Goal: Task Accomplishment & Management: Manage account settings

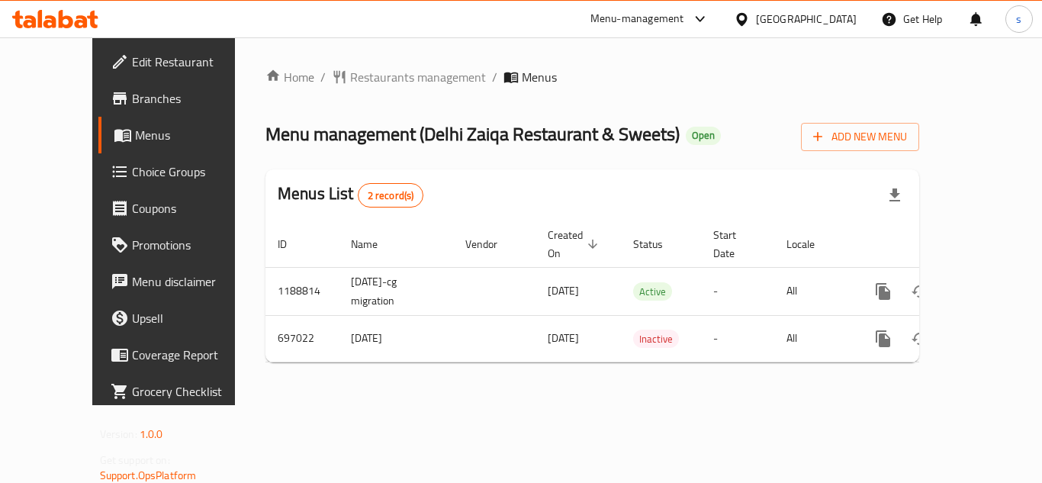
click at [746, 17] on icon at bounding box center [741, 18] width 11 height 13
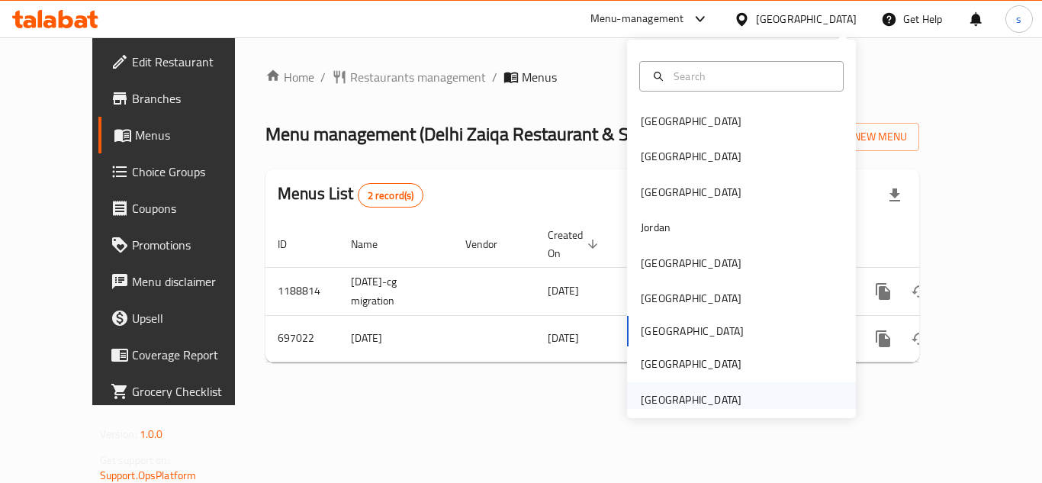
click at [642, 408] on div "[GEOGRAPHIC_DATA]" at bounding box center [691, 399] width 101 height 17
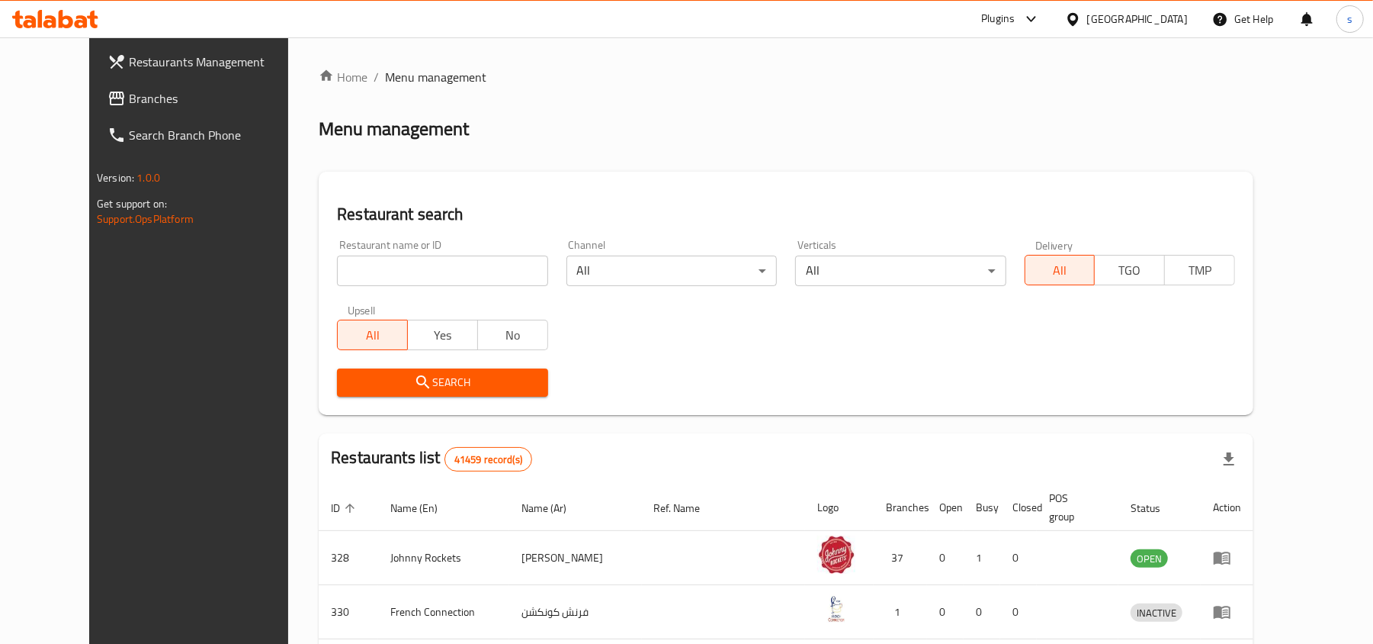
drag, startPoint x: 65, startPoint y: 98, endPoint x: 157, endPoint y: 150, distance: 106.2
click at [129, 98] on span "Branches" at bounding box center [218, 98] width 178 height 18
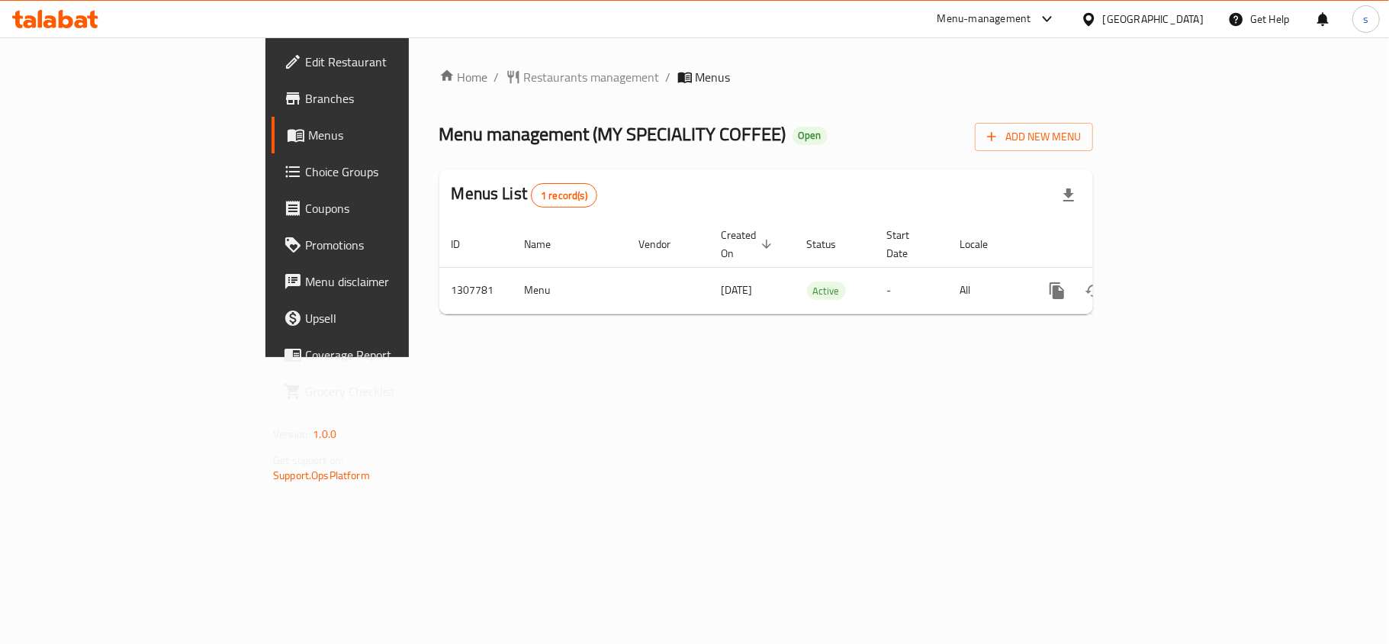
click at [1151, 16] on div "[GEOGRAPHIC_DATA]" at bounding box center [1153, 19] width 101 height 17
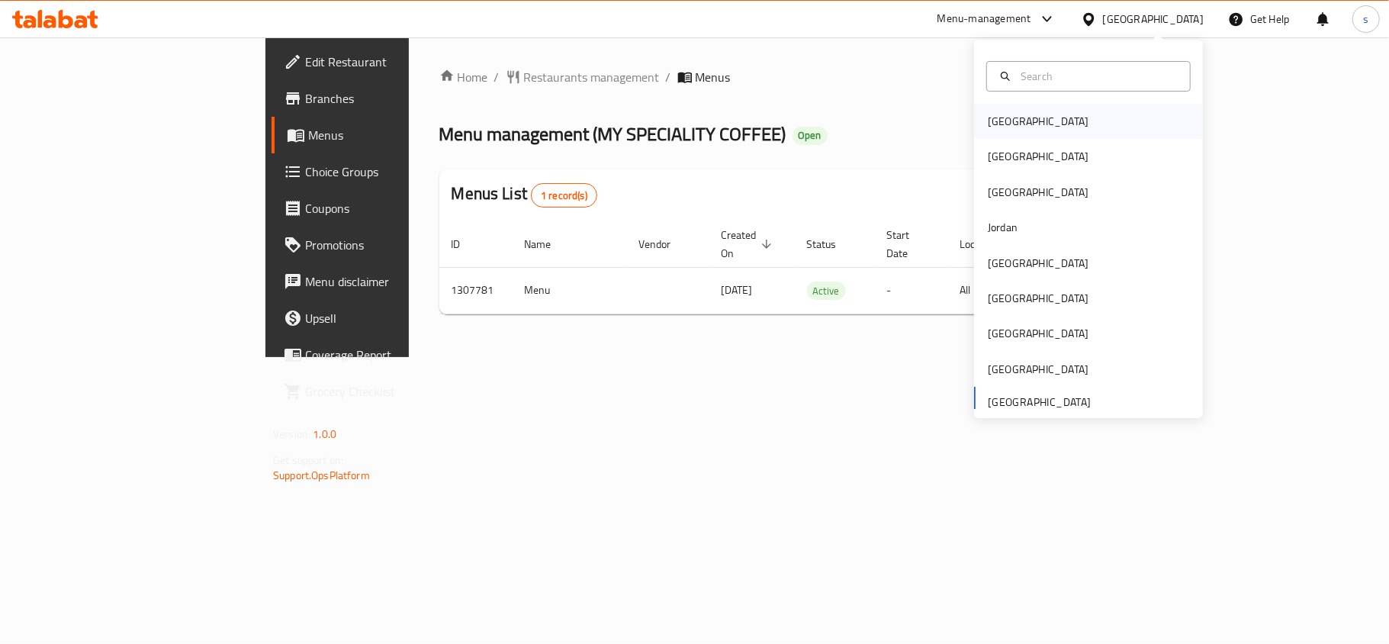
click at [1019, 116] on div "[GEOGRAPHIC_DATA]" at bounding box center [1037, 121] width 125 height 35
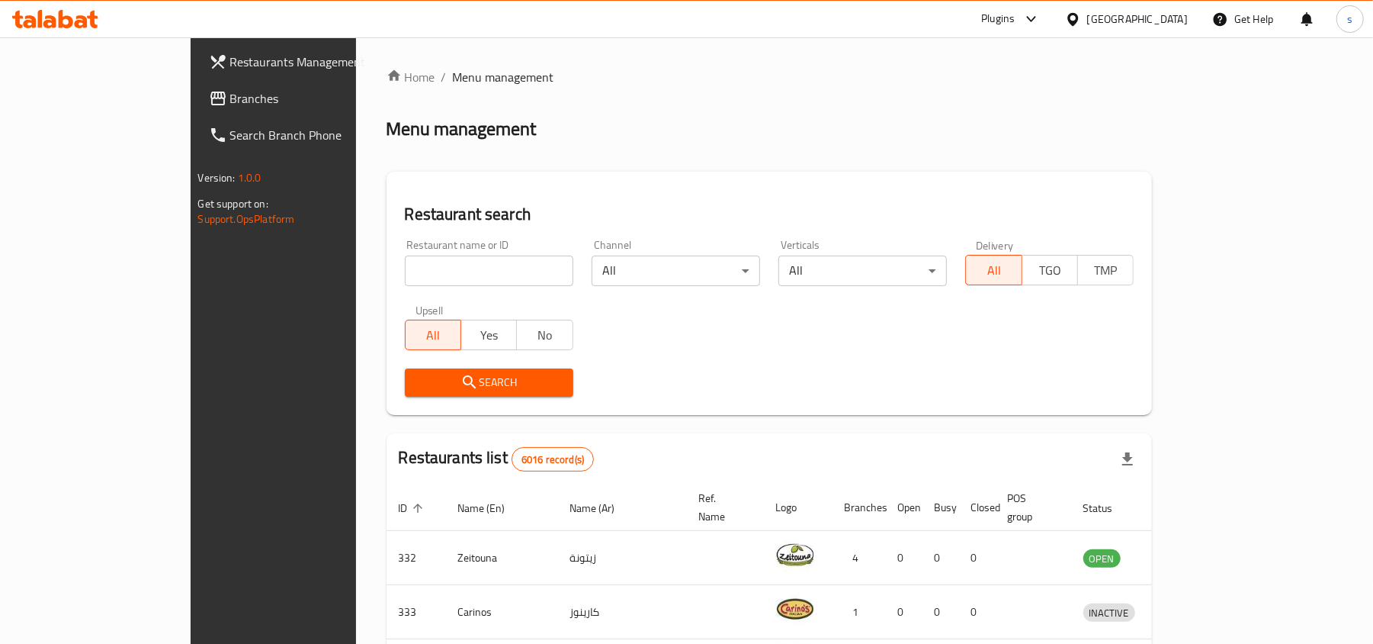
click at [1163, 17] on div "[GEOGRAPHIC_DATA]" at bounding box center [1137, 19] width 101 height 17
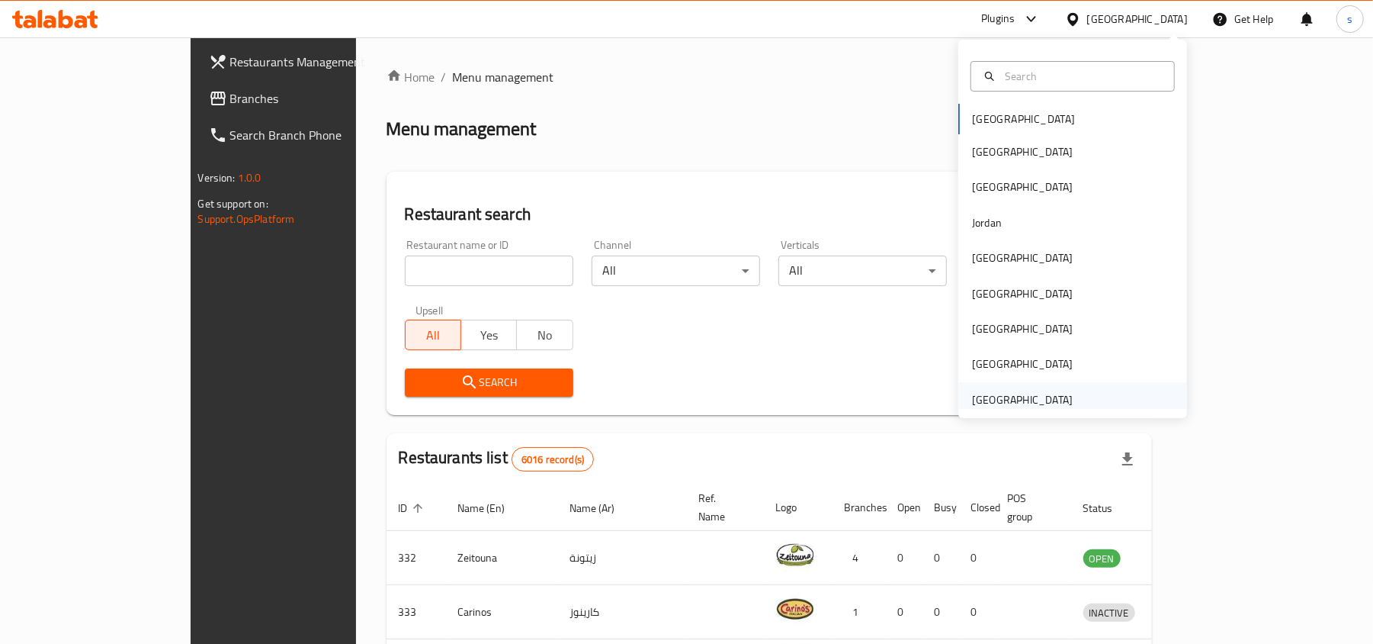
click at [1016, 392] on div "[GEOGRAPHIC_DATA]" at bounding box center [1022, 399] width 101 height 17
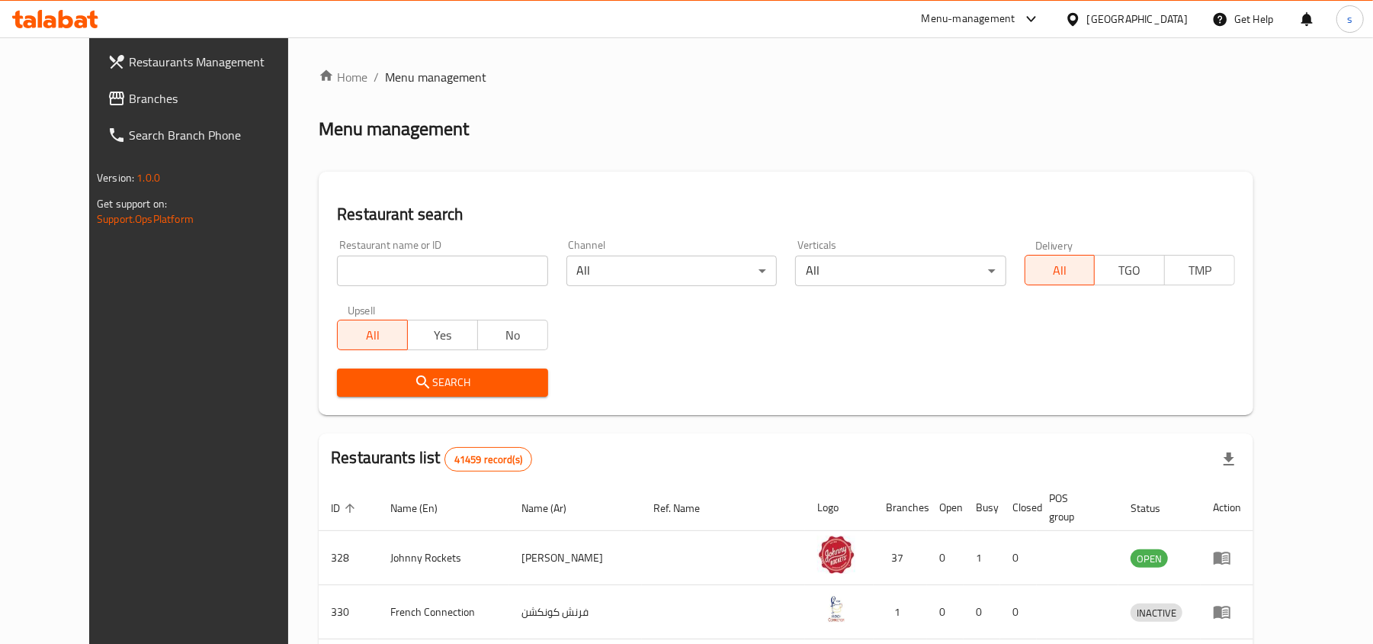
click at [129, 99] on span "Branches" at bounding box center [218, 98] width 178 height 18
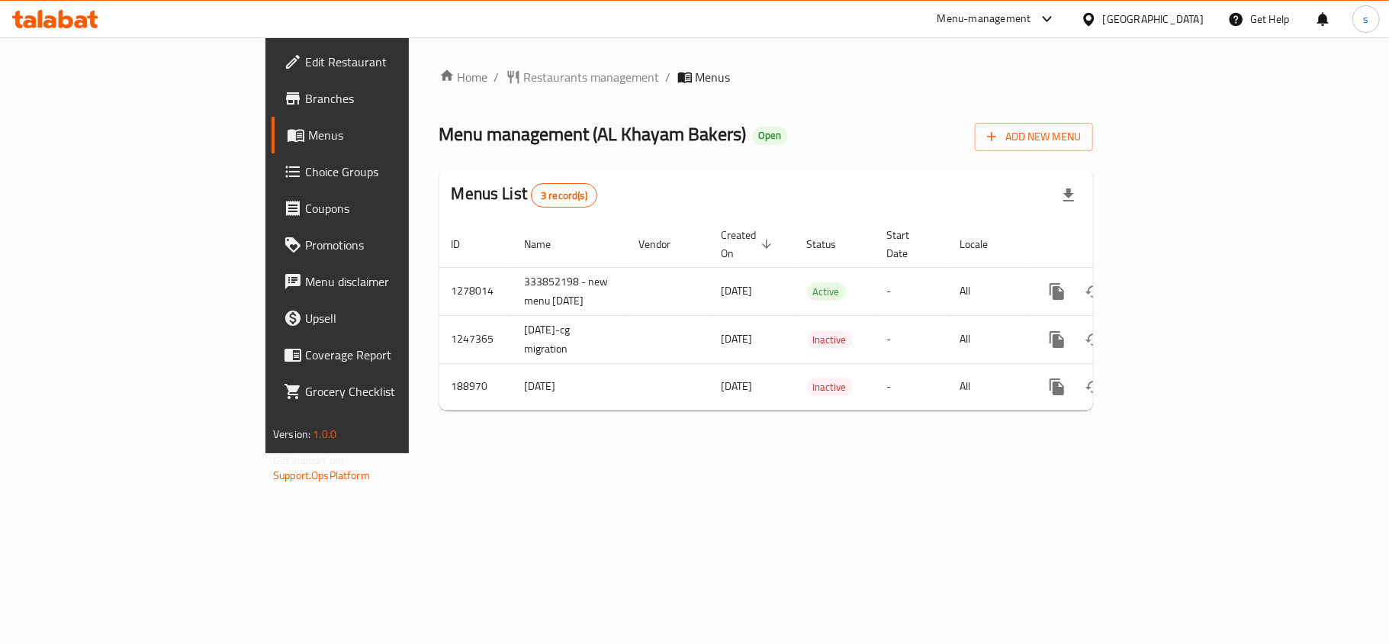
click at [1135, 18] on div "[GEOGRAPHIC_DATA]" at bounding box center [1153, 19] width 101 height 17
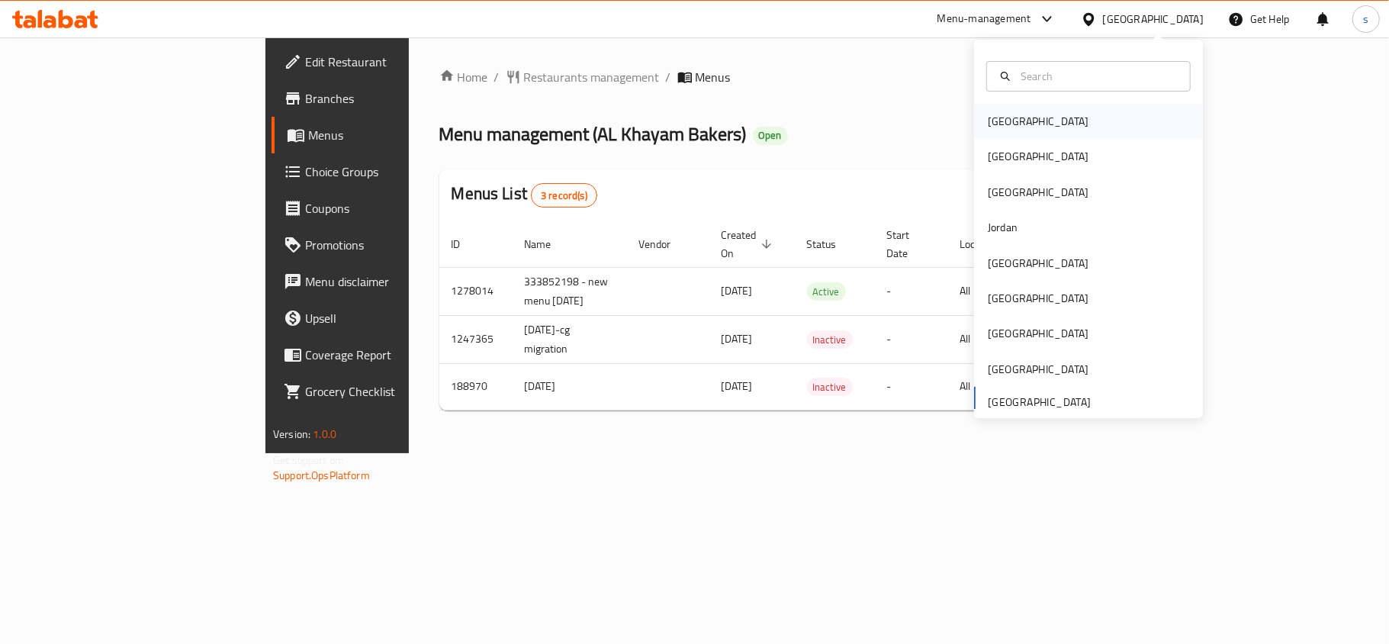
click at [987, 119] on div "[GEOGRAPHIC_DATA]" at bounding box center [1037, 121] width 101 height 17
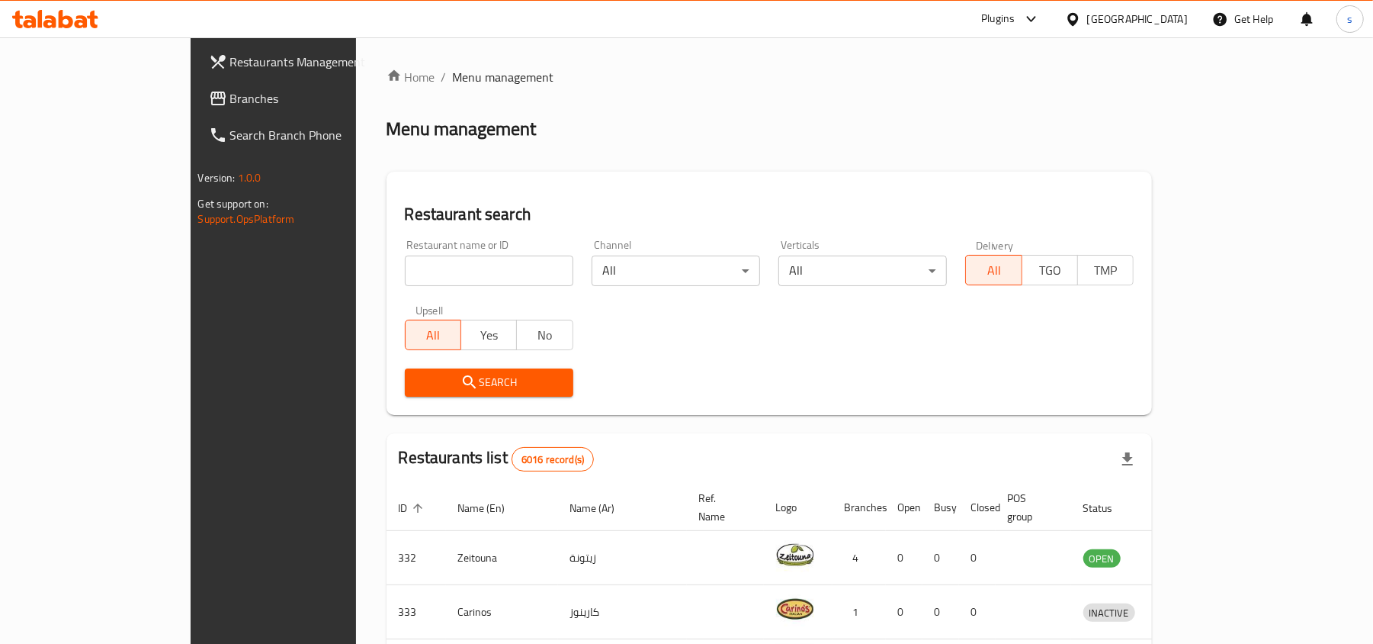
click at [1187, 19] on div "[GEOGRAPHIC_DATA]" at bounding box center [1137, 19] width 101 height 17
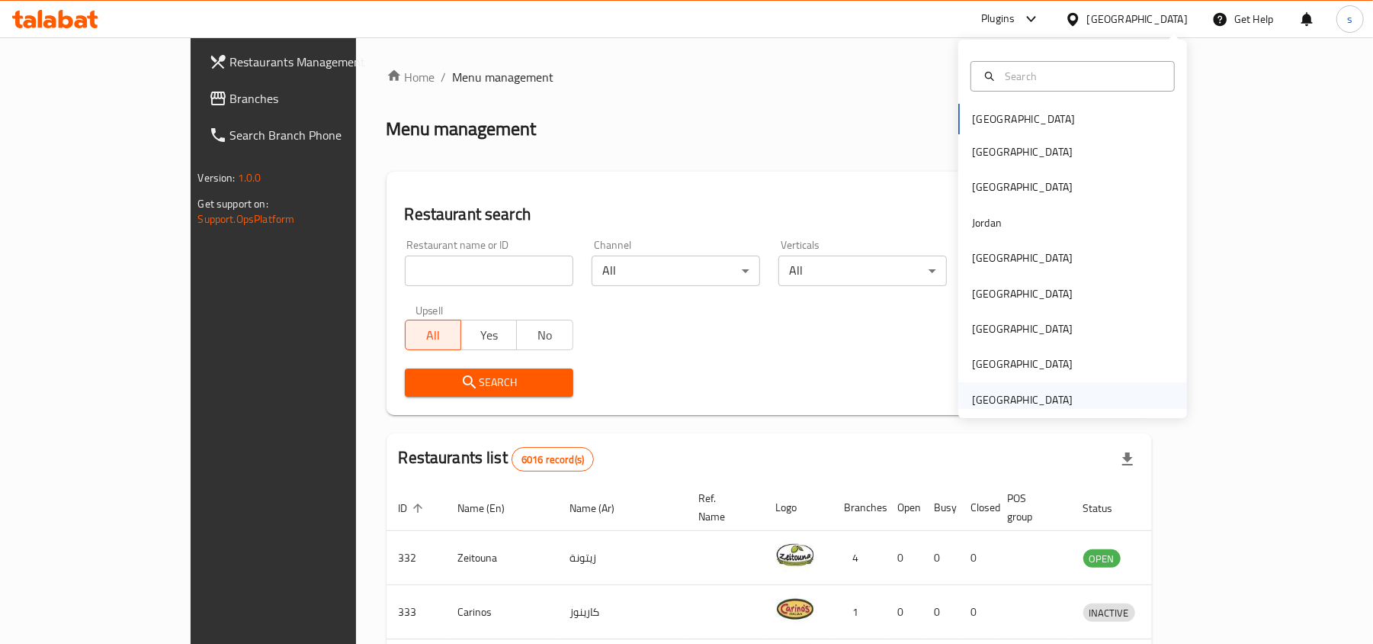
click at [997, 391] on div "[GEOGRAPHIC_DATA]" at bounding box center [1022, 399] width 101 height 17
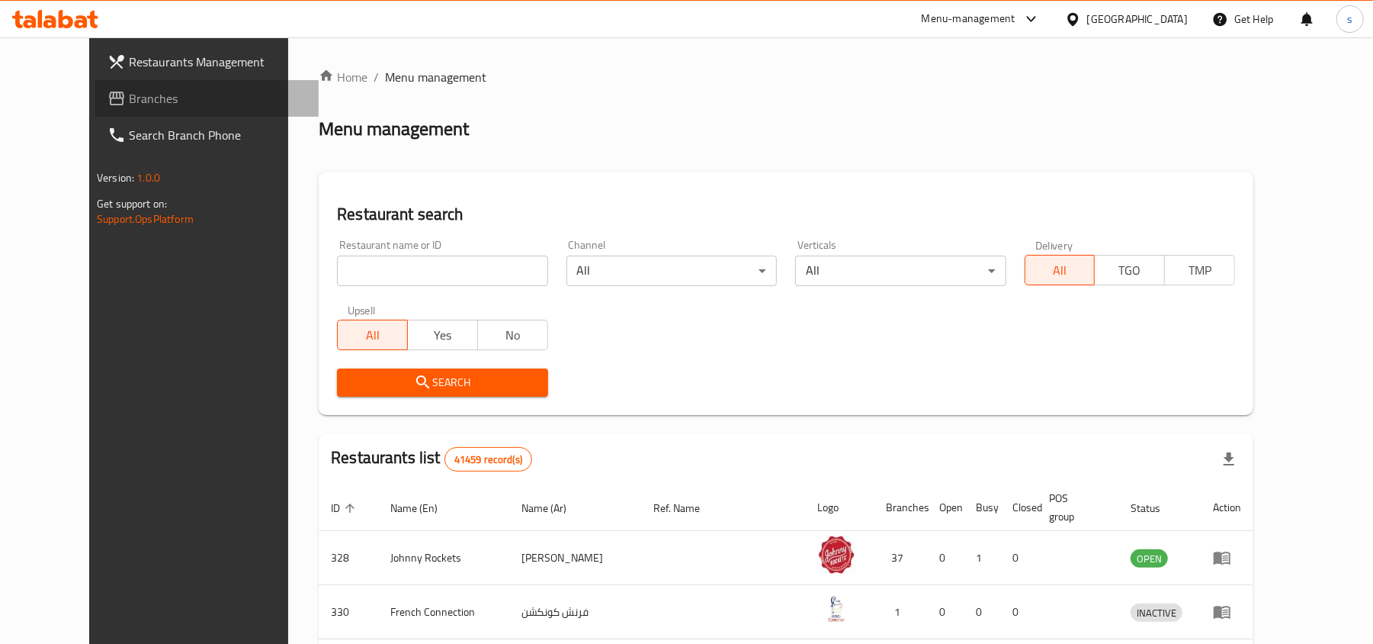
click at [129, 93] on span "Branches" at bounding box center [218, 98] width 178 height 18
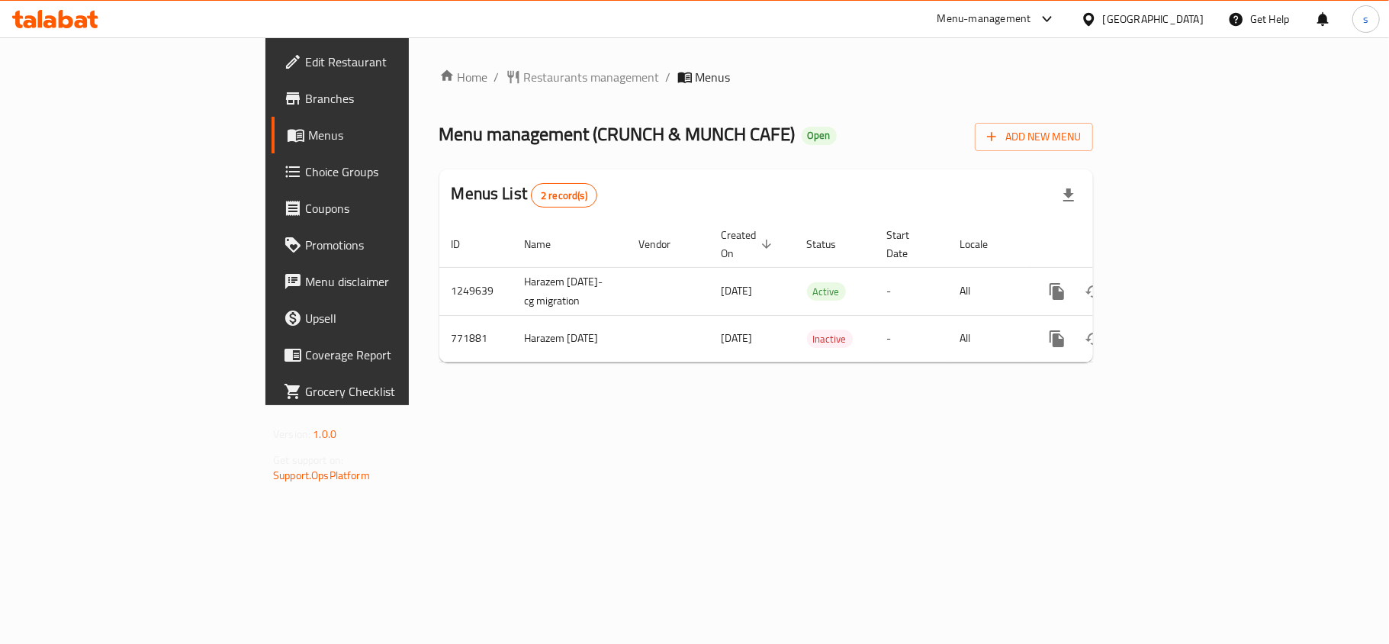
click at [1163, 19] on div "[GEOGRAPHIC_DATA]" at bounding box center [1153, 19] width 101 height 17
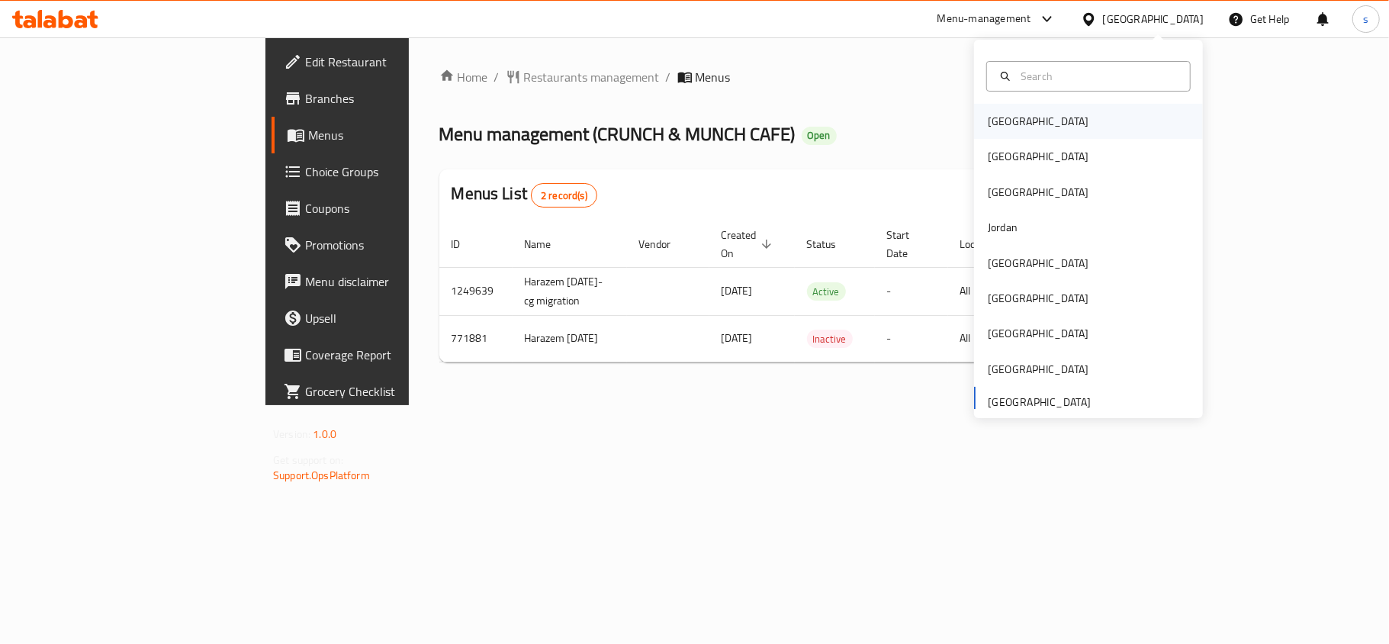
click at [987, 129] on div "[GEOGRAPHIC_DATA]" at bounding box center [1037, 121] width 101 height 17
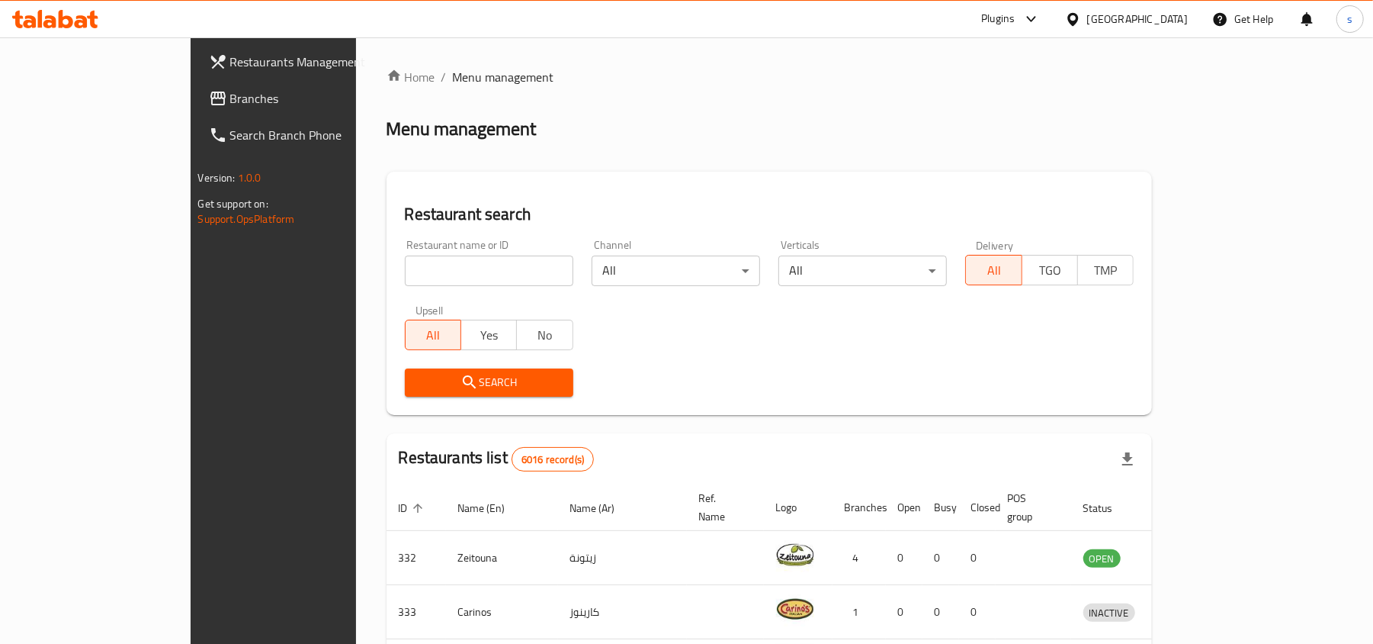
click at [1164, 17] on div "[GEOGRAPHIC_DATA]" at bounding box center [1137, 19] width 101 height 17
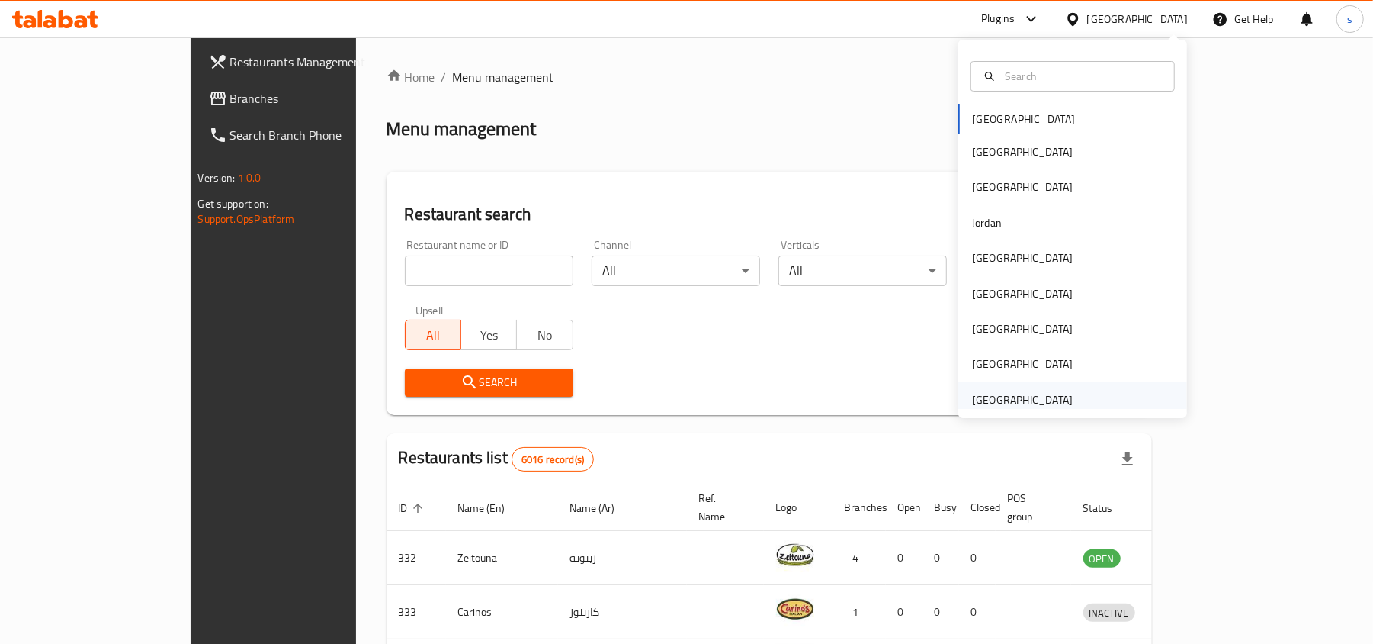
click at [1038, 397] on div "[GEOGRAPHIC_DATA]" at bounding box center [1022, 399] width 101 height 17
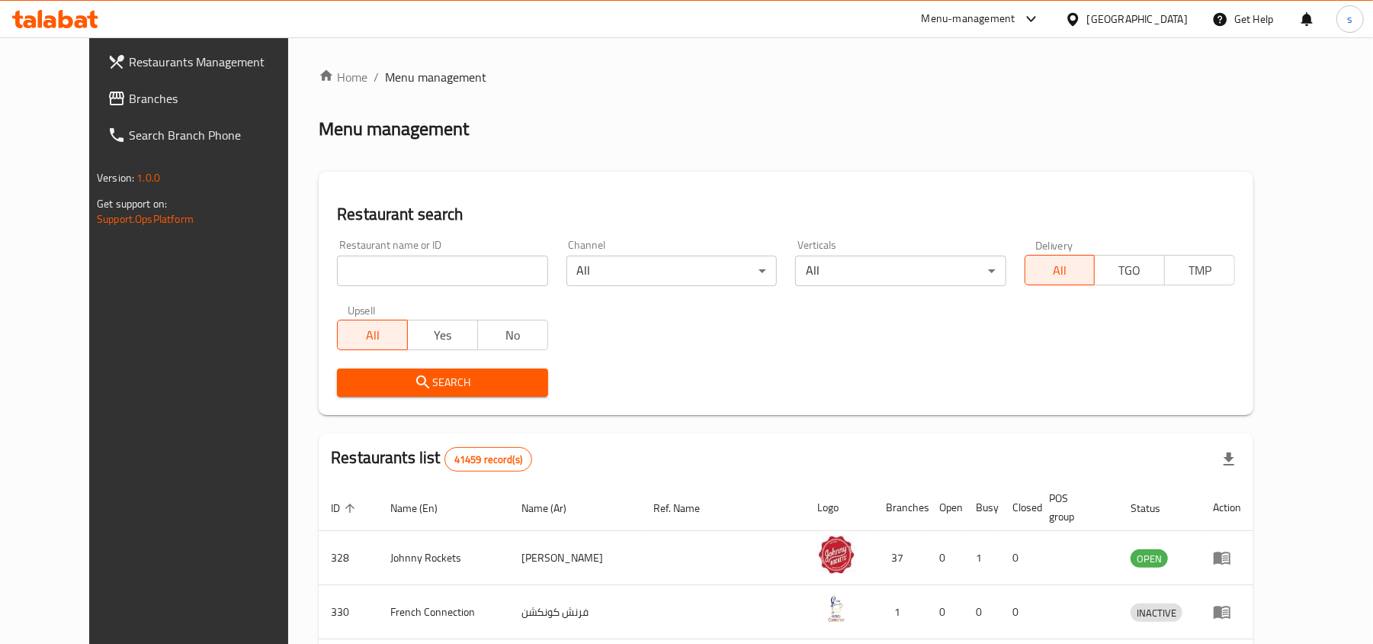
click at [129, 102] on span "Branches" at bounding box center [218, 98] width 178 height 18
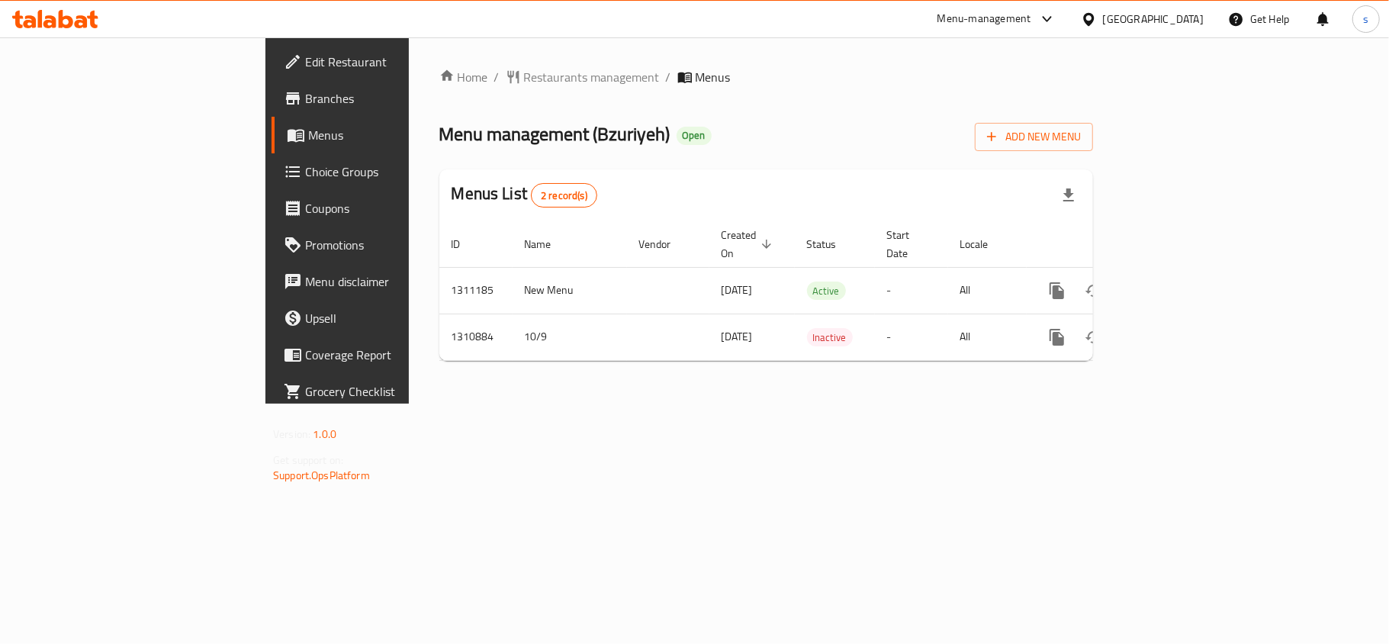
click at [1167, 21] on div "[GEOGRAPHIC_DATA]" at bounding box center [1153, 19] width 101 height 17
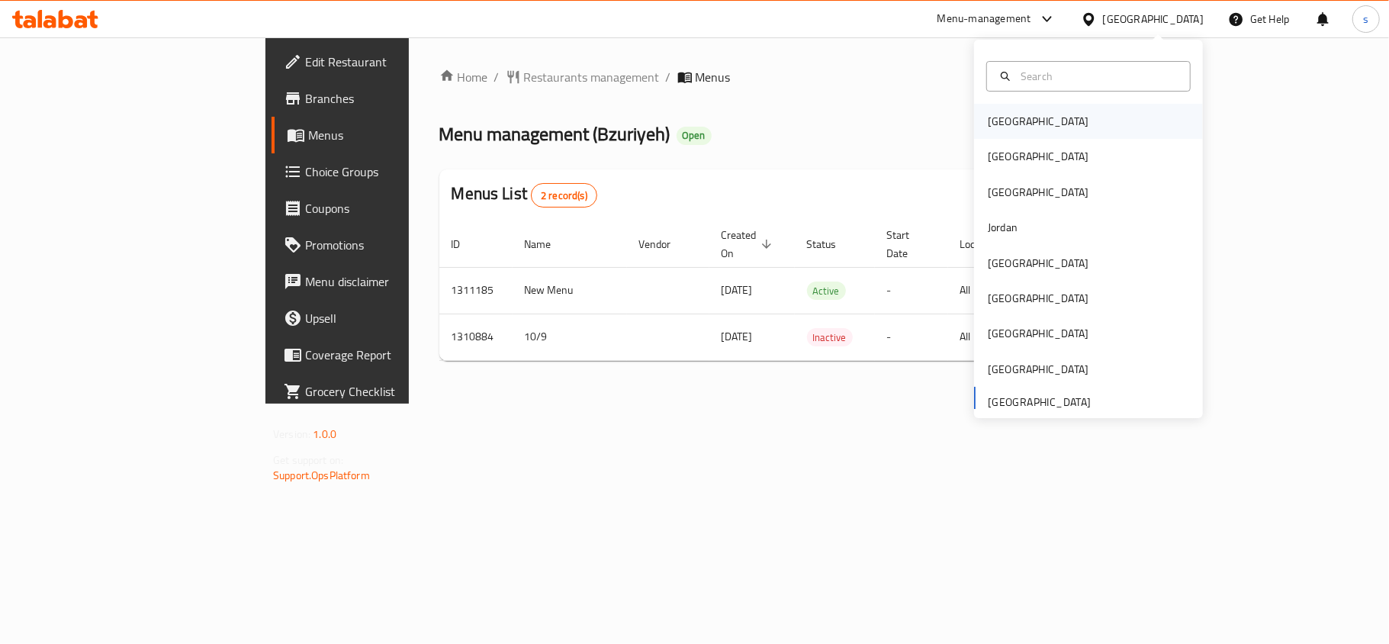
click at [1007, 122] on div "[GEOGRAPHIC_DATA]" at bounding box center [1037, 121] width 101 height 17
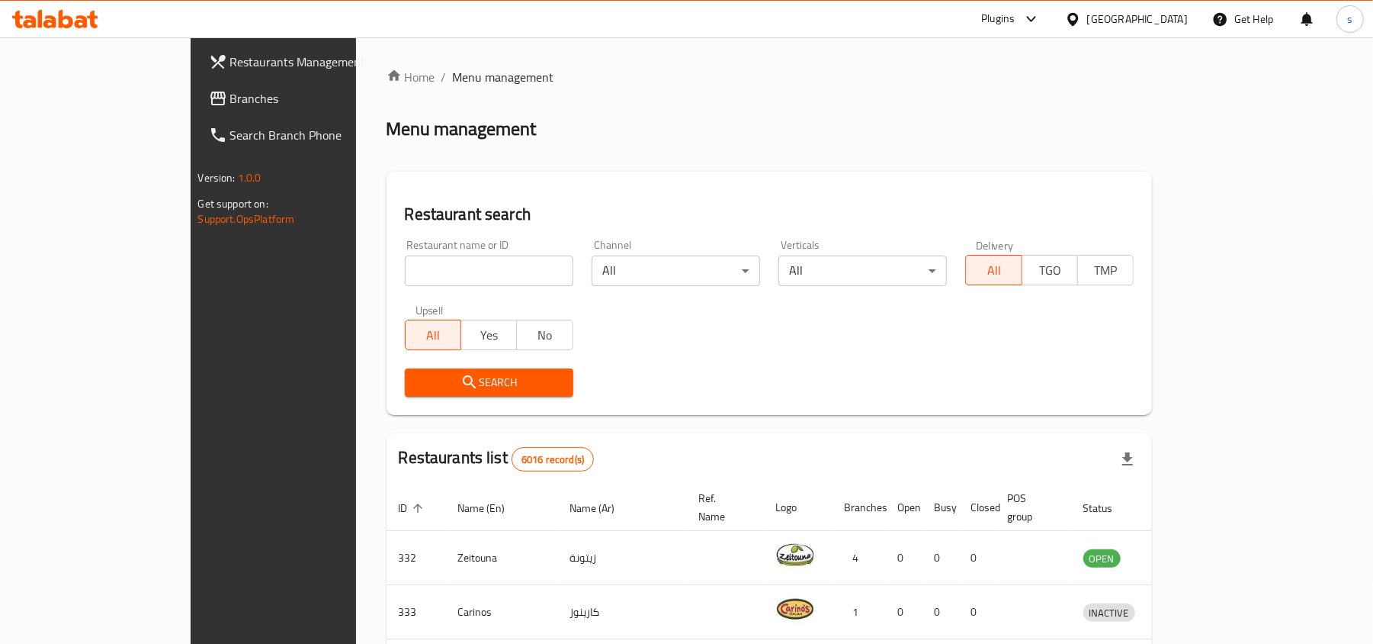
click at [1178, 18] on div "[GEOGRAPHIC_DATA]" at bounding box center [1137, 19] width 101 height 17
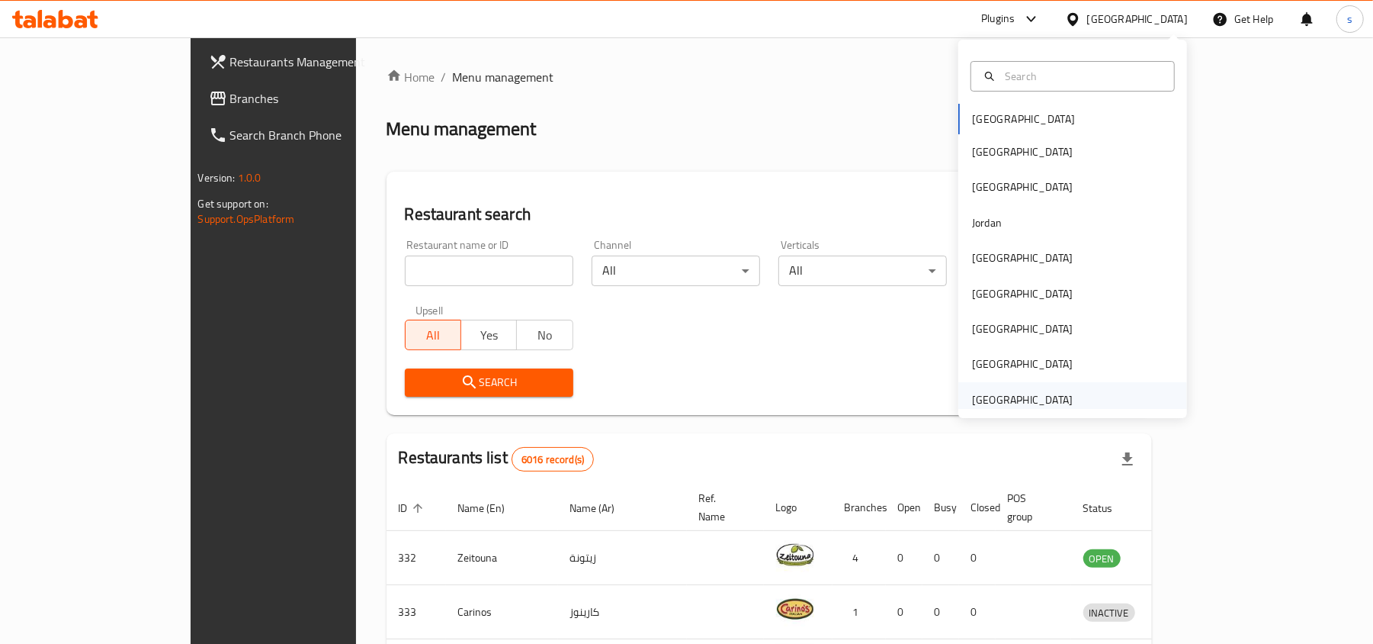
click at [1002, 398] on div "[GEOGRAPHIC_DATA]" at bounding box center [1022, 399] width 101 height 17
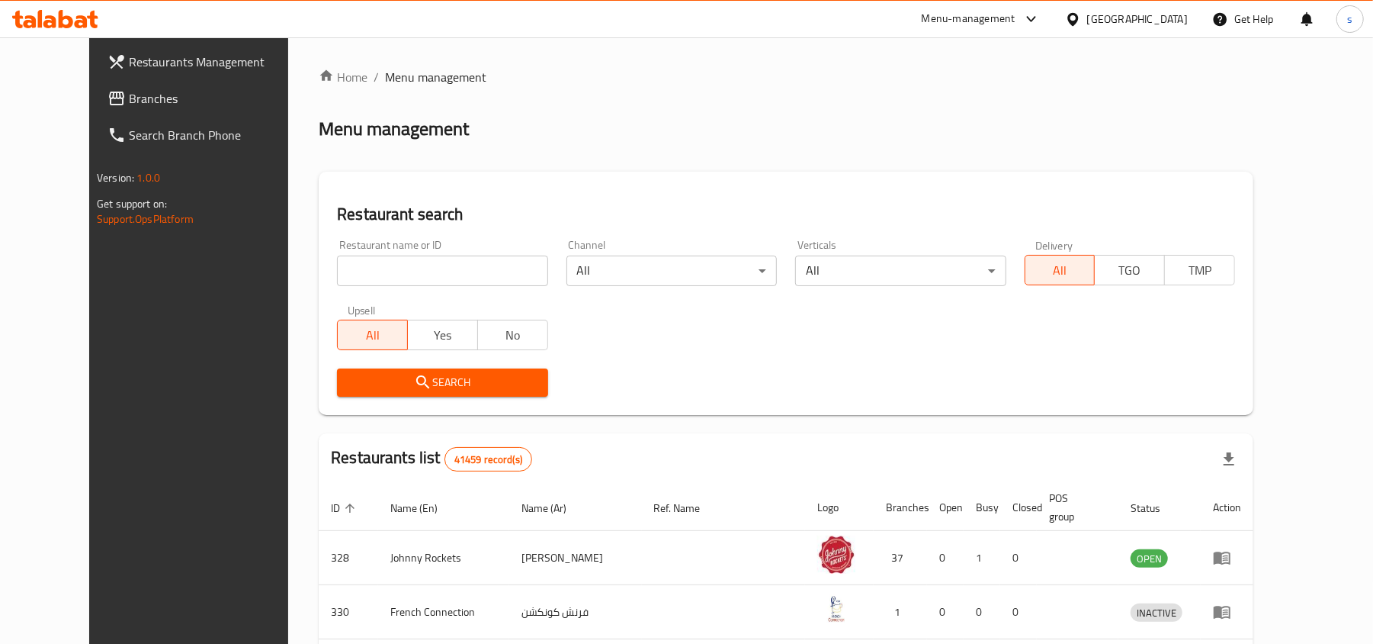
click at [129, 90] on span "Branches" at bounding box center [218, 98] width 178 height 18
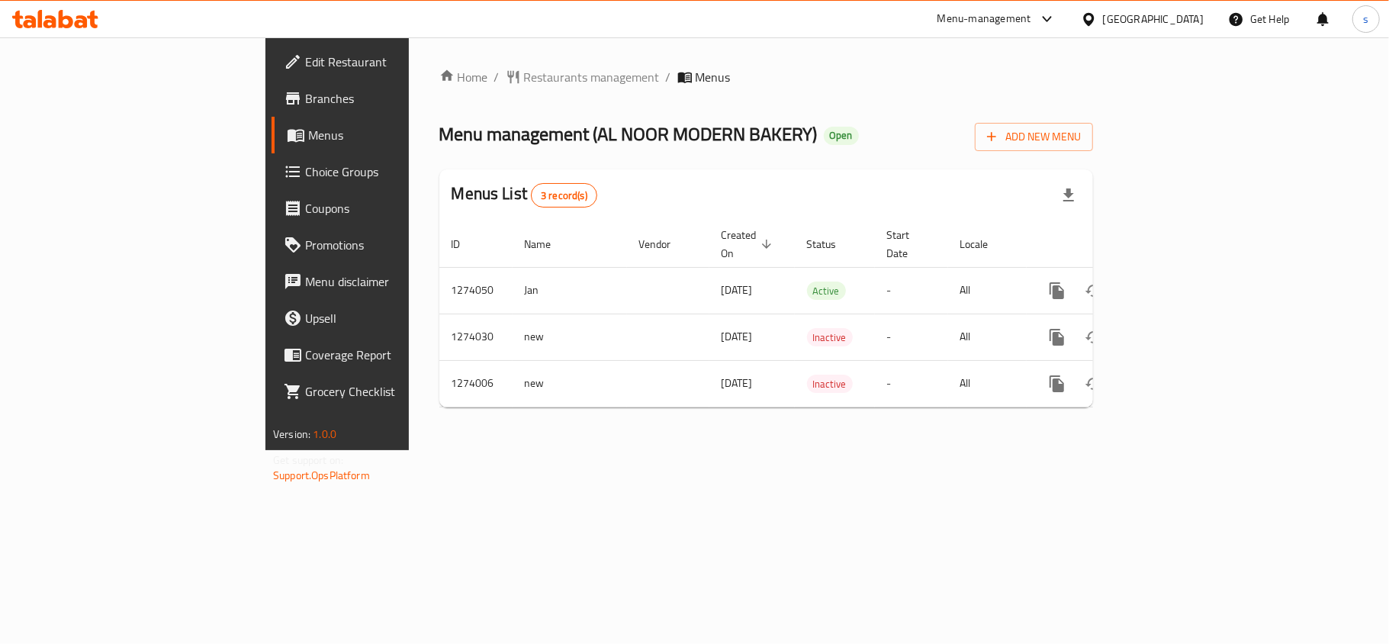
click at [1153, 25] on div "[GEOGRAPHIC_DATA]" at bounding box center [1153, 19] width 101 height 17
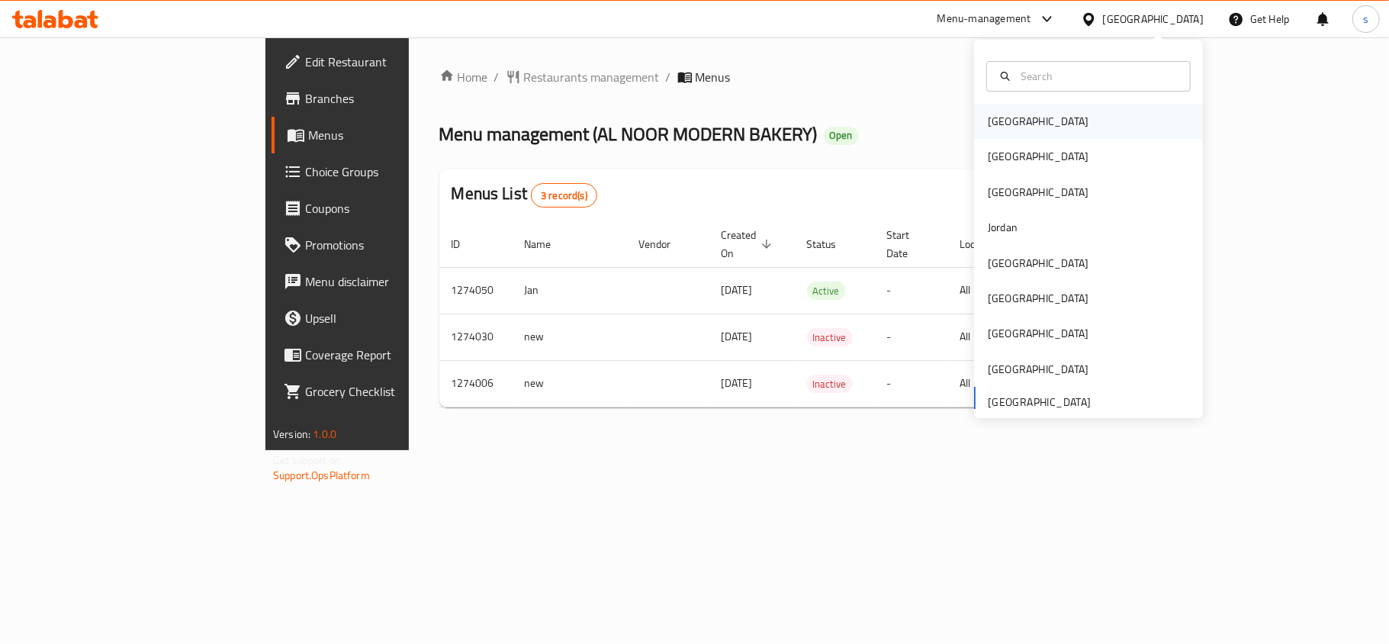
click at [1010, 128] on div "[GEOGRAPHIC_DATA]" at bounding box center [1037, 121] width 125 height 35
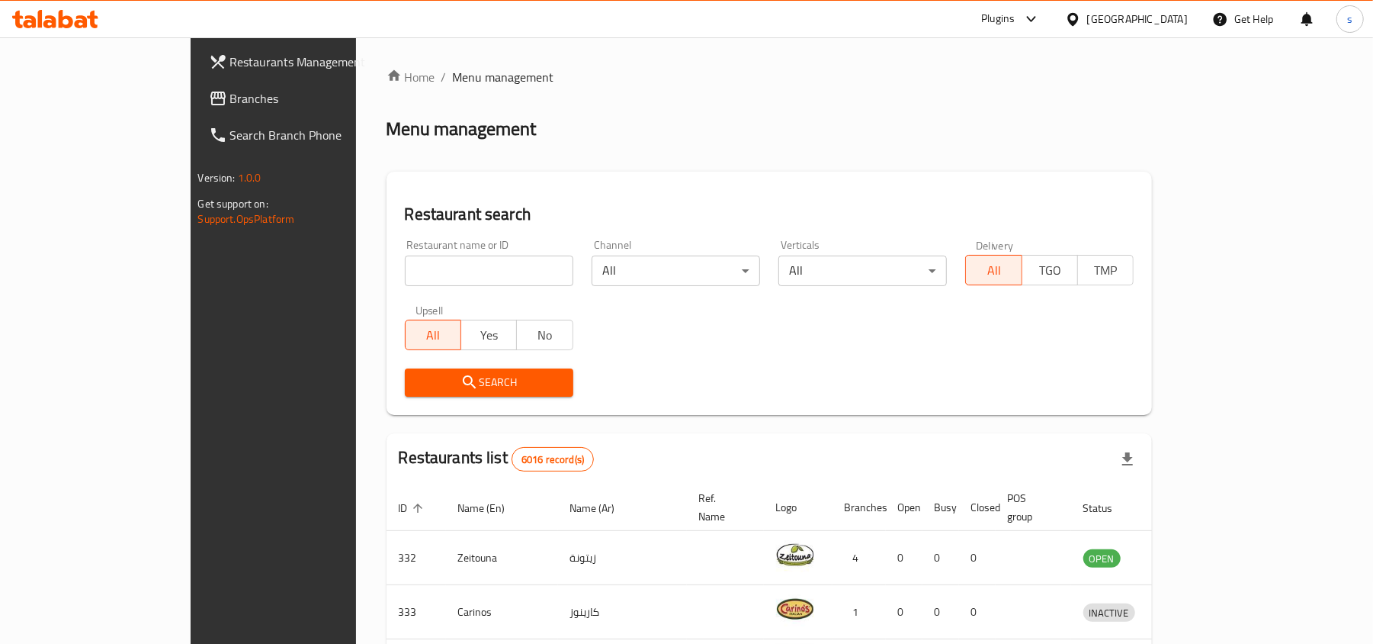
click at [230, 92] on span "Branches" at bounding box center [319, 98] width 178 height 18
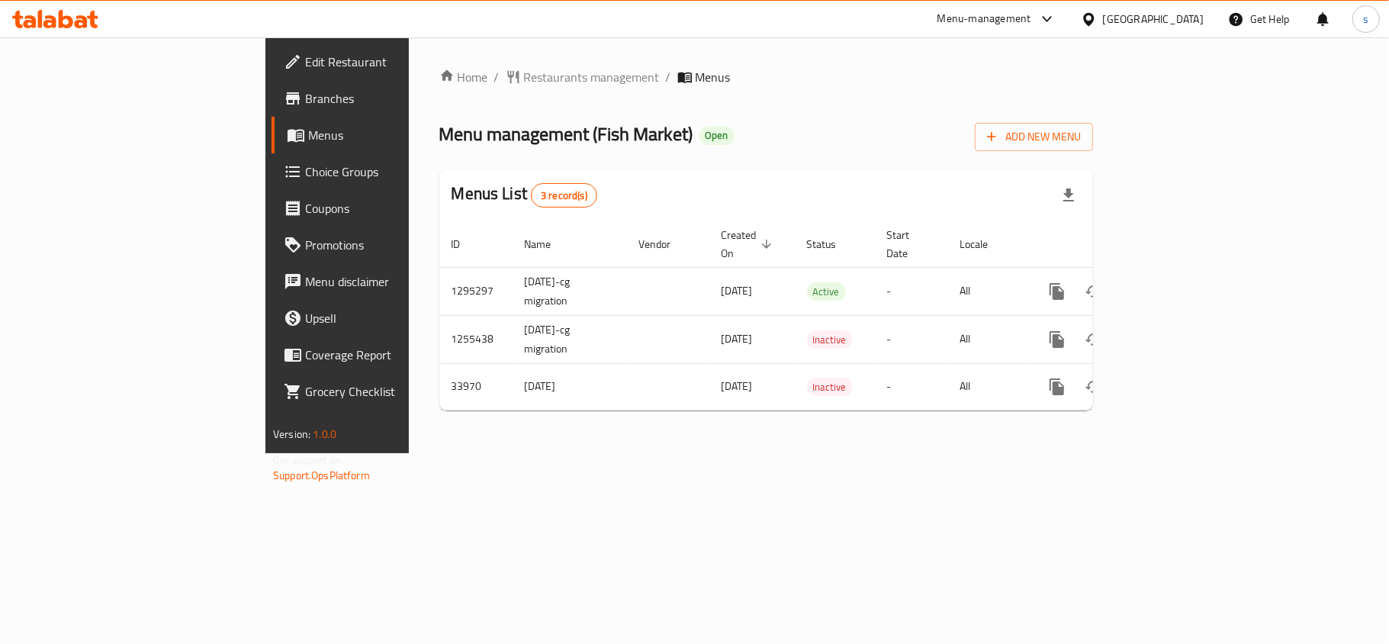
click at [1174, 9] on div "[GEOGRAPHIC_DATA]" at bounding box center [1141, 19] width 147 height 37
click at [1135, 22] on div "[GEOGRAPHIC_DATA]" at bounding box center [1153, 19] width 101 height 17
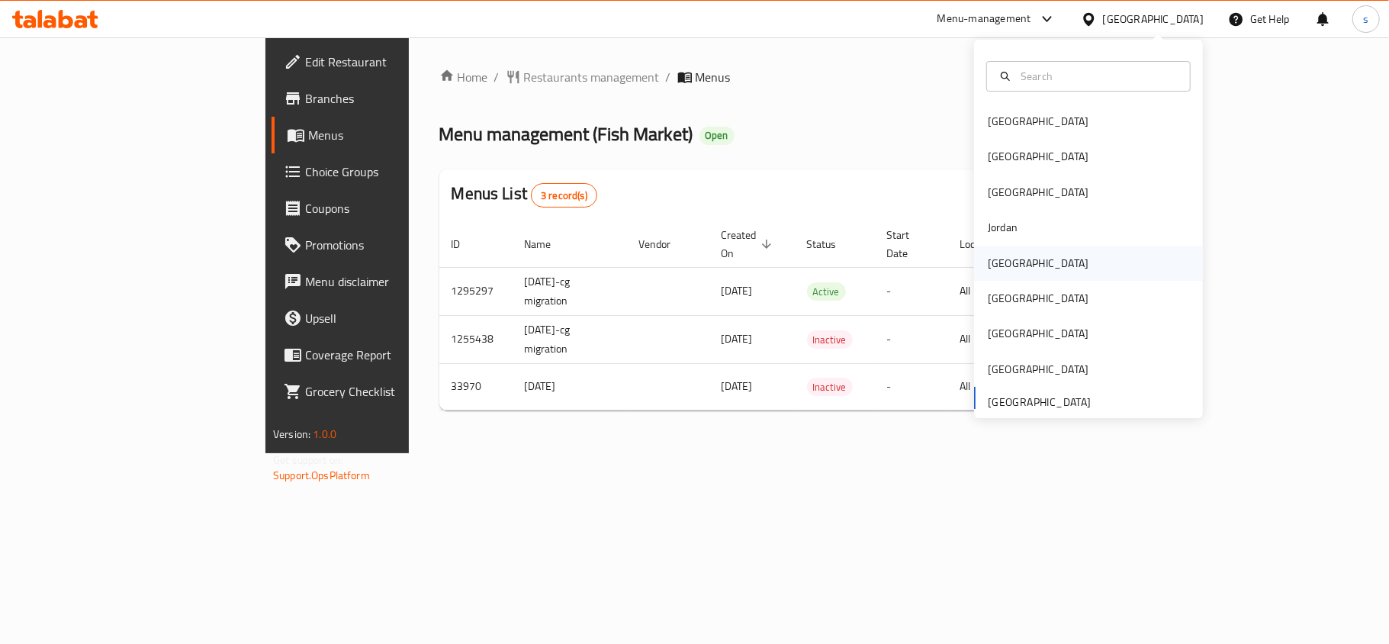
click at [1001, 265] on div "[GEOGRAPHIC_DATA]" at bounding box center [1037, 263] width 101 height 17
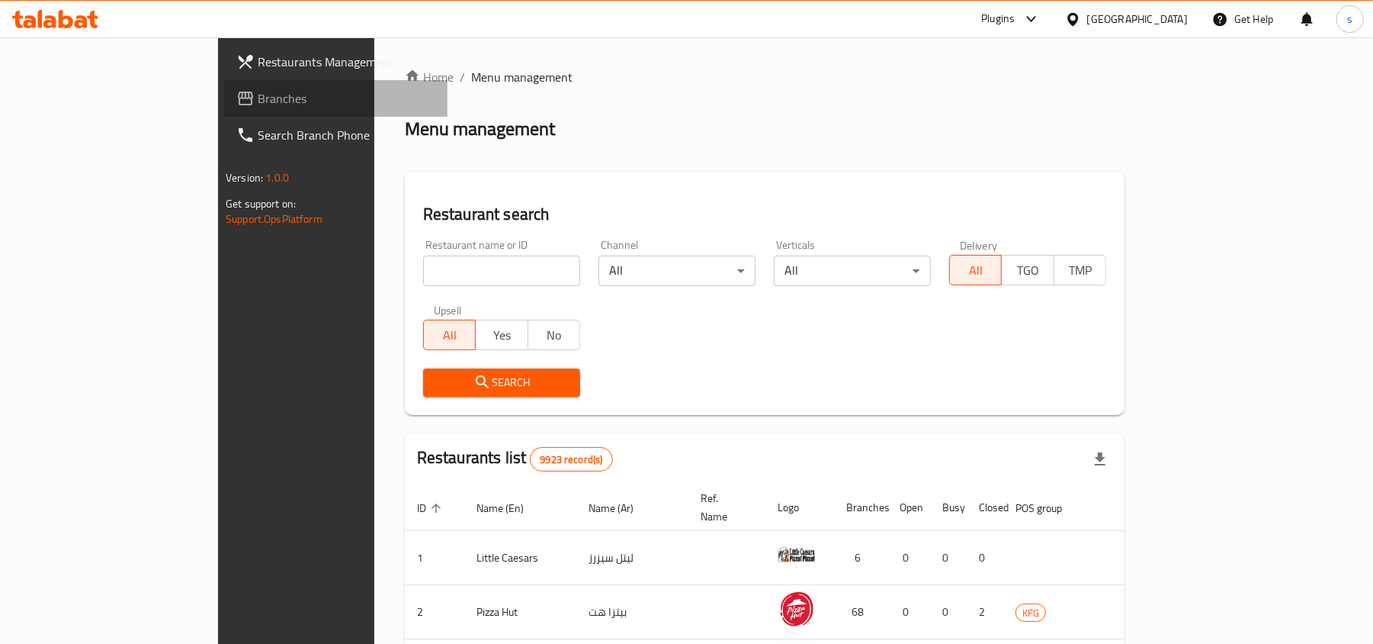
click at [258, 98] on span "Branches" at bounding box center [347, 98] width 178 height 18
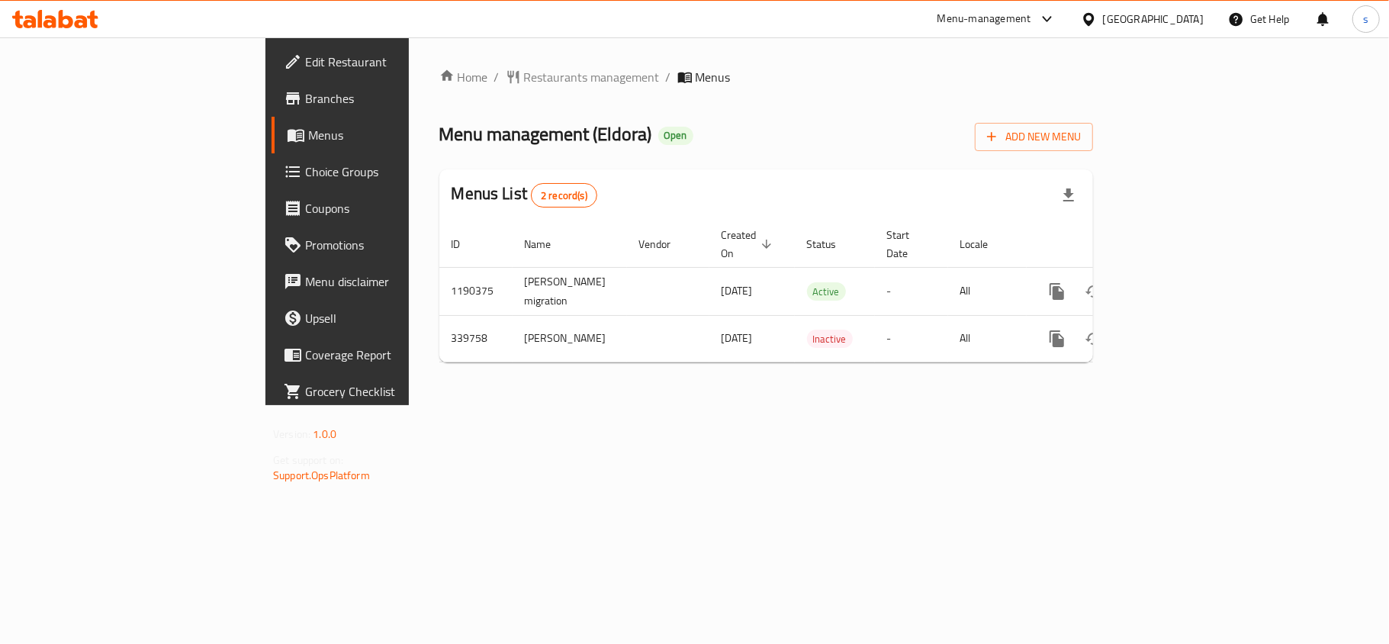
click at [1188, 20] on div "[GEOGRAPHIC_DATA]" at bounding box center [1153, 19] width 101 height 17
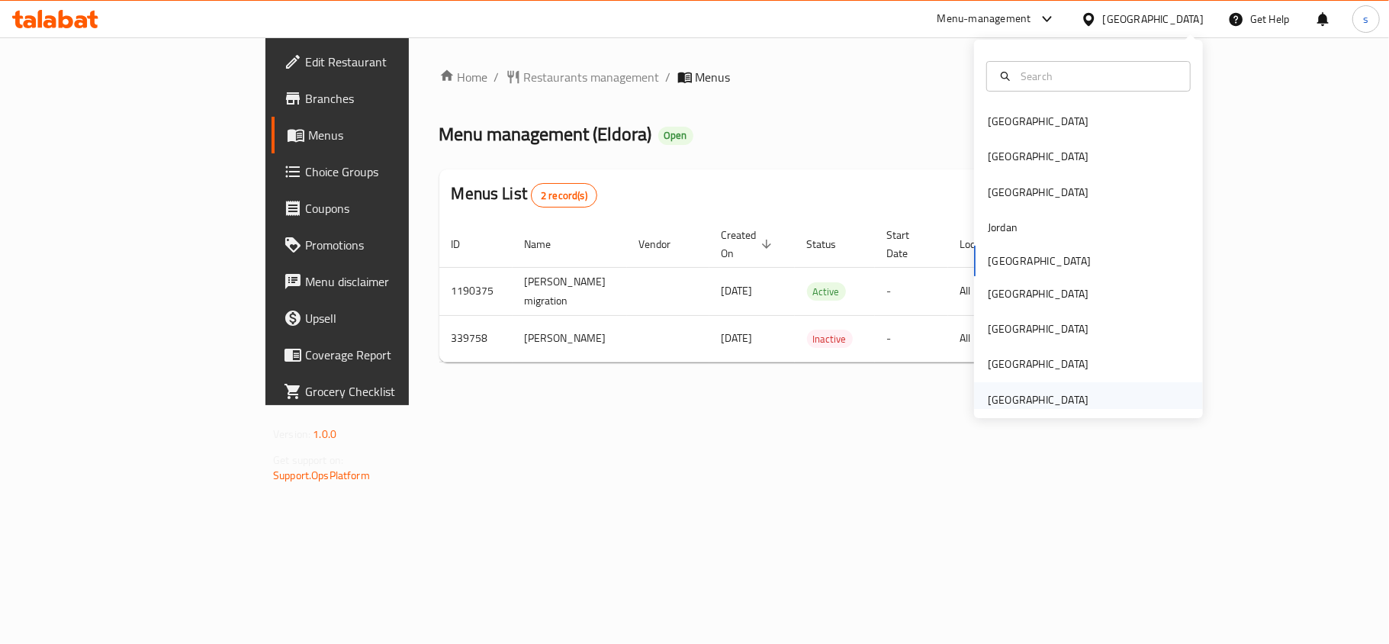
click at [1029, 397] on div "[GEOGRAPHIC_DATA]" at bounding box center [1037, 399] width 101 height 17
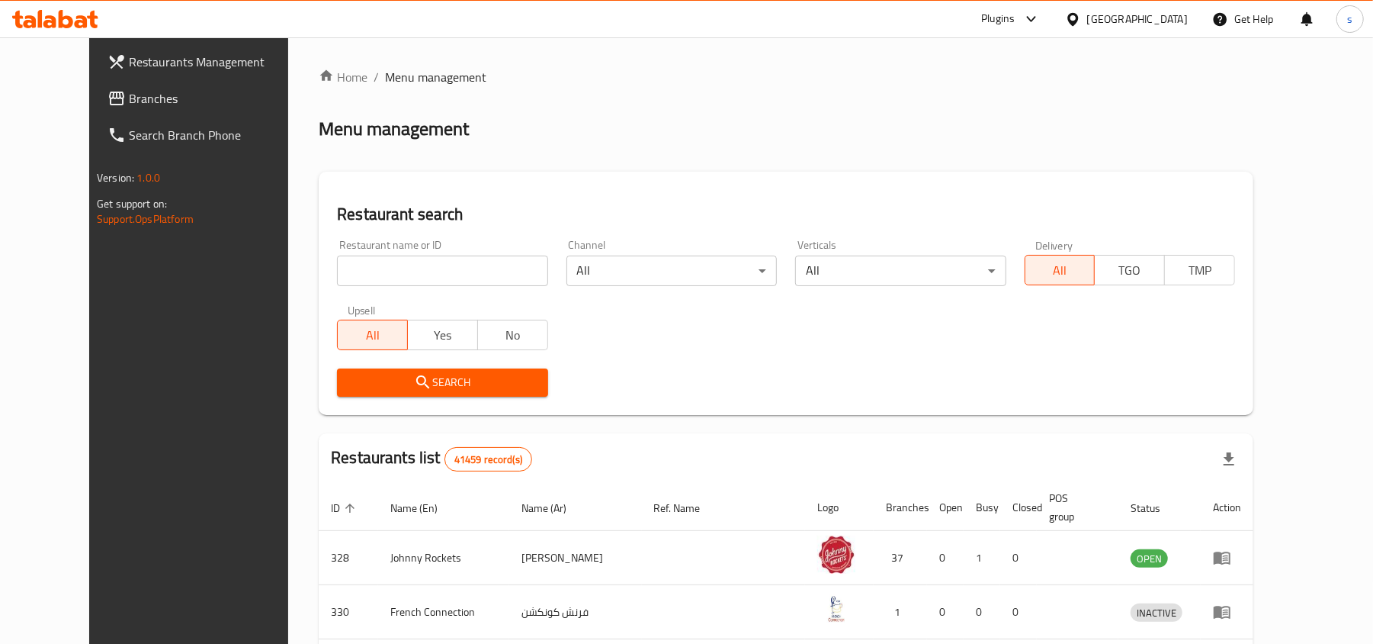
click at [129, 96] on span "Branches" at bounding box center [218, 98] width 178 height 18
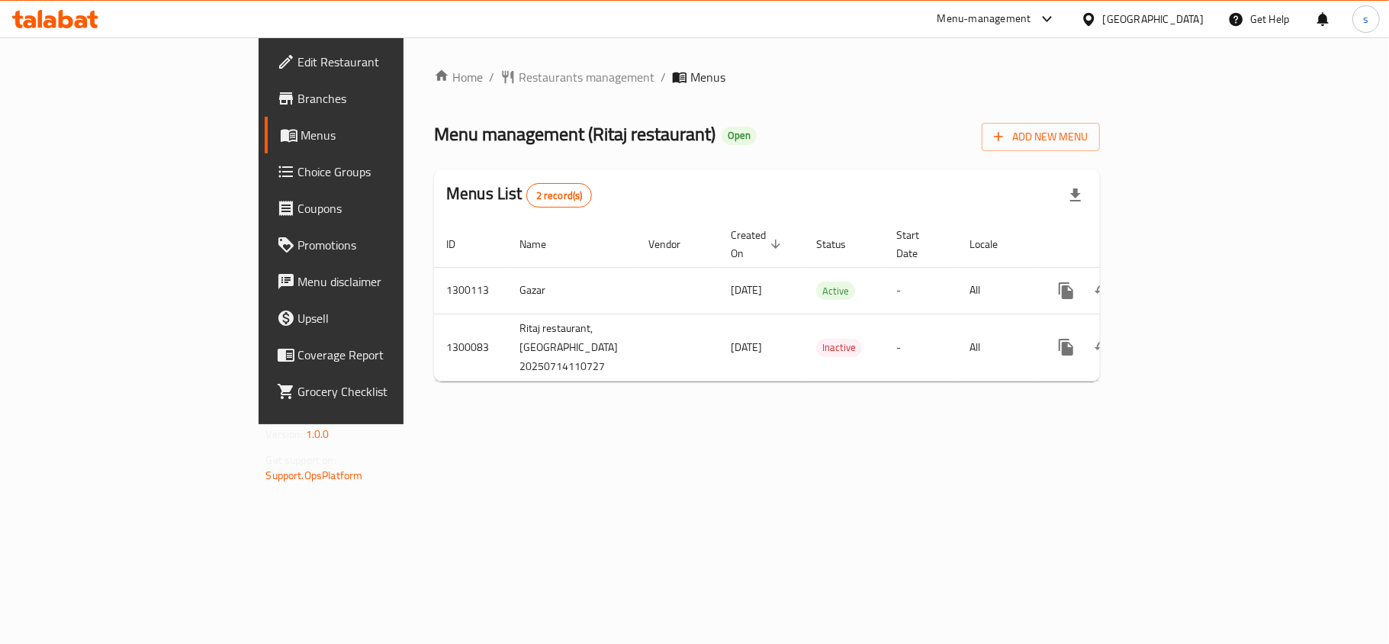
click at [1136, 13] on div "[GEOGRAPHIC_DATA]" at bounding box center [1153, 19] width 101 height 17
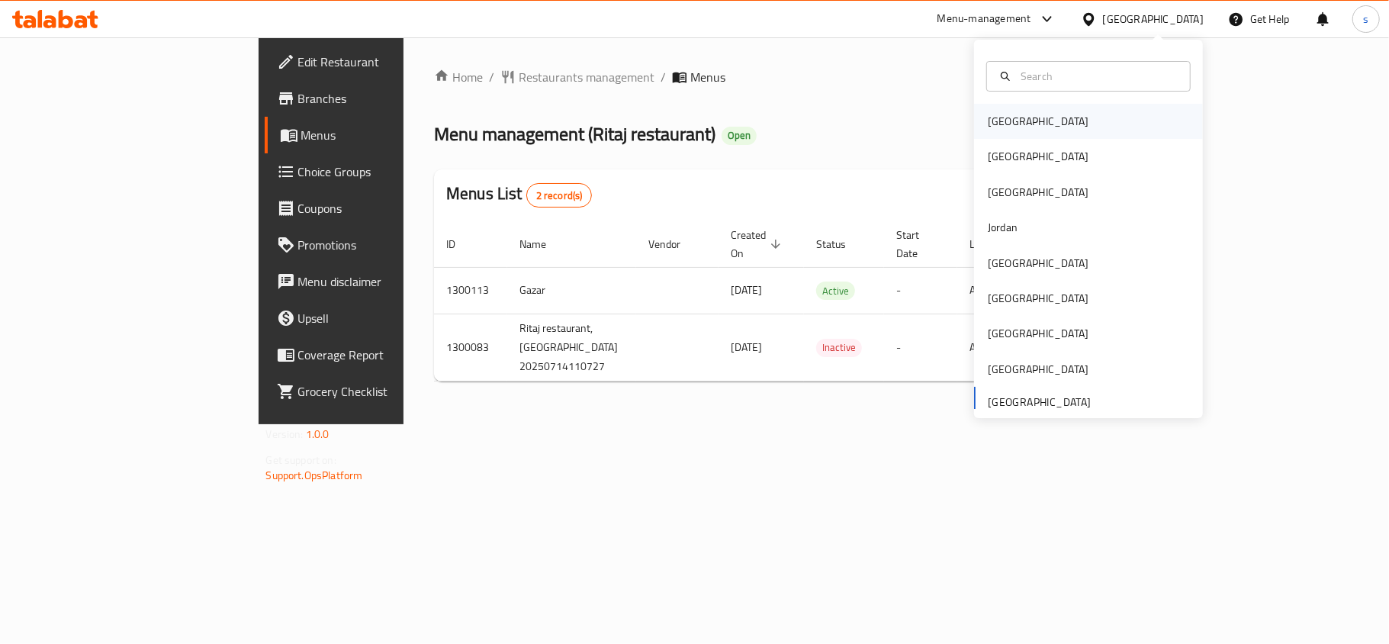
click at [1013, 120] on div "[GEOGRAPHIC_DATA]" at bounding box center [1037, 121] width 125 height 35
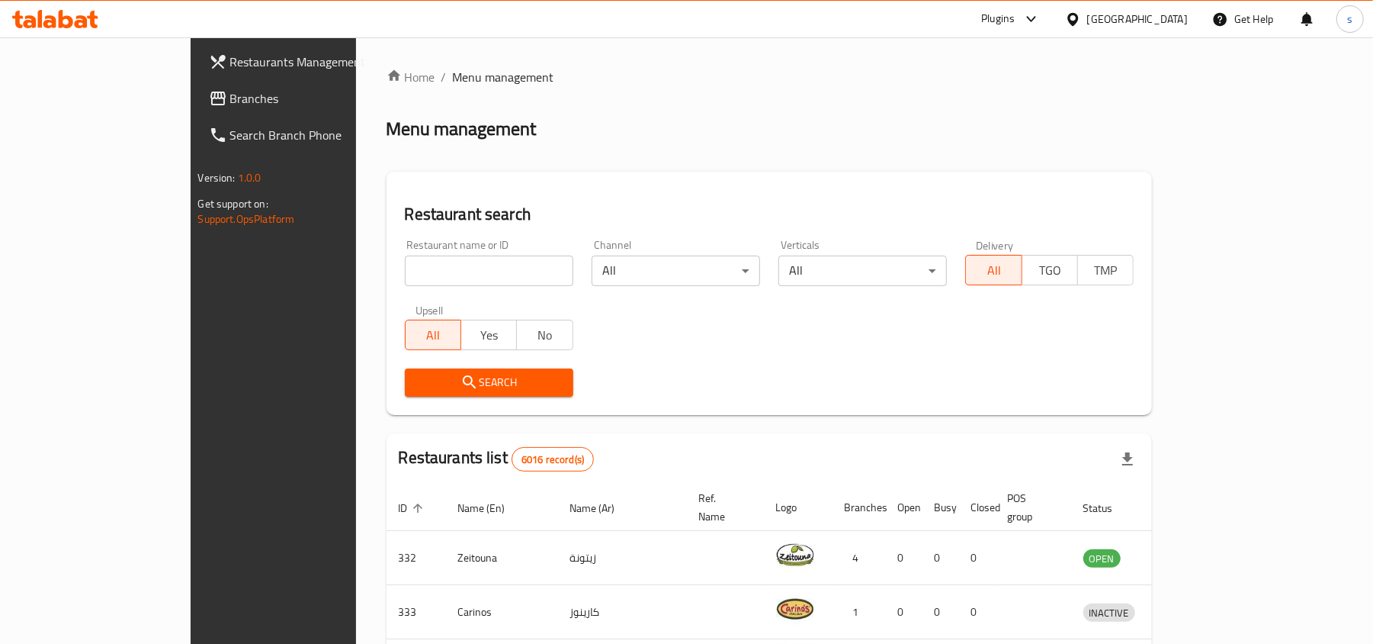
click at [1168, 19] on div "[GEOGRAPHIC_DATA]" at bounding box center [1137, 19] width 101 height 17
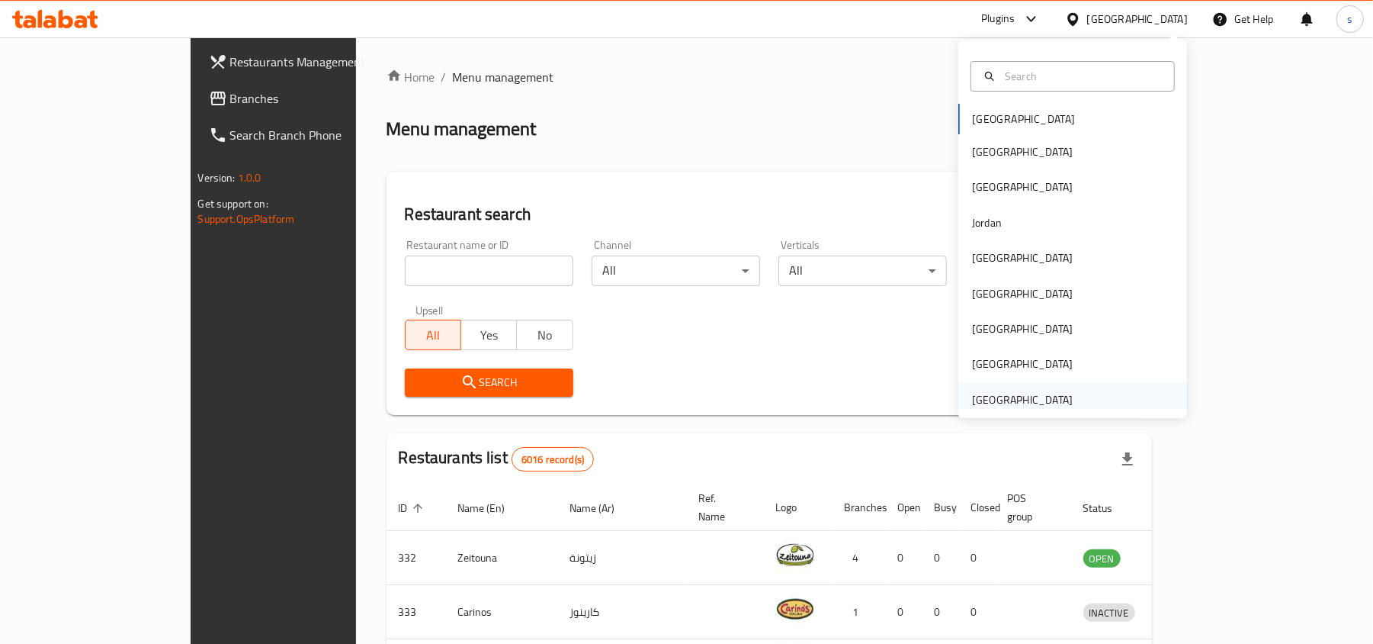
click at [1025, 403] on div "[GEOGRAPHIC_DATA]" at bounding box center [1022, 399] width 101 height 17
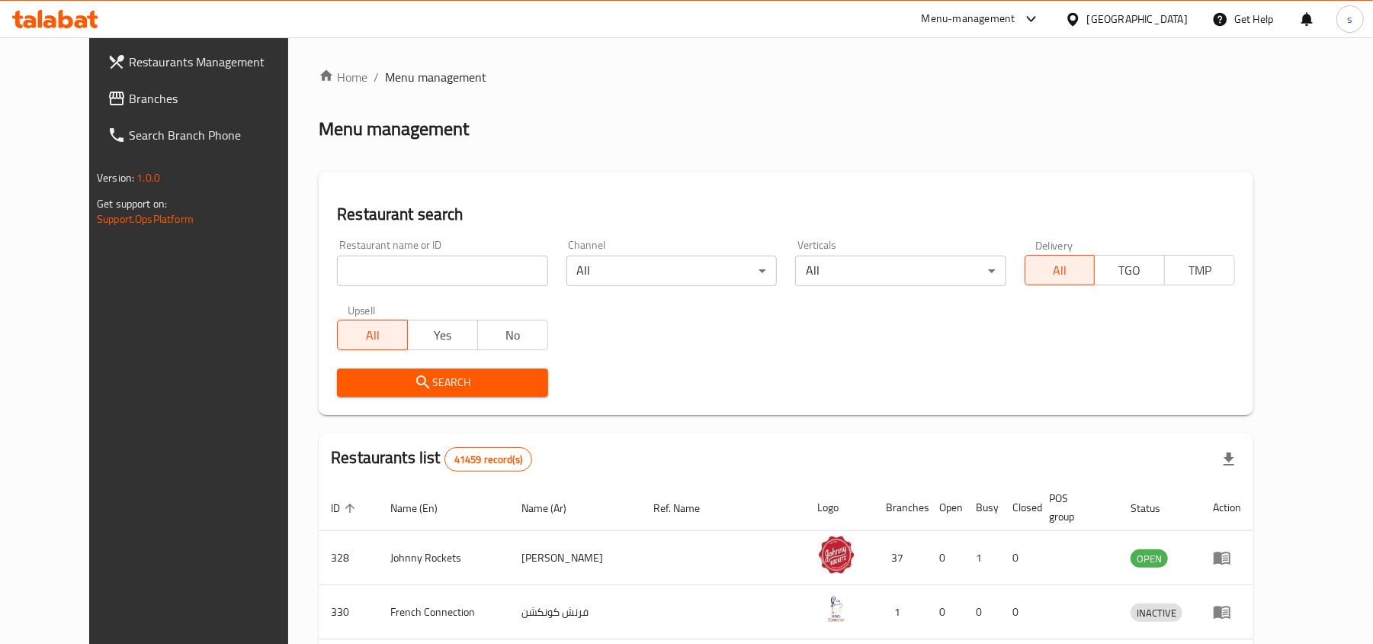
click at [129, 98] on span "Branches" at bounding box center [218, 98] width 178 height 18
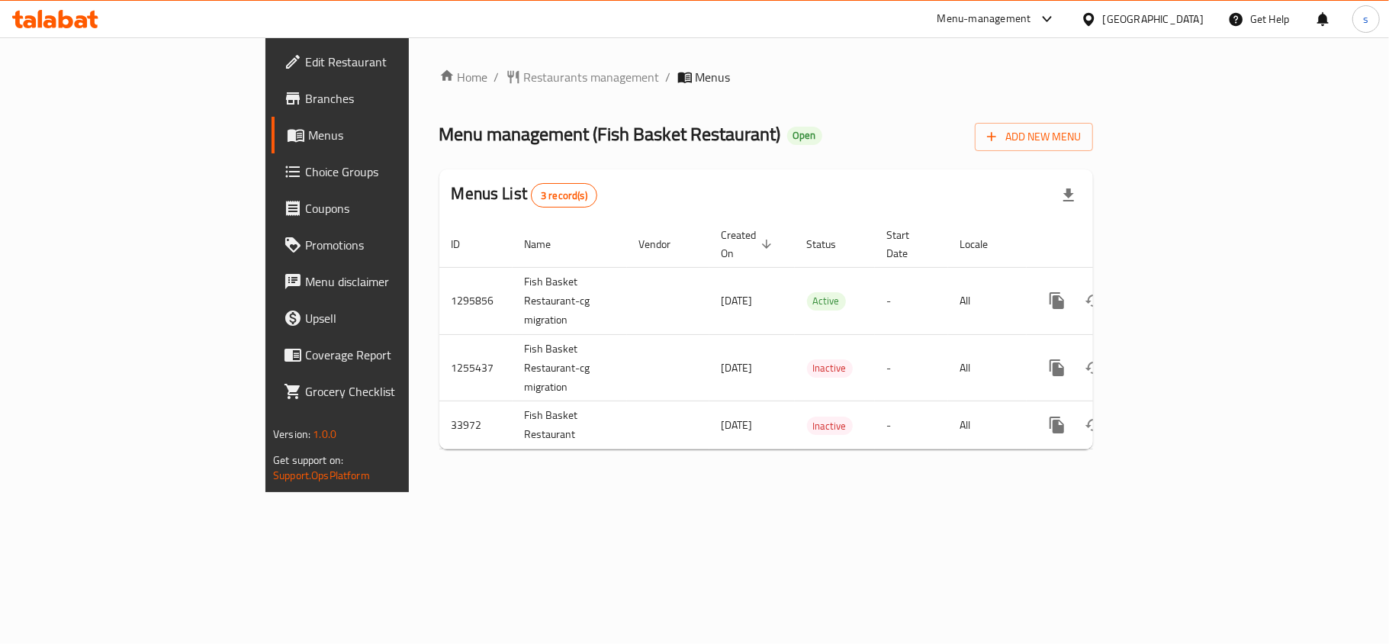
click at [1110, 20] on div "[GEOGRAPHIC_DATA]" at bounding box center [1153, 19] width 101 height 17
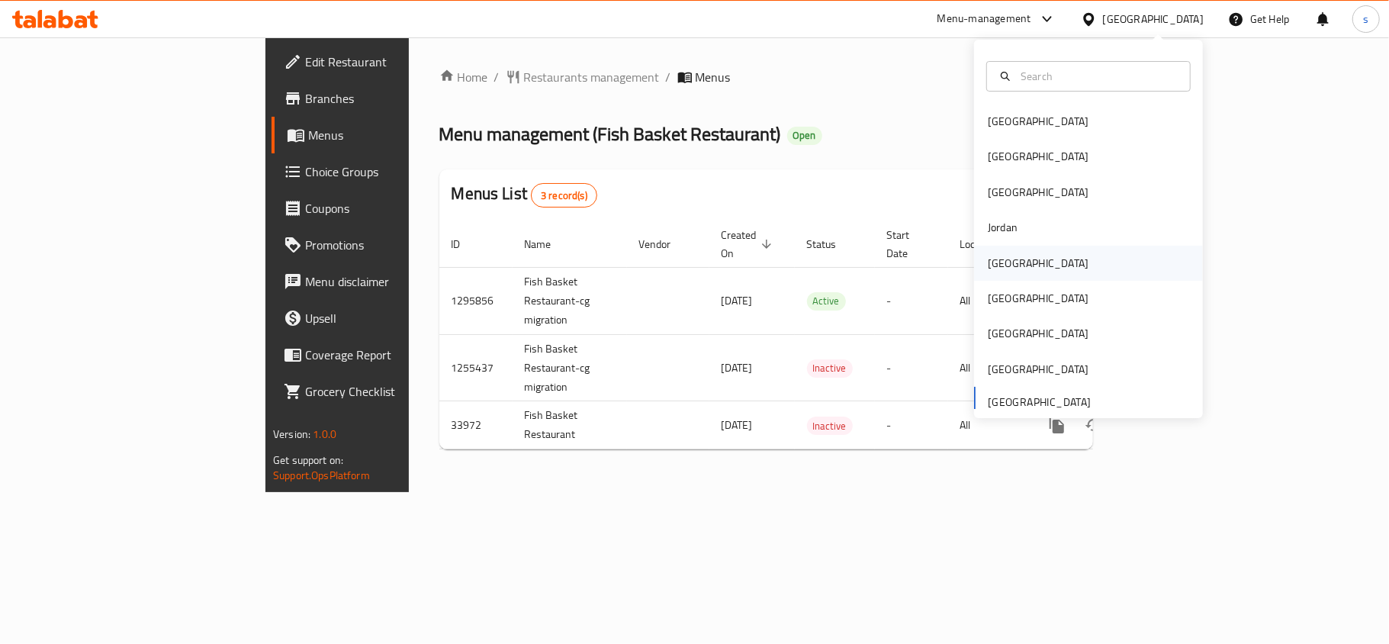
click at [1003, 267] on div "[GEOGRAPHIC_DATA]" at bounding box center [1037, 263] width 101 height 17
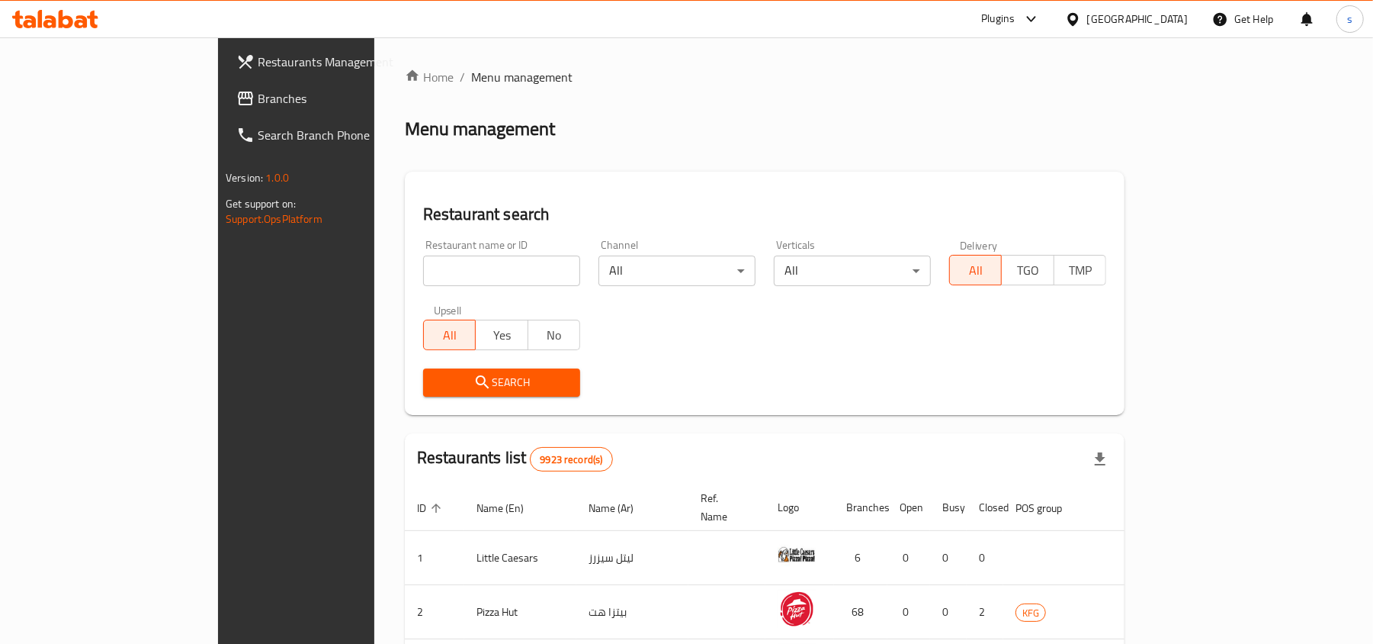
click at [258, 107] on span "Branches" at bounding box center [347, 98] width 178 height 18
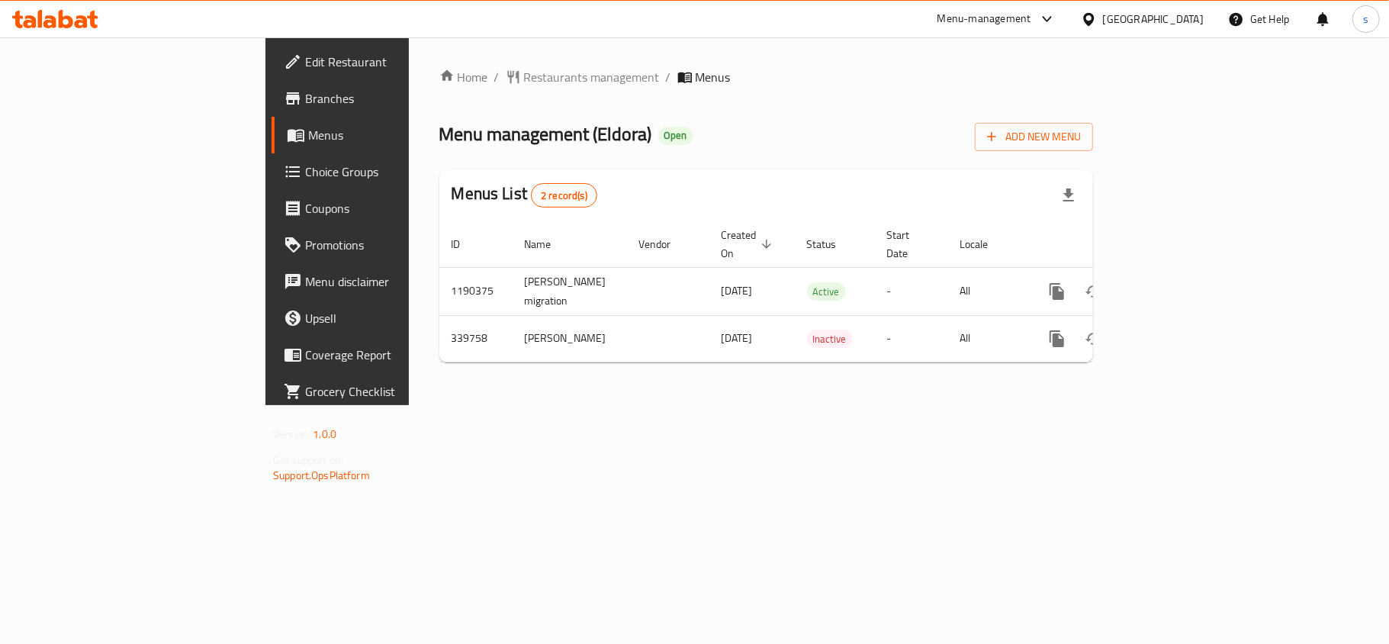
click at [1191, 23] on div "[GEOGRAPHIC_DATA]" at bounding box center [1153, 19] width 101 height 17
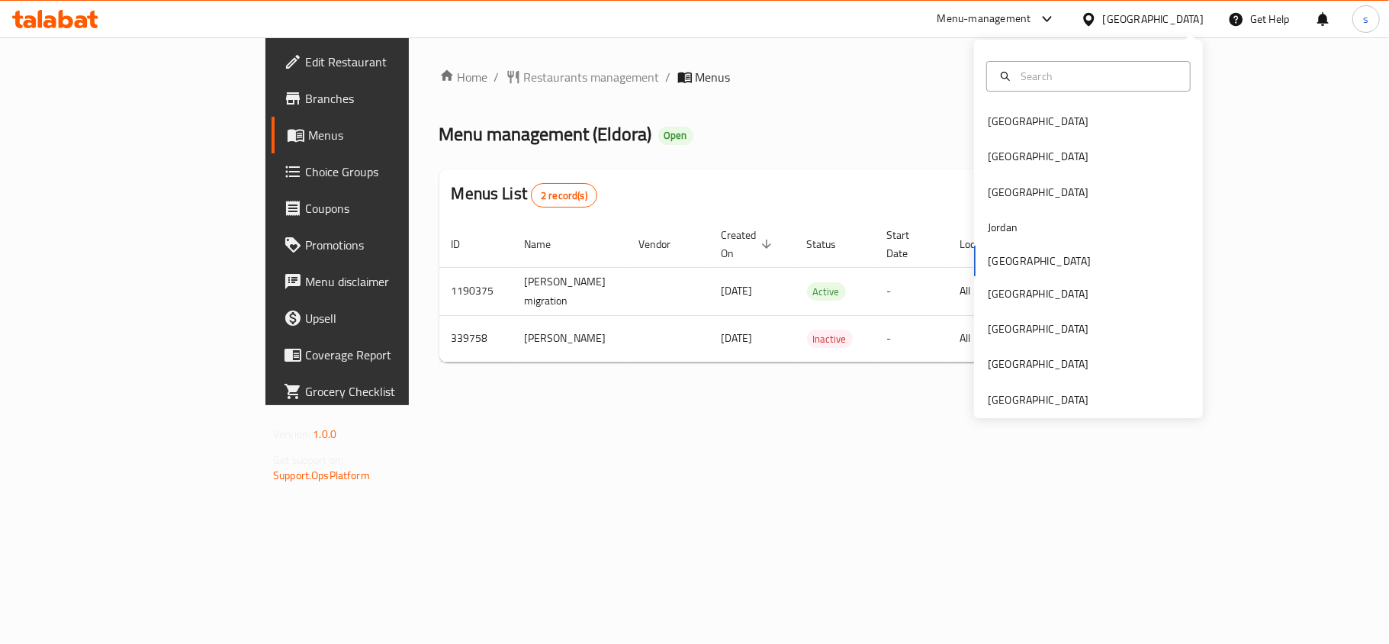
click at [1029, 86] on div at bounding box center [1088, 76] width 204 height 31
click at [996, 125] on div "[GEOGRAPHIC_DATA]" at bounding box center [1037, 121] width 101 height 17
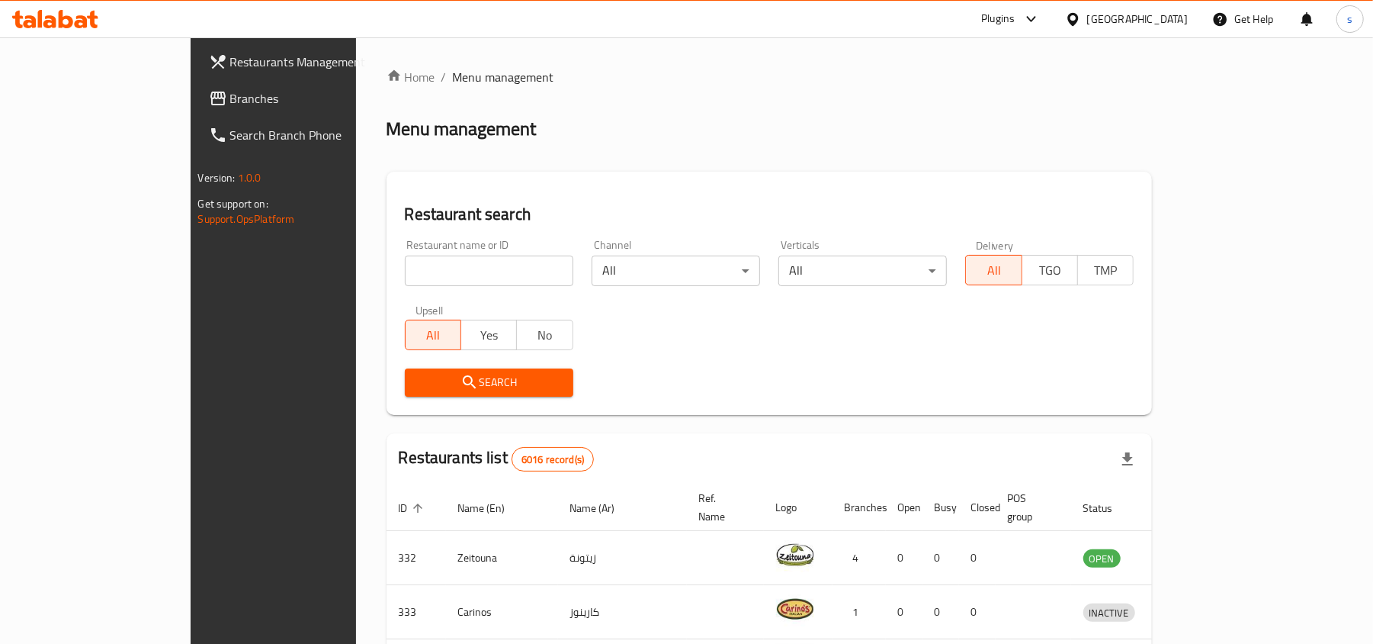
click at [1179, 17] on div "[GEOGRAPHIC_DATA]" at bounding box center [1137, 19] width 101 height 17
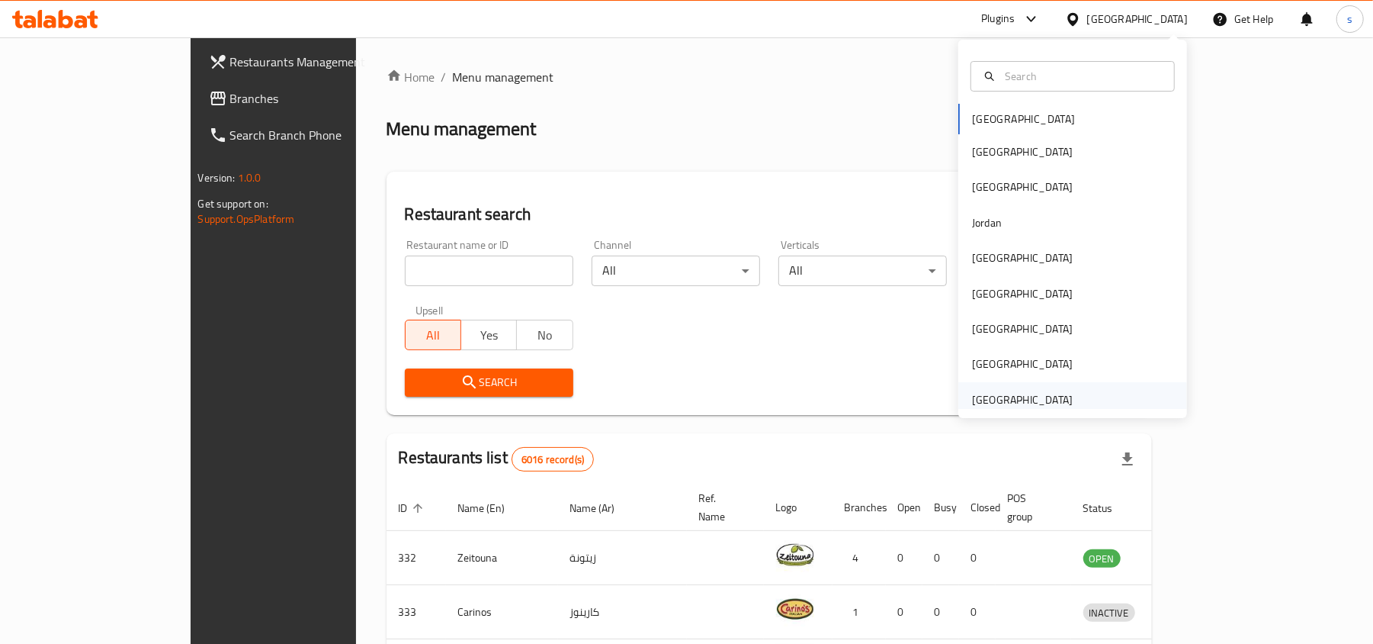
click at [1013, 397] on div "[GEOGRAPHIC_DATA]" at bounding box center [1022, 399] width 101 height 17
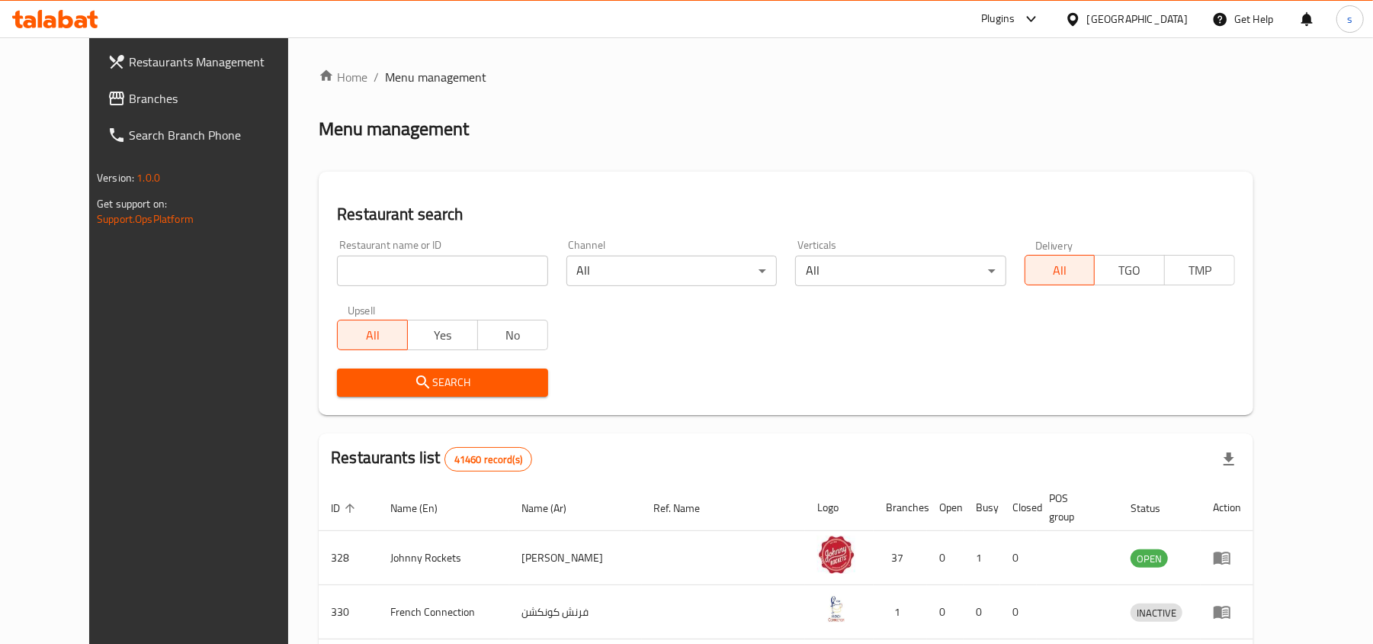
click at [129, 102] on span "Branches" at bounding box center [218, 98] width 178 height 18
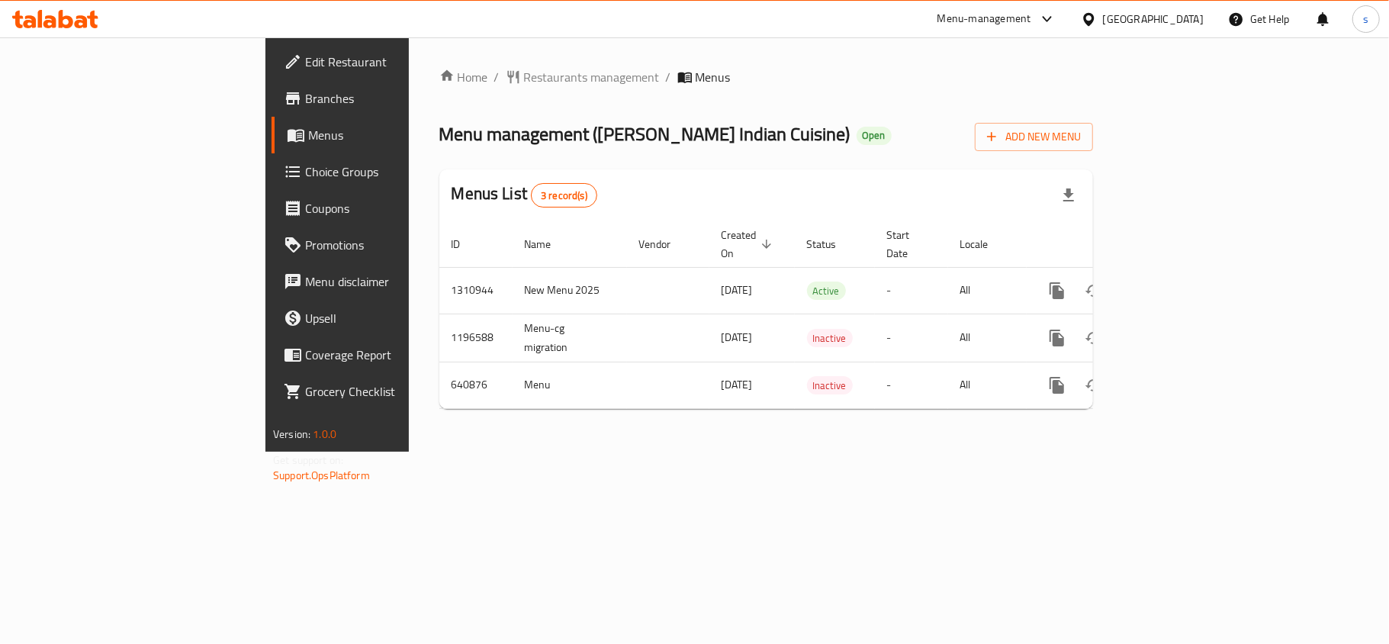
click at [1138, 20] on div "[GEOGRAPHIC_DATA]" at bounding box center [1153, 19] width 101 height 17
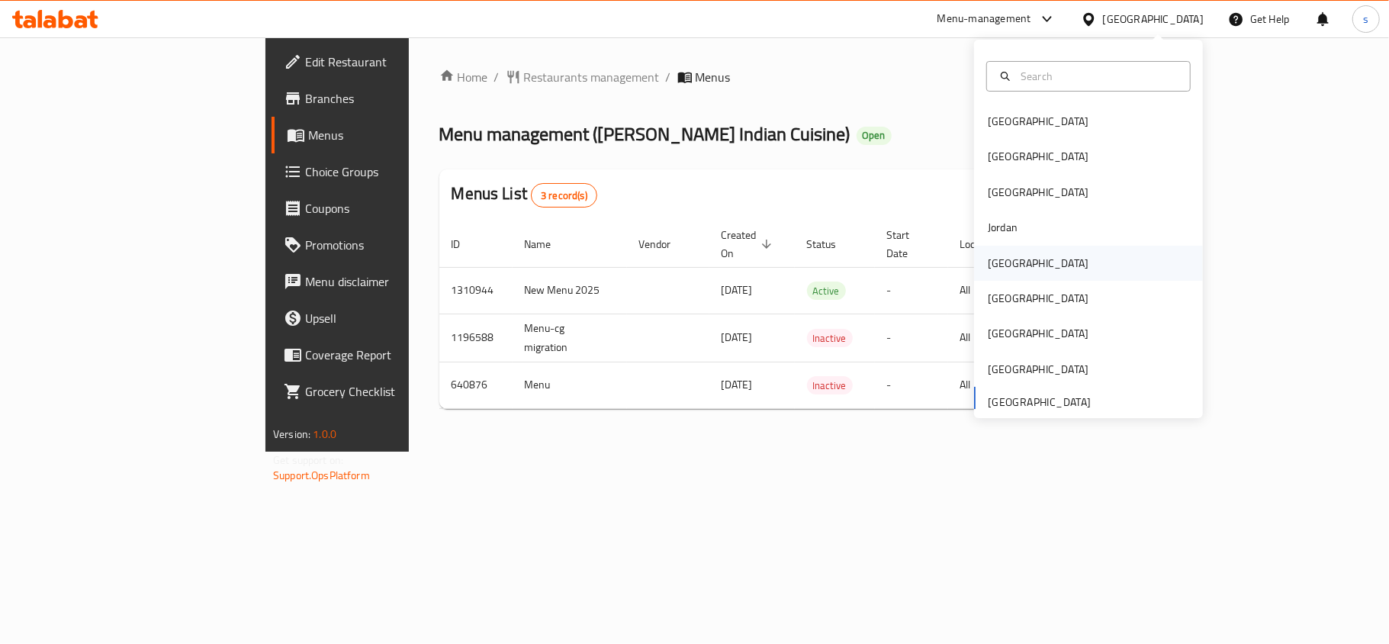
click at [987, 257] on div "[GEOGRAPHIC_DATA]" at bounding box center [1037, 263] width 101 height 17
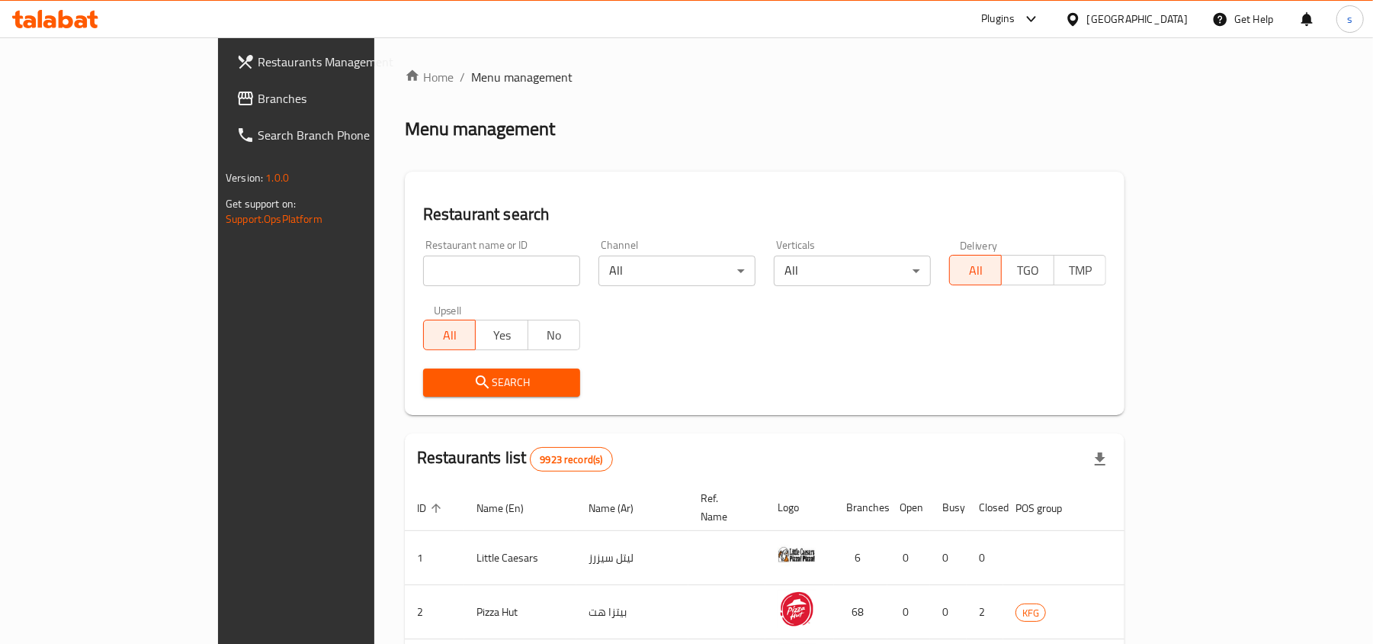
click at [258, 102] on span "Branches" at bounding box center [347, 98] width 178 height 18
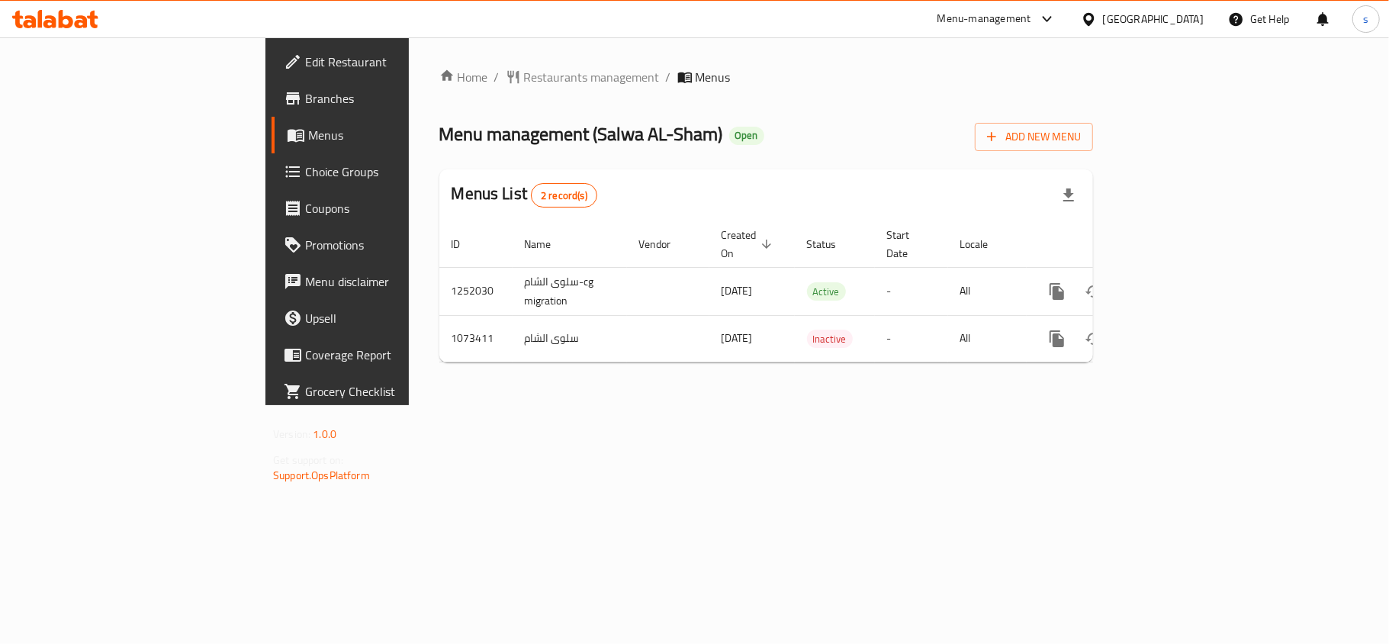
click at [1180, 24] on div "[GEOGRAPHIC_DATA]" at bounding box center [1153, 19] width 101 height 17
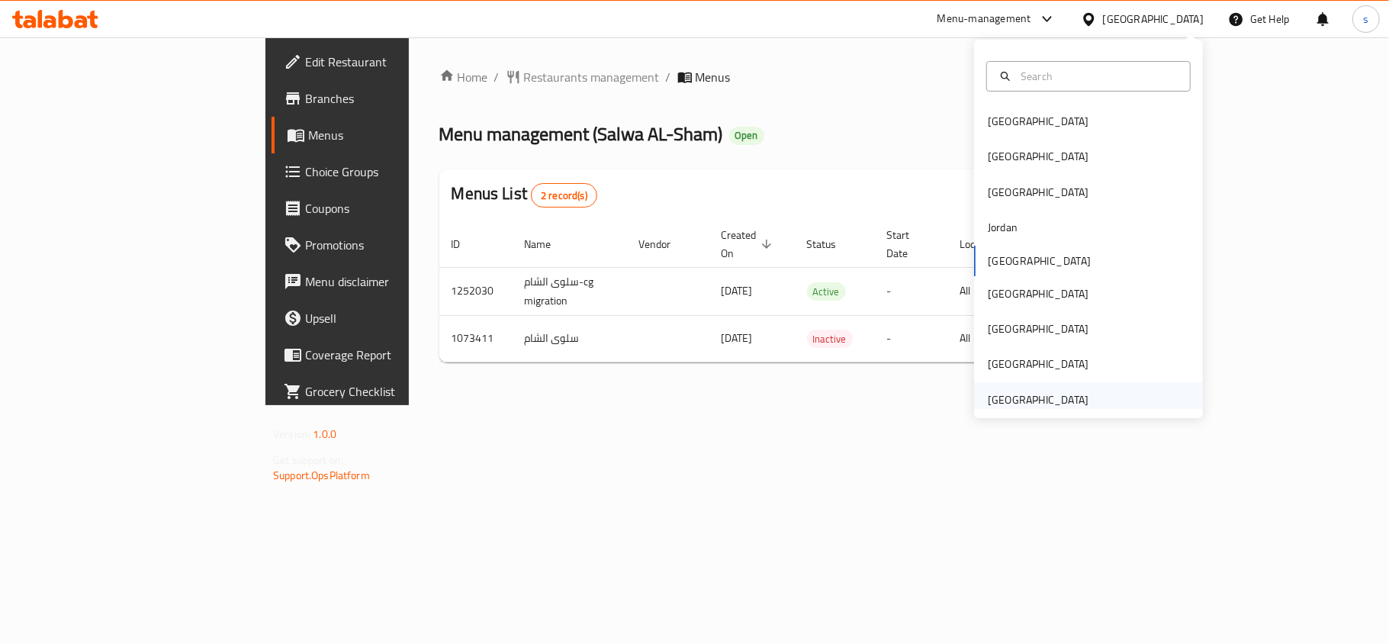
click at [1019, 397] on div "[GEOGRAPHIC_DATA]" at bounding box center [1037, 399] width 101 height 17
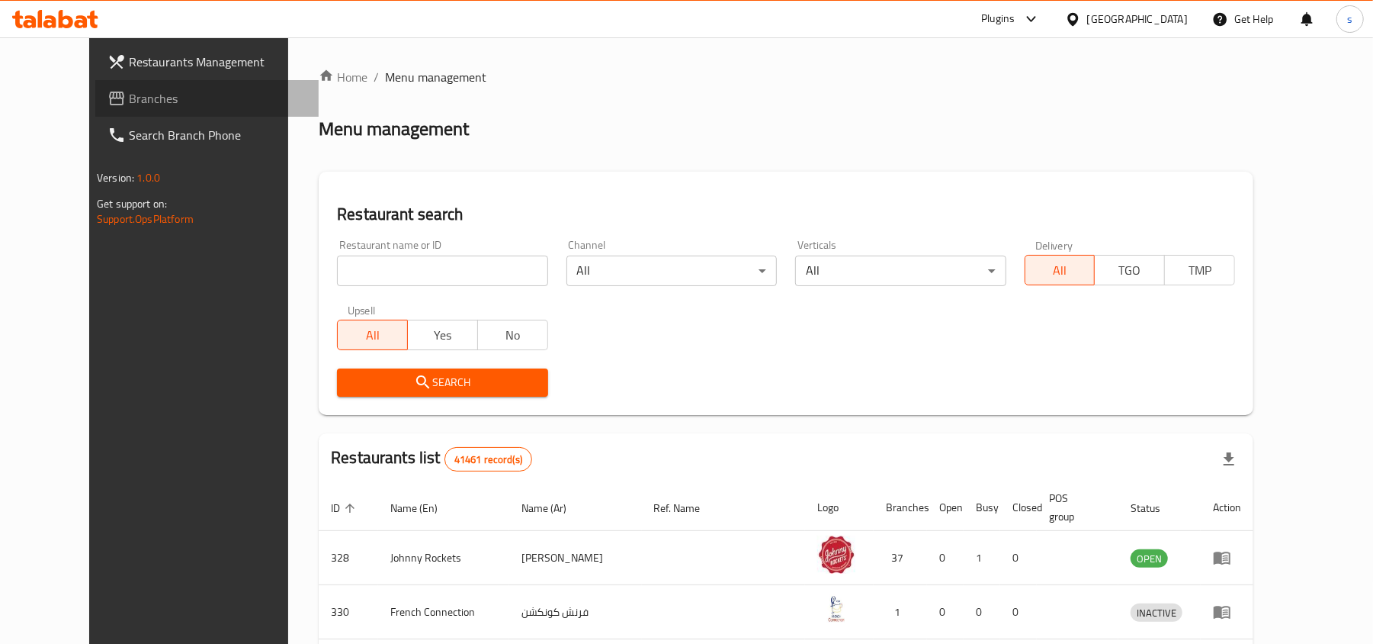
click at [129, 98] on span "Branches" at bounding box center [218, 98] width 178 height 18
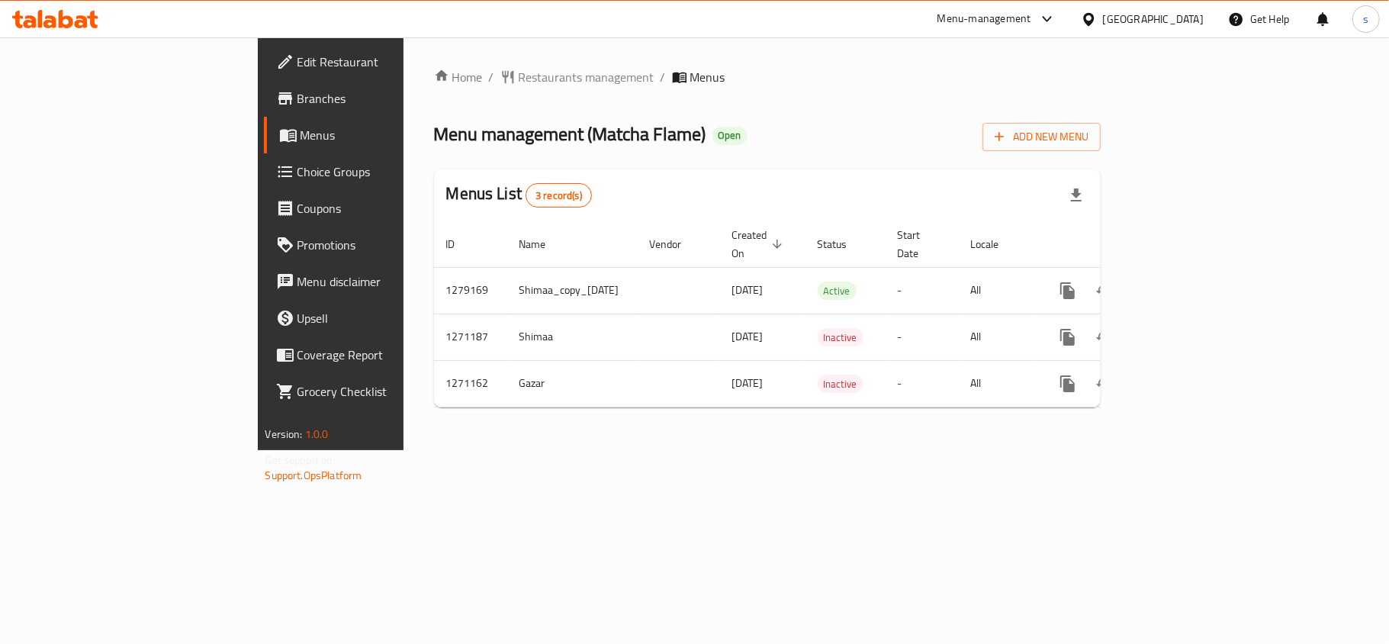
drag, startPoint x: 1148, startPoint y: 16, endPoint x: 1135, endPoint y: 35, distance: 23.1
click at [1148, 16] on div "[GEOGRAPHIC_DATA]" at bounding box center [1153, 19] width 101 height 17
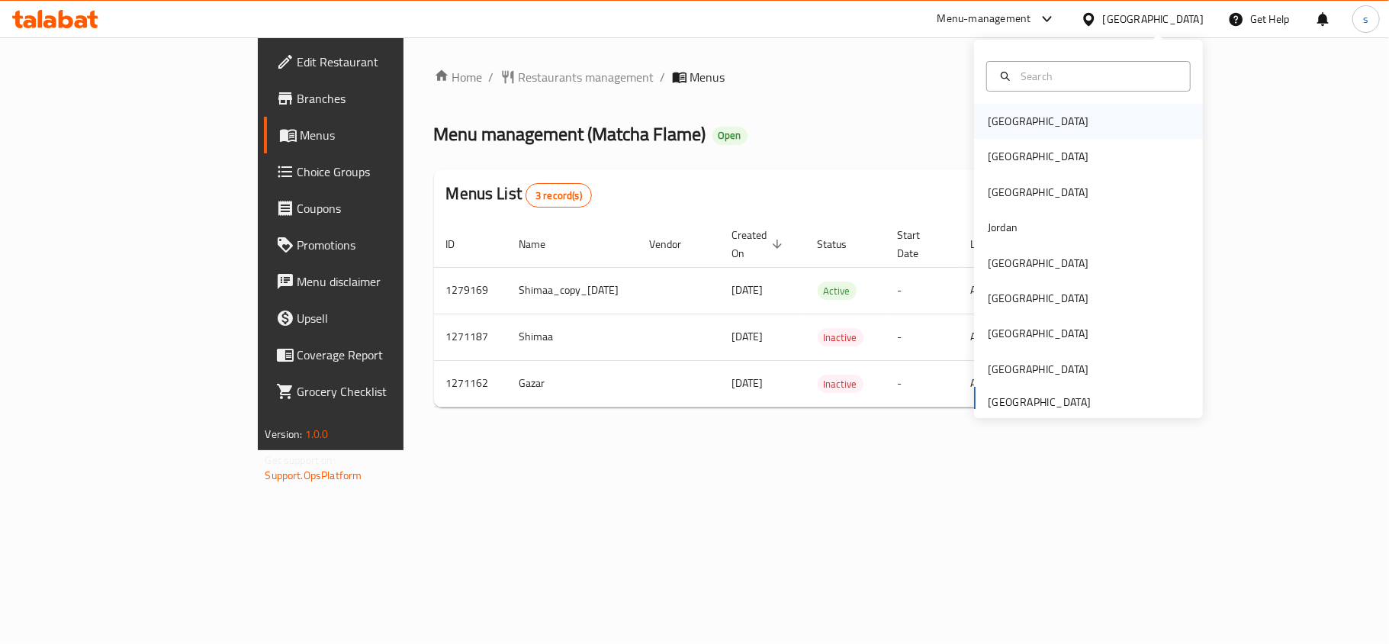
click at [1003, 129] on div "[GEOGRAPHIC_DATA]" at bounding box center [1037, 121] width 101 height 17
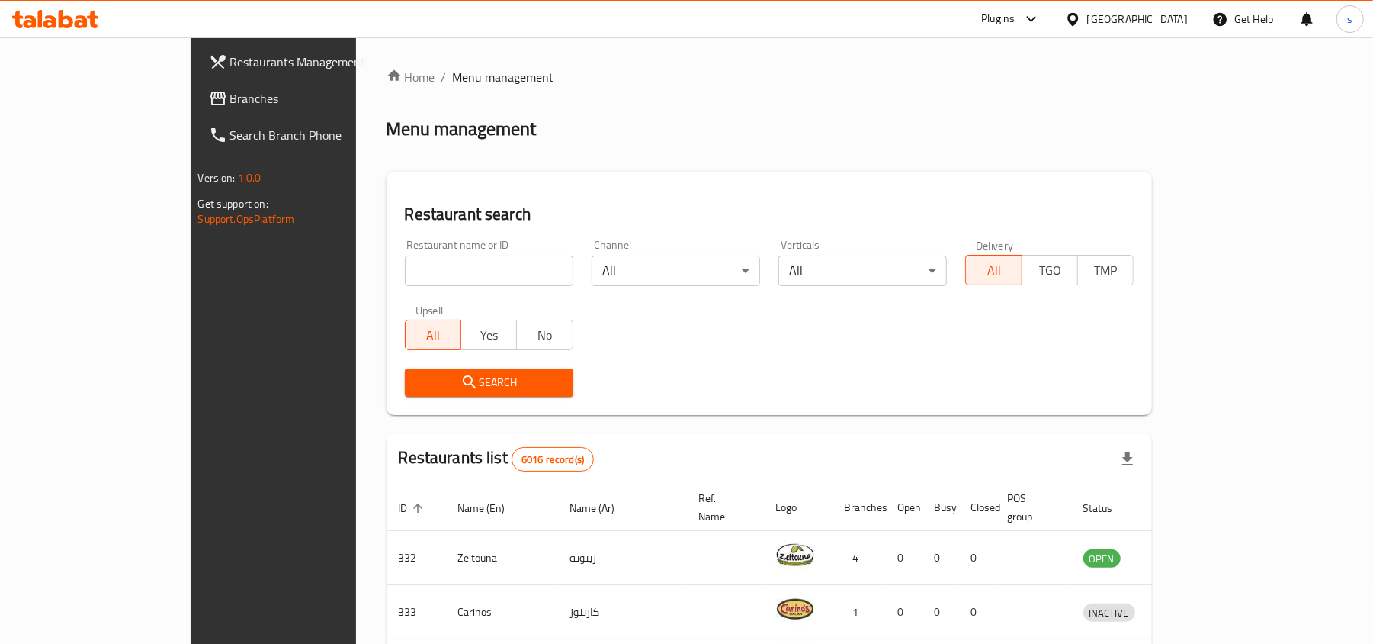
click at [1165, 15] on div "[GEOGRAPHIC_DATA]" at bounding box center [1137, 19] width 101 height 17
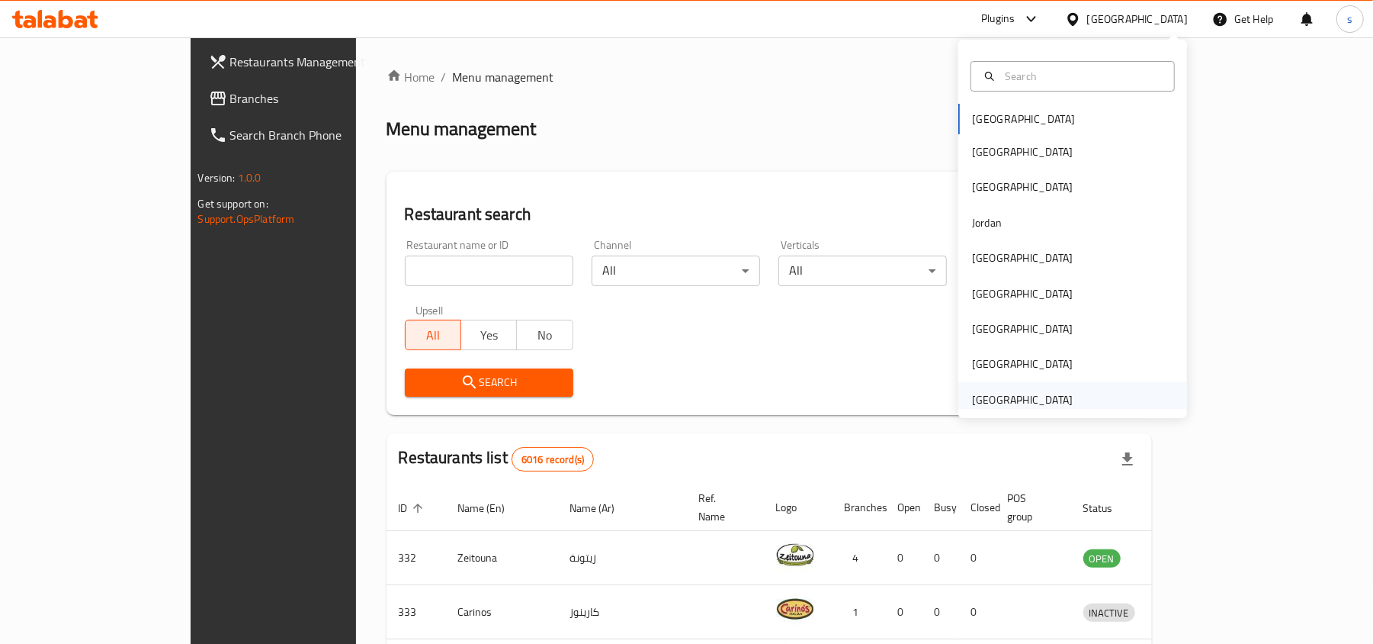
click at [1010, 397] on div "[GEOGRAPHIC_DATA]" at bounding box center [1022, 399] width 101 height 17
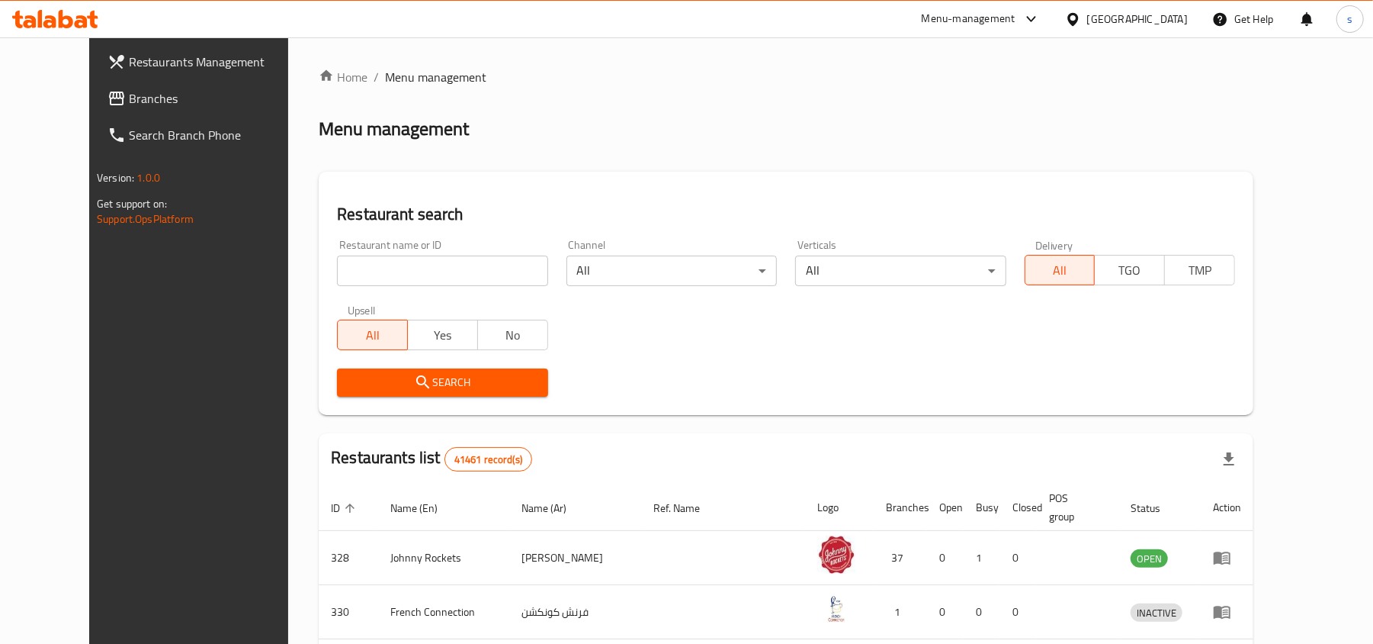
click at [129, 102] on span "Branches" at bounding box center [218, 98] width 178 height 18
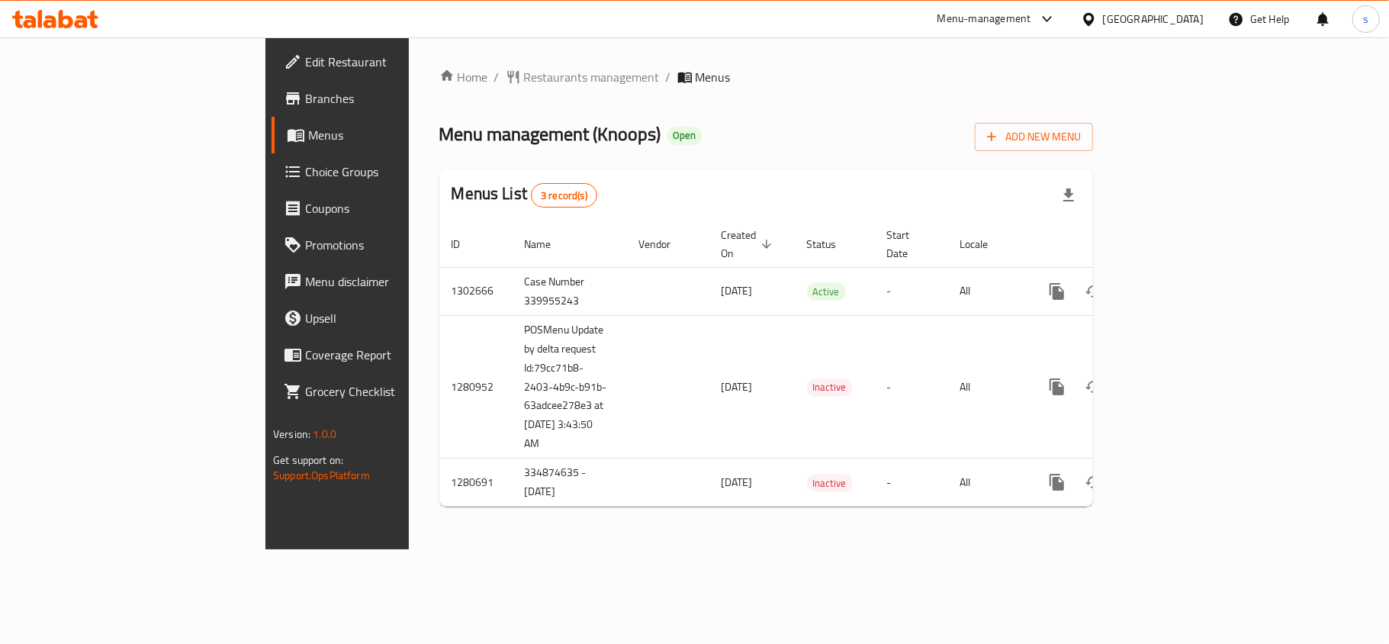
click at [305, 175] on span "Choice Groups" at bounding box center [395, 171] width 180 height 18
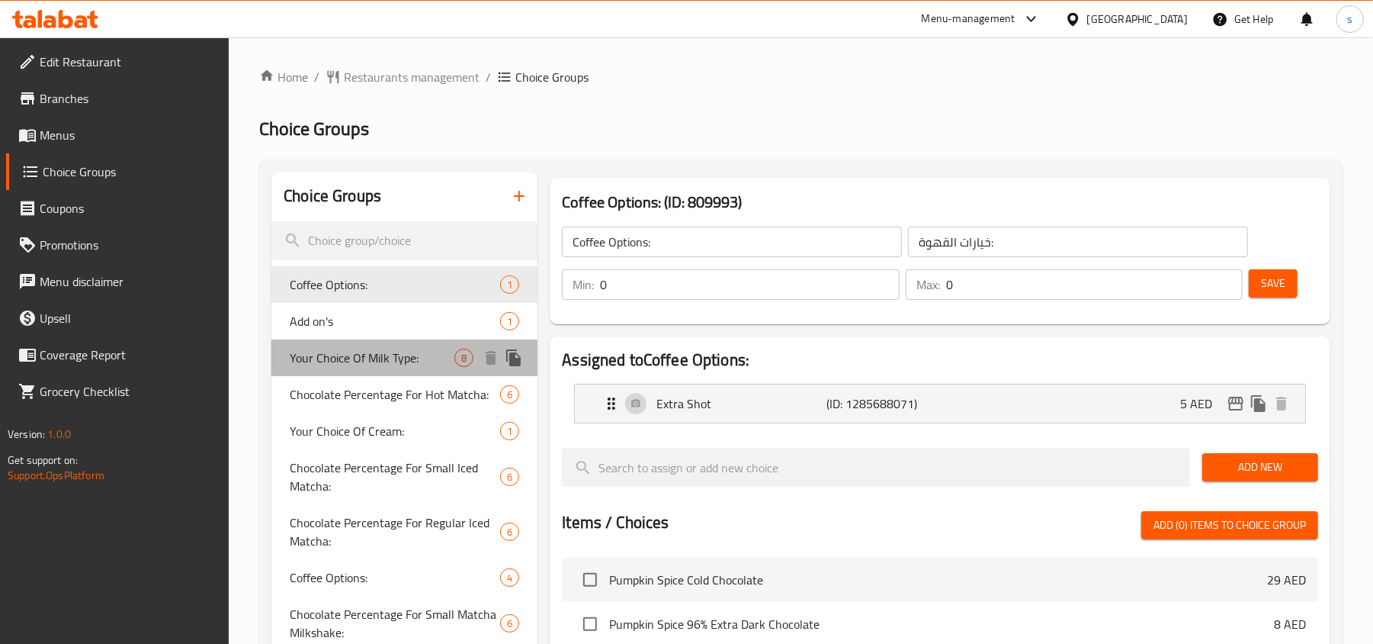
click at [326, 355] on span "Your Choice Of Milk Type:" at bounding box center [372, 357] width 165 height 18
type input "Your Choice Of Milk Type:"
type input "اختيارك من نوع الحليب:"
type input "1"
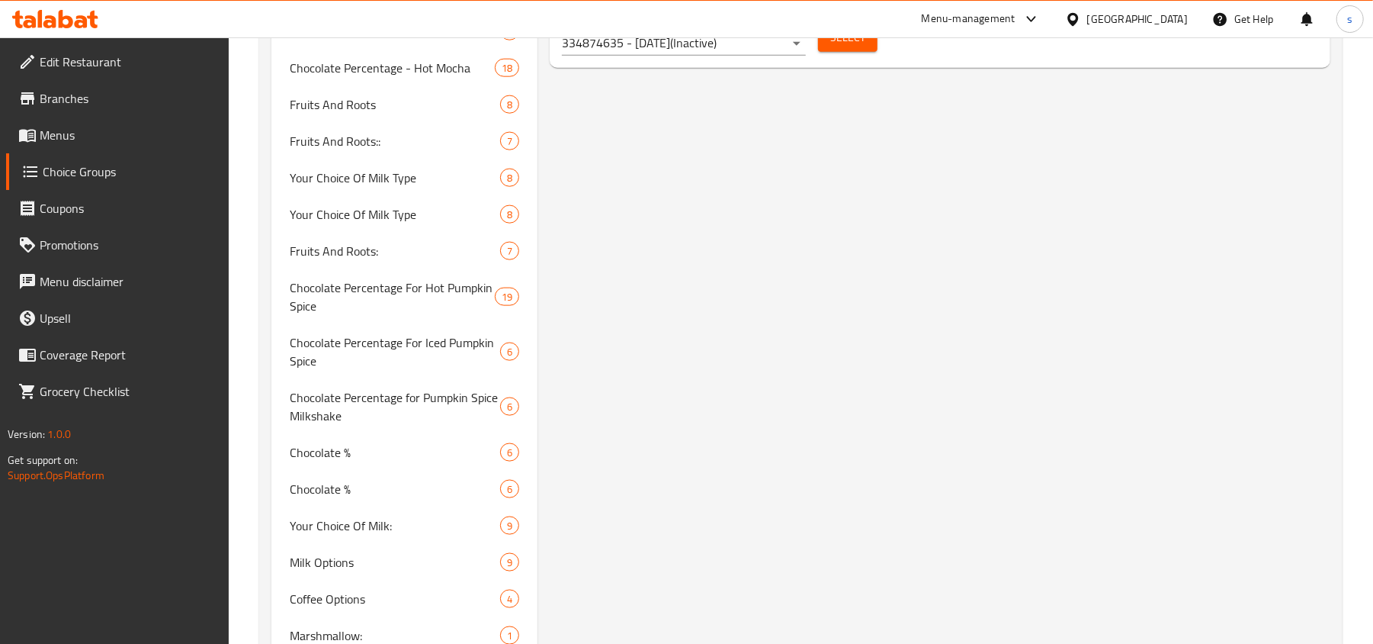
scroll to position [1365, 0]
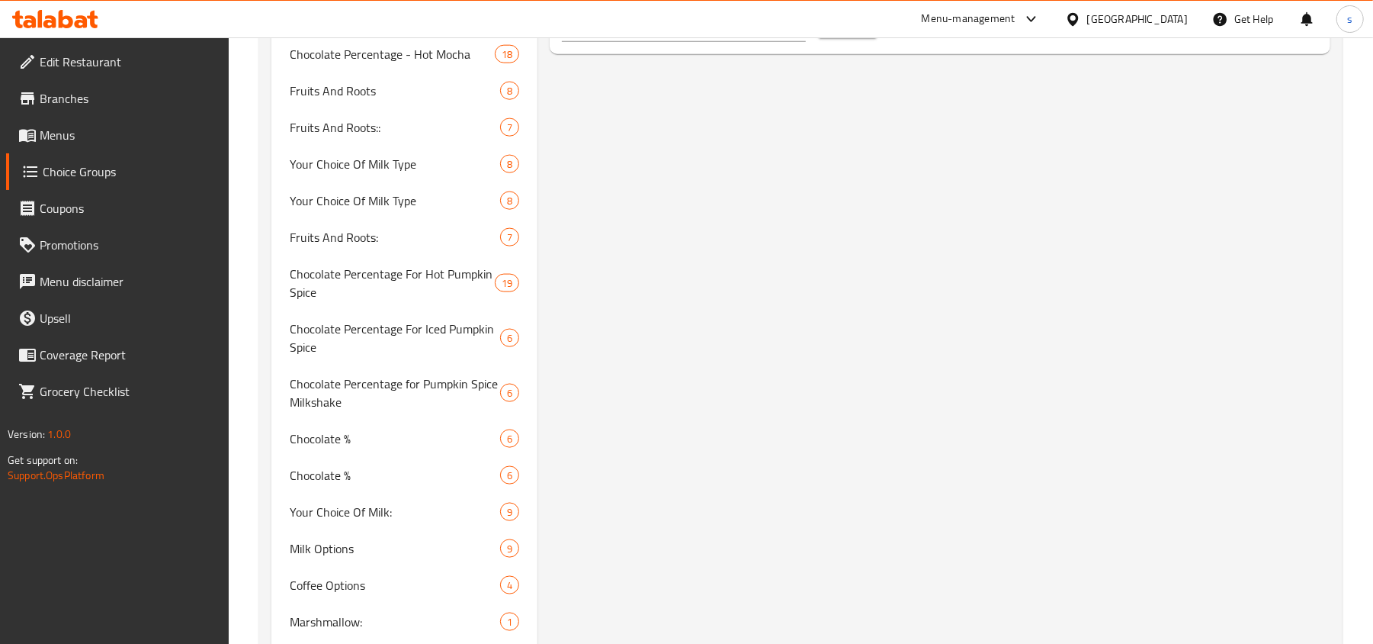
click at [1117, 25] on div "[GEOGRAPHIC_DATA]" at bounding box center [1137, 19] width 101 height 17
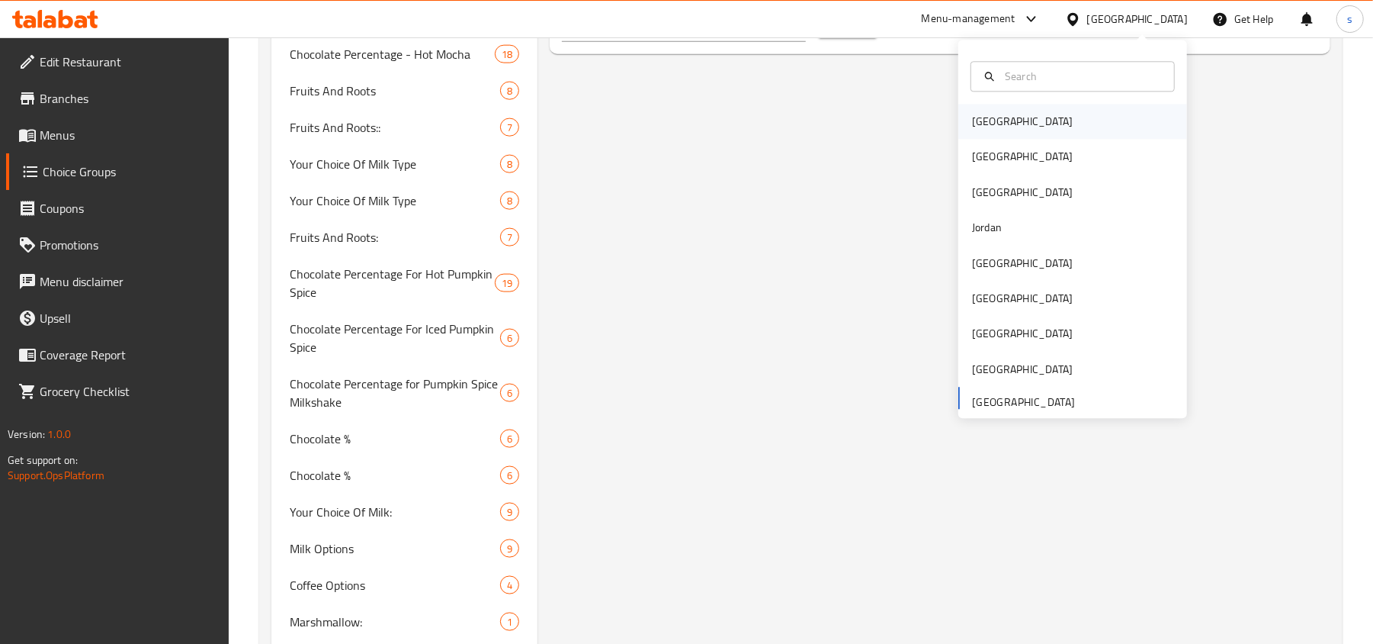
click at [988, 117] on div "[GEOGRAPHIC_DATA]" at bounding box center [1022, 122] width 101 height 17
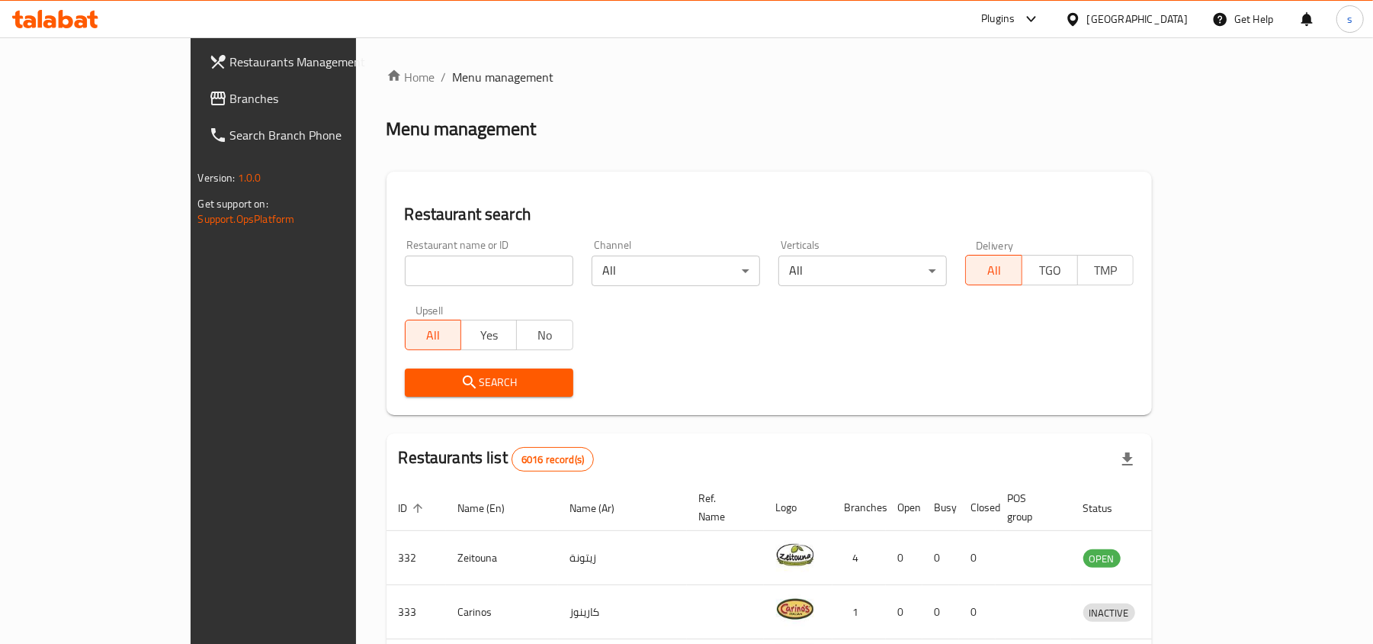
click at [1171, 18] on div "[GEOGRAPHIC_DATA]" at bounding box center [1137, 19] width 101 height 17
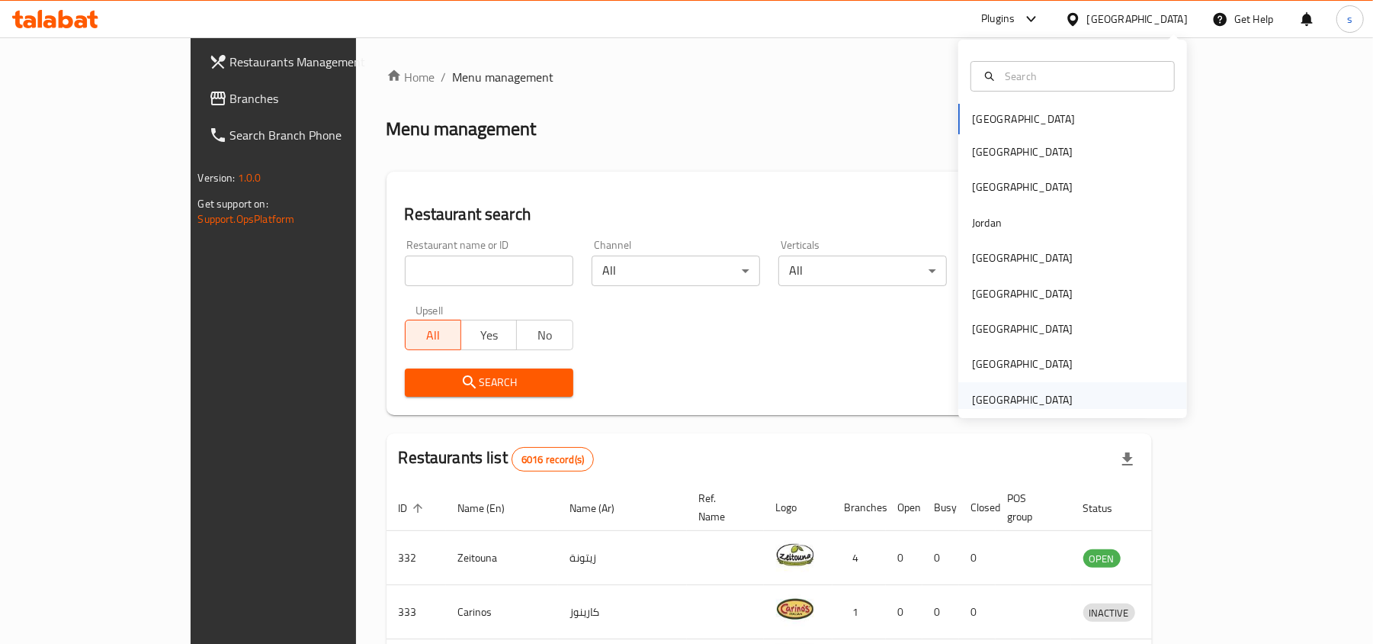
click at [1013, 395] on div "[GEOGRAPHIC_DATA]" at bounding box center [1022, 399] width 101 height 17
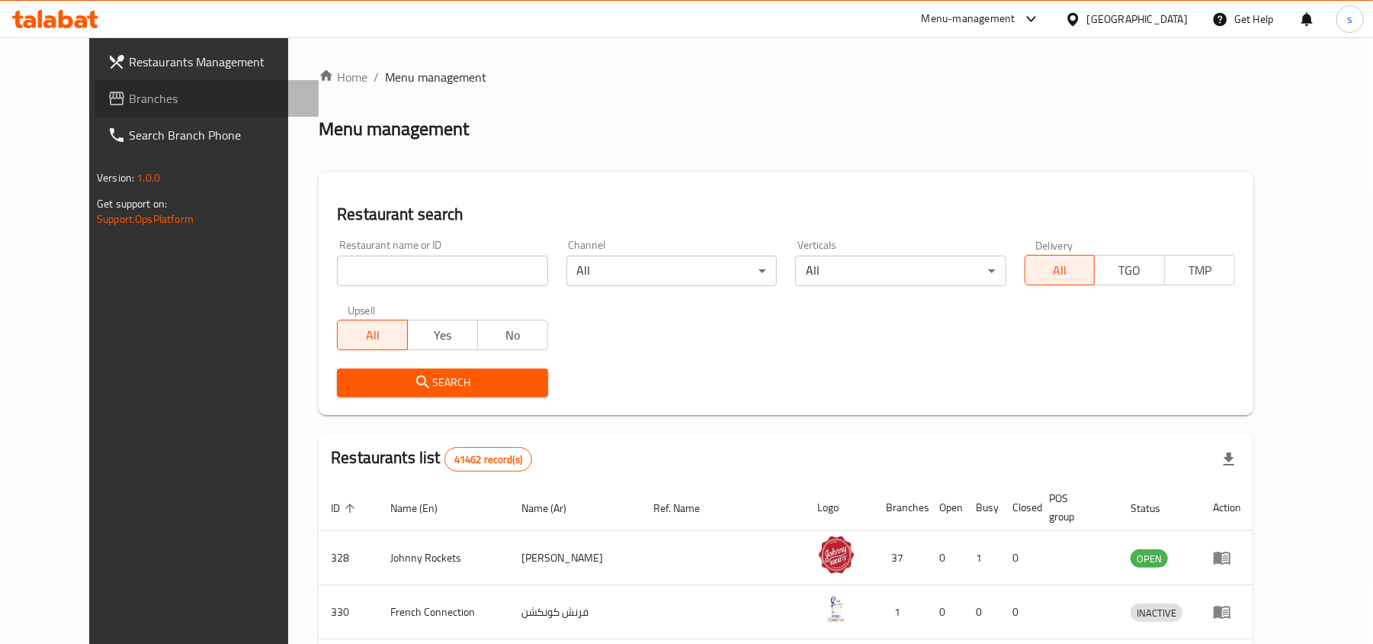
click at [129, 92] on span "Branches" at bounding box center [218, 98] width 178 height 18
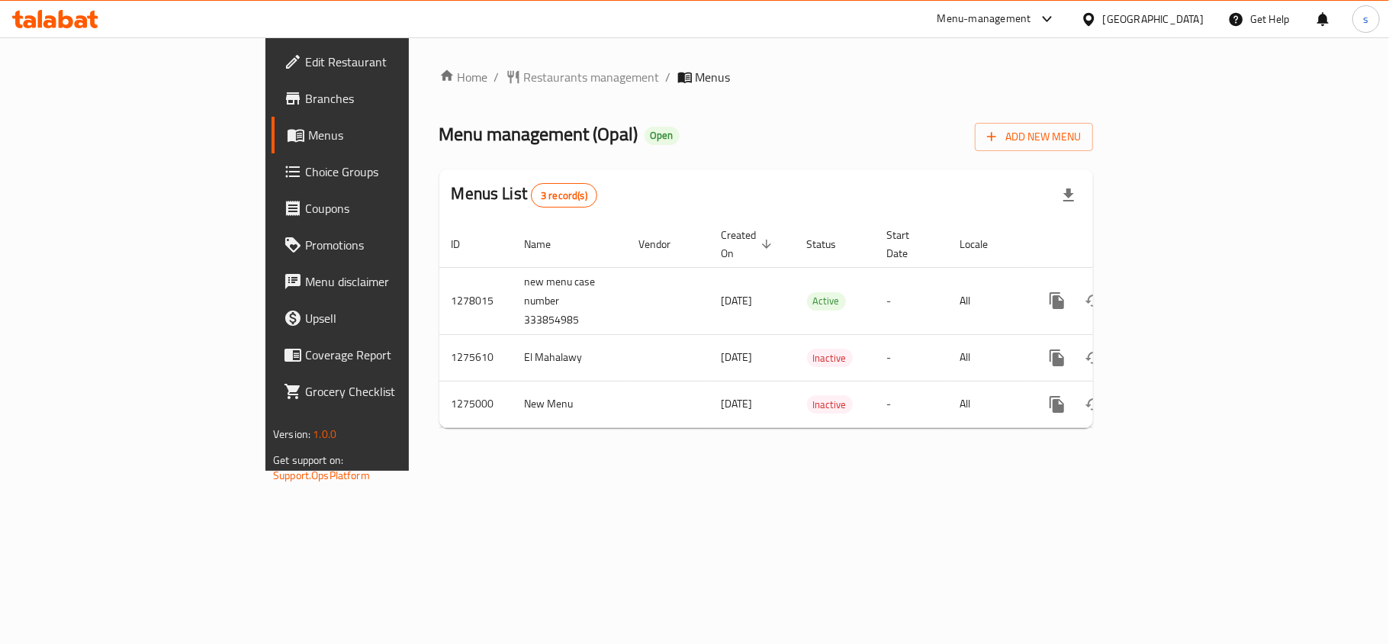
click at [1154, 11] on div "[GEOGRAPHIC_DATA]" at bounding box center [1153, 19] width 101 height 17
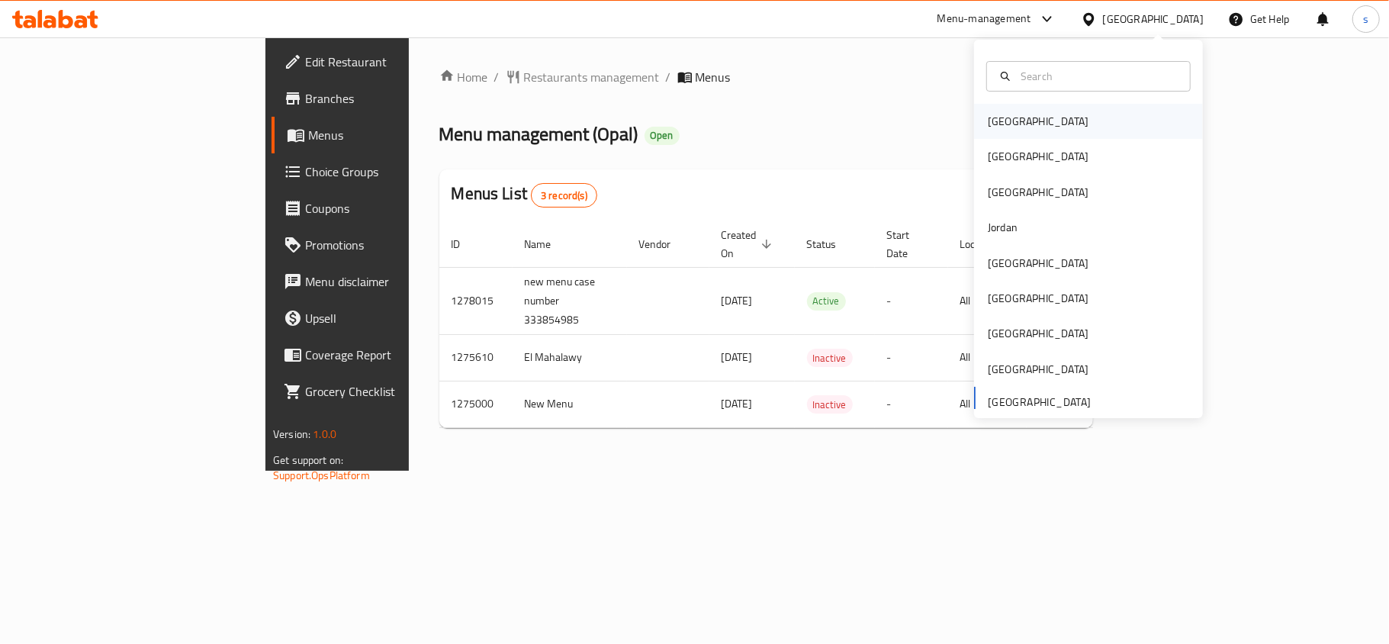
click at [990, 130] on div "[GEOGRAPHIC_DATA]" at bounding box center [1037, 121] width 101 height 17
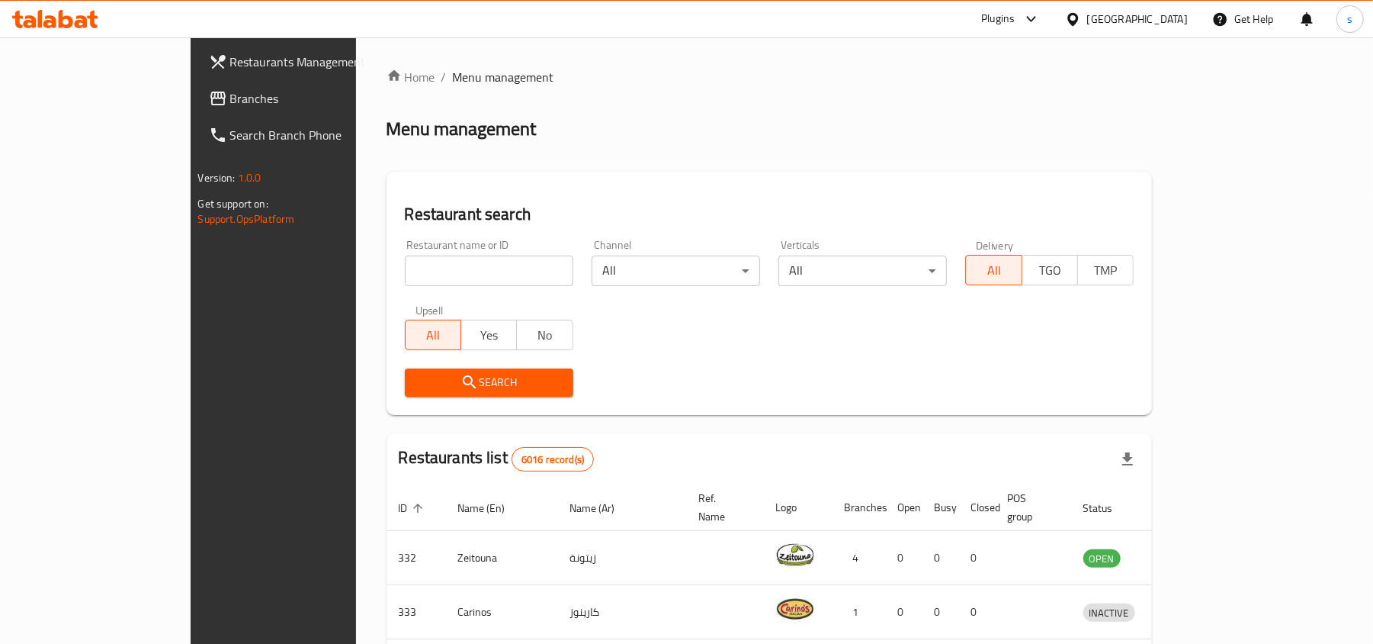
click at [1160, 21] on div "[GEOGRAPHIC_DATA]" at bounding box center [1137, 19] width 101 height 17
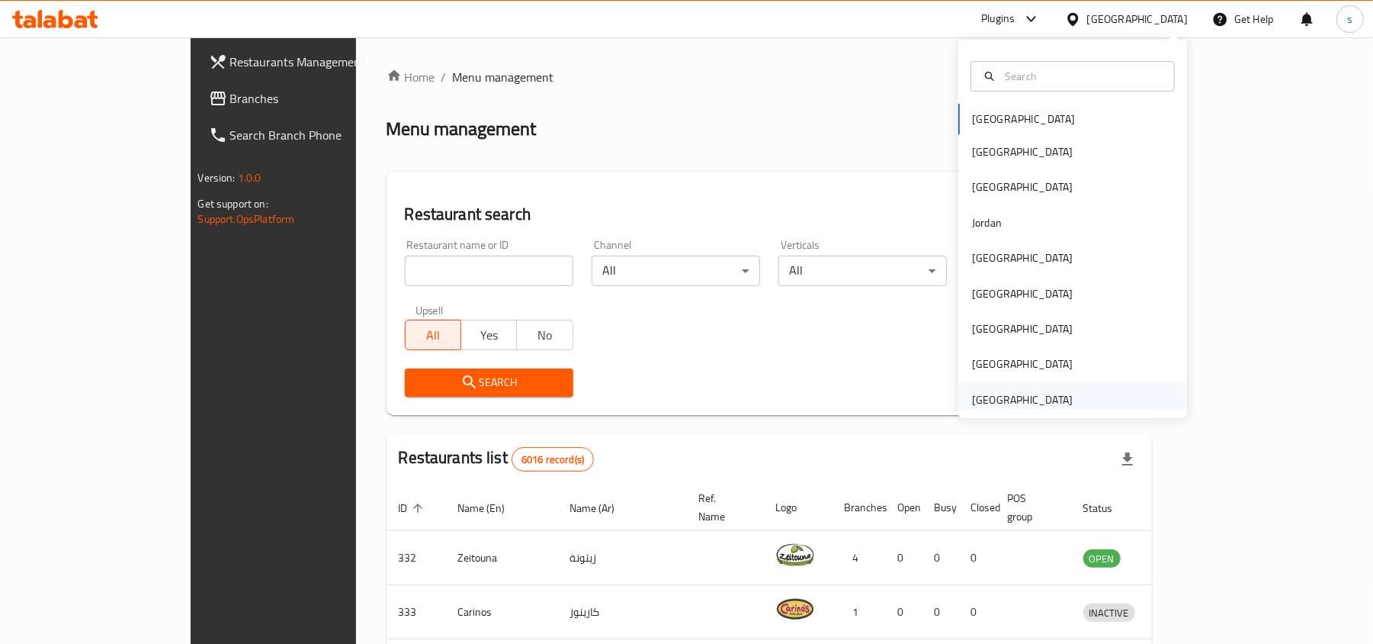
click at [1017, 395] on div "[GEOGRAPHIC_DATA]" at bounding box center [1022, 399] width 101 height 17
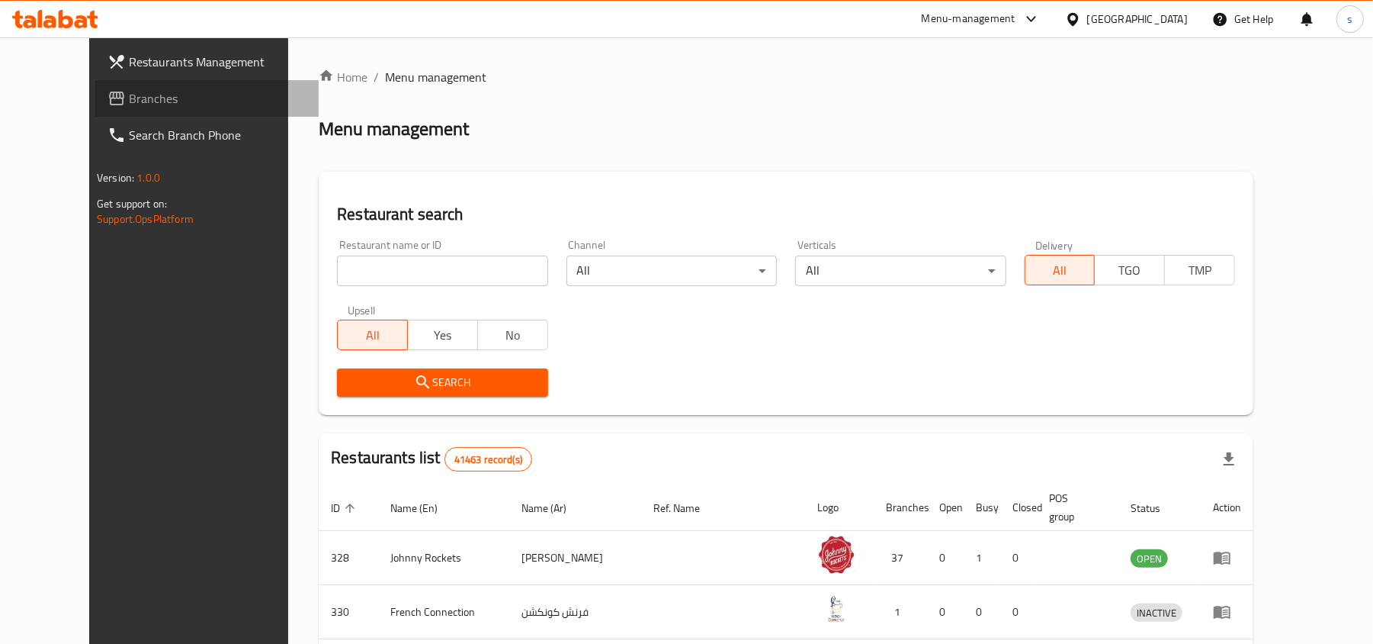
click at [129, 96] on span "Branches" at bounding box center [218, 98] width 178 height 18
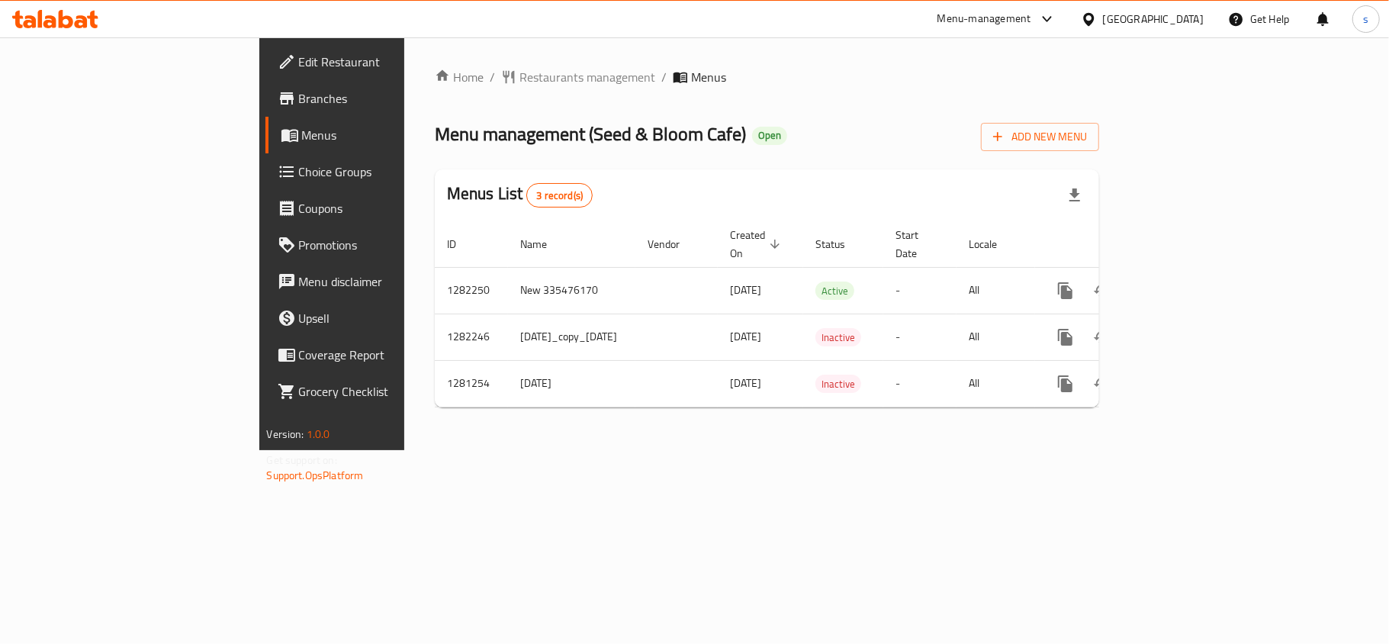
click at [1156, 19] on div "[GEOGRAPHIC_DATA]" at bounding box center [1153, 19] width 101 height 17
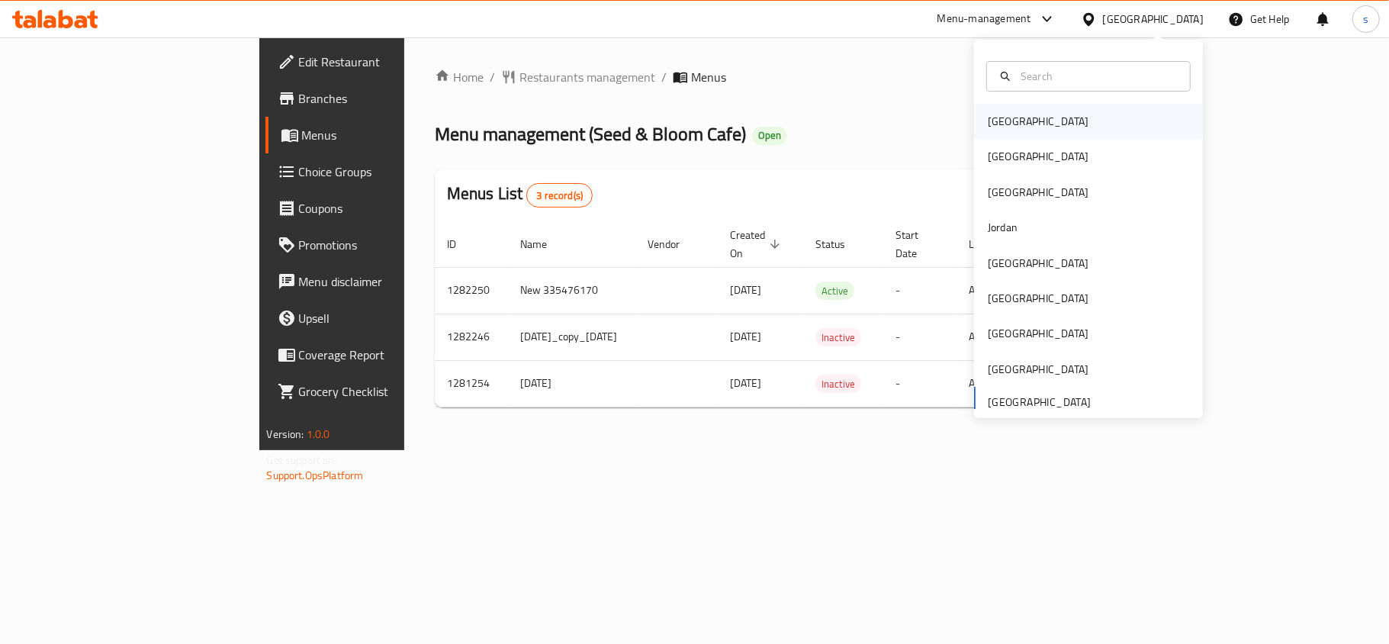
click at [995, 124] on div "[GEOGRAPHIC_DATA]" at bounding box center [1037, 121] width 101 height 17
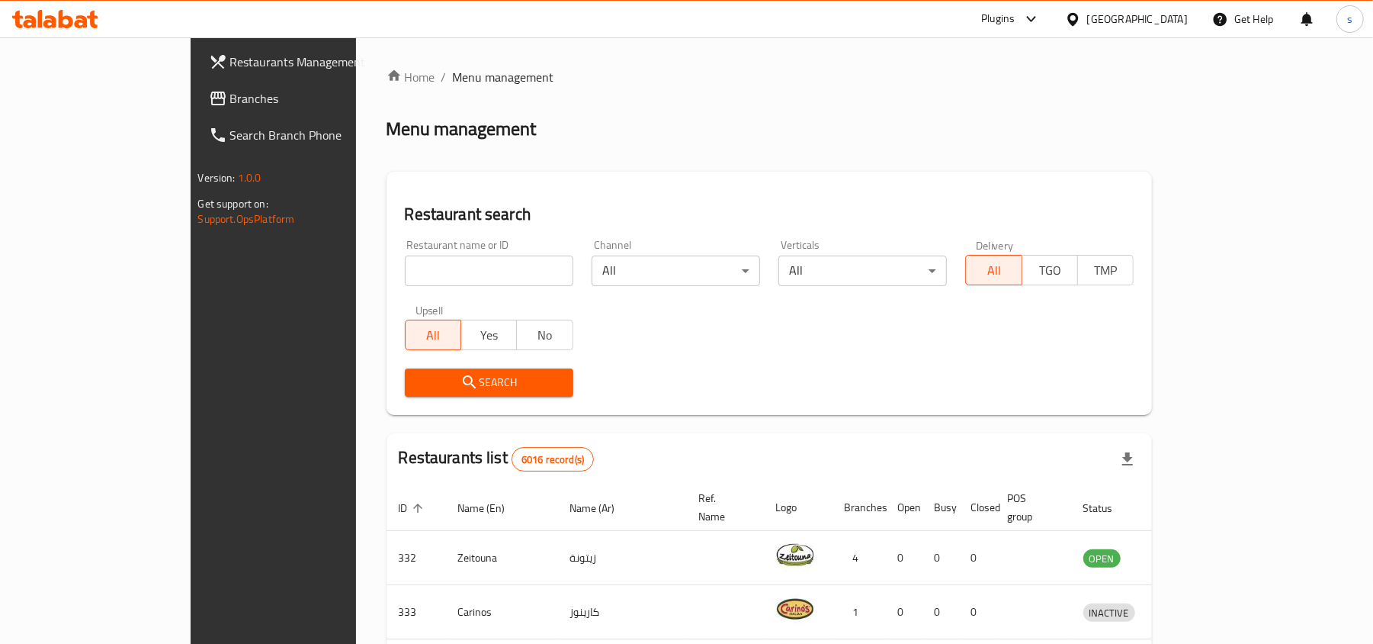
click at [1181, 17] on div "[GEOGRAPHIC_DATA]" at bounding box center [1137, 19] width 101 height 17
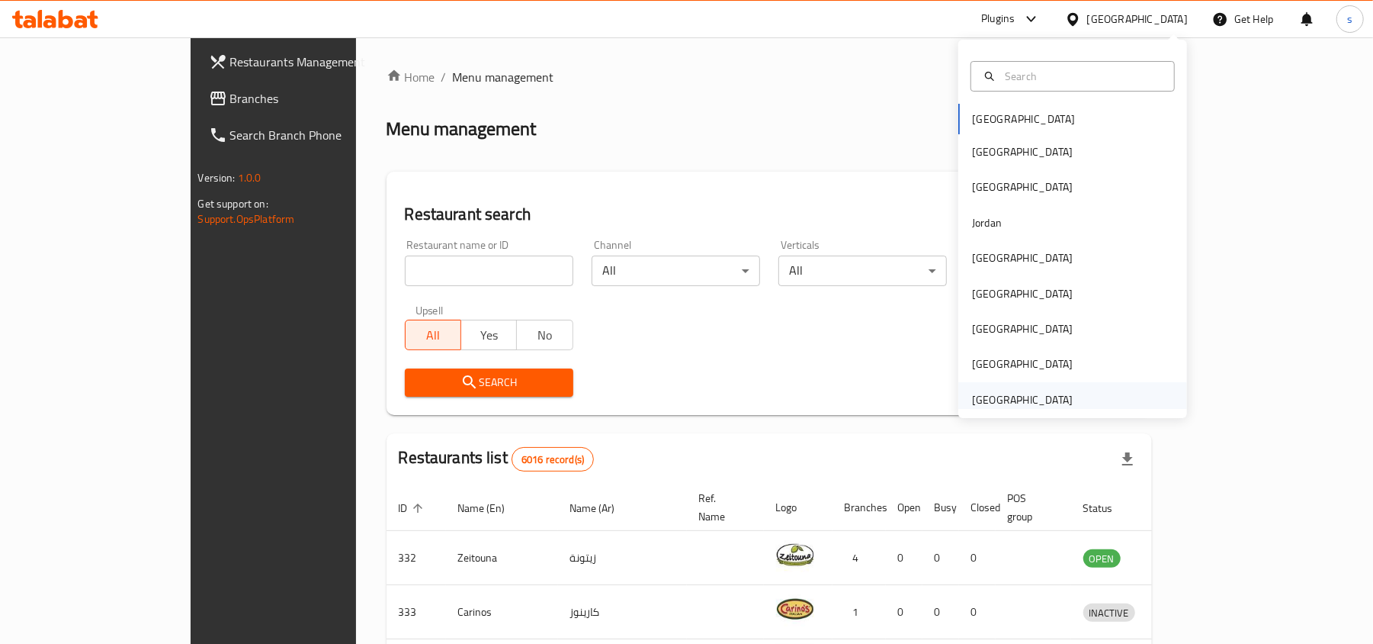
click at [1038, 395] on div "[GEOGRAPHIC_DATA]" at bounding box center [1022, 399] width 101 height 17
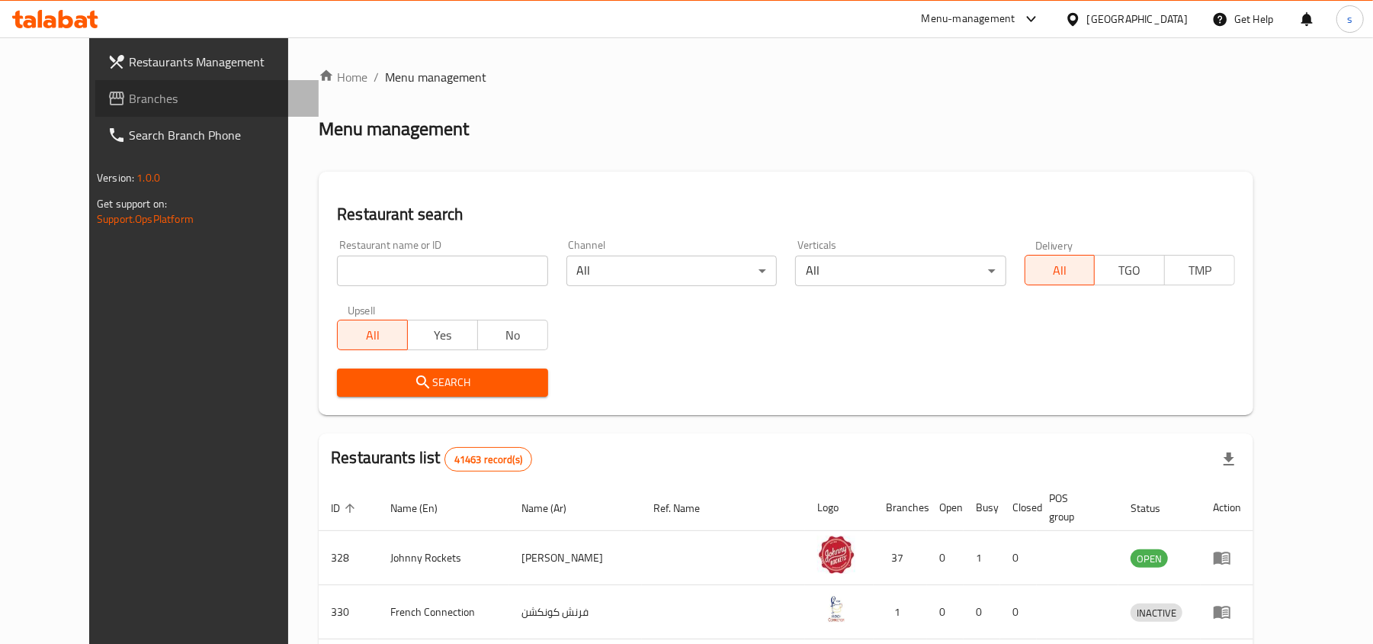
click at [129, 102] on span "Branches" at bounding box center [218, 98] width 178 height 18
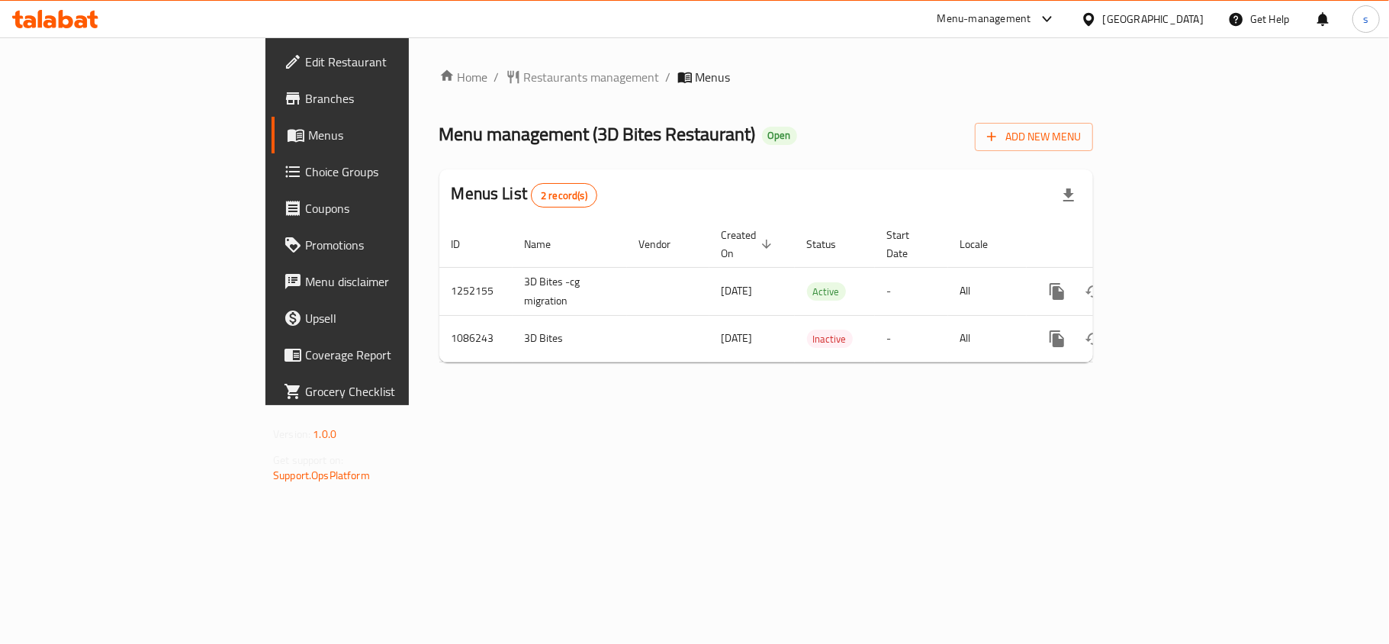
click at [1139, 17] on div "[GEOGRAPHIC_DATA]" at bounding box center [1153, 19] width 101 height 17
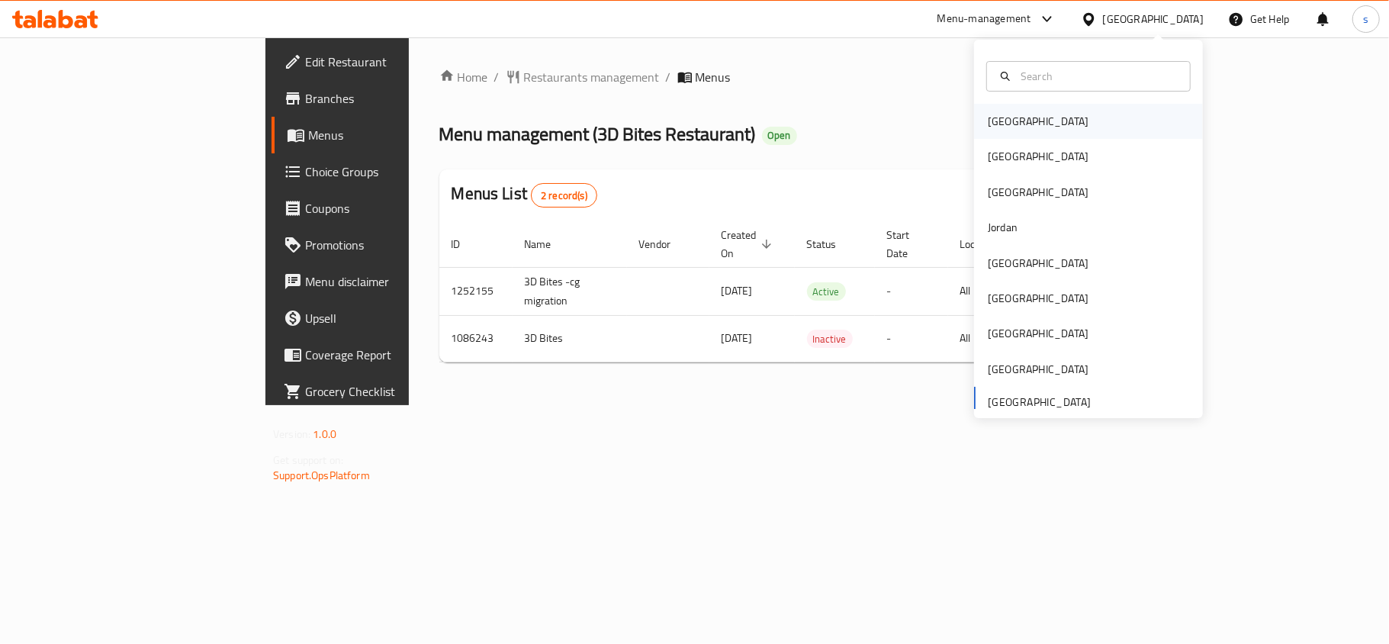
click at [987, 120] on div "[GEOGRAPHIC_DATA]" at bounding box center [1037, 121] width 101 height 17
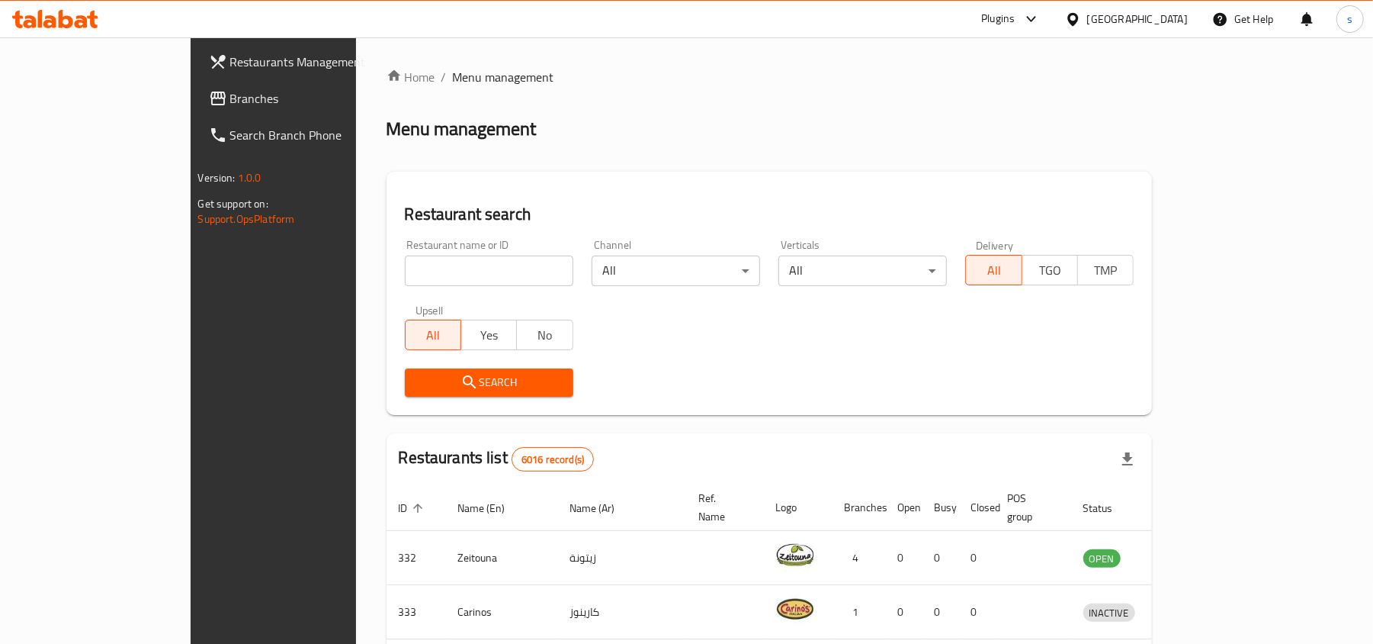
click at [1157, 19] on div "[GEOGRAPHIC_DATA]" at bounding box center [1137, 19] width 101 height 17
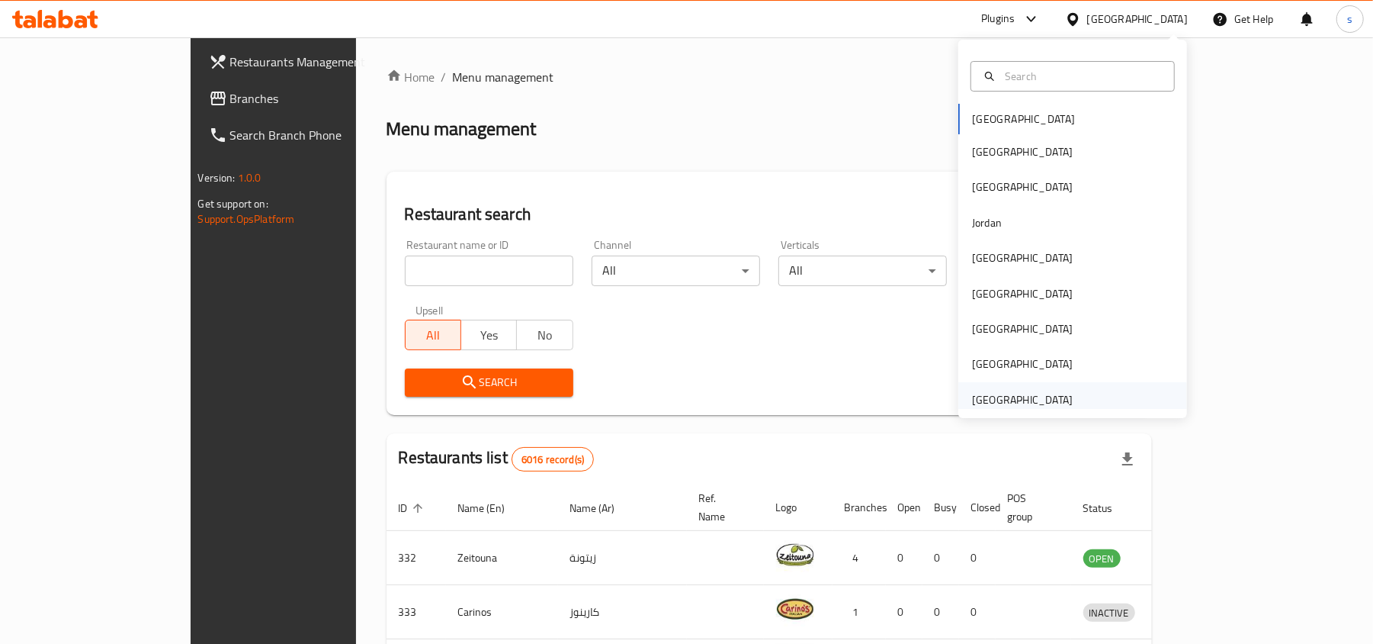
click at [1010, 403] on div "[GEOGRAPHIC_DATA]" at bounding box center [1022, 399] width 101 height 17
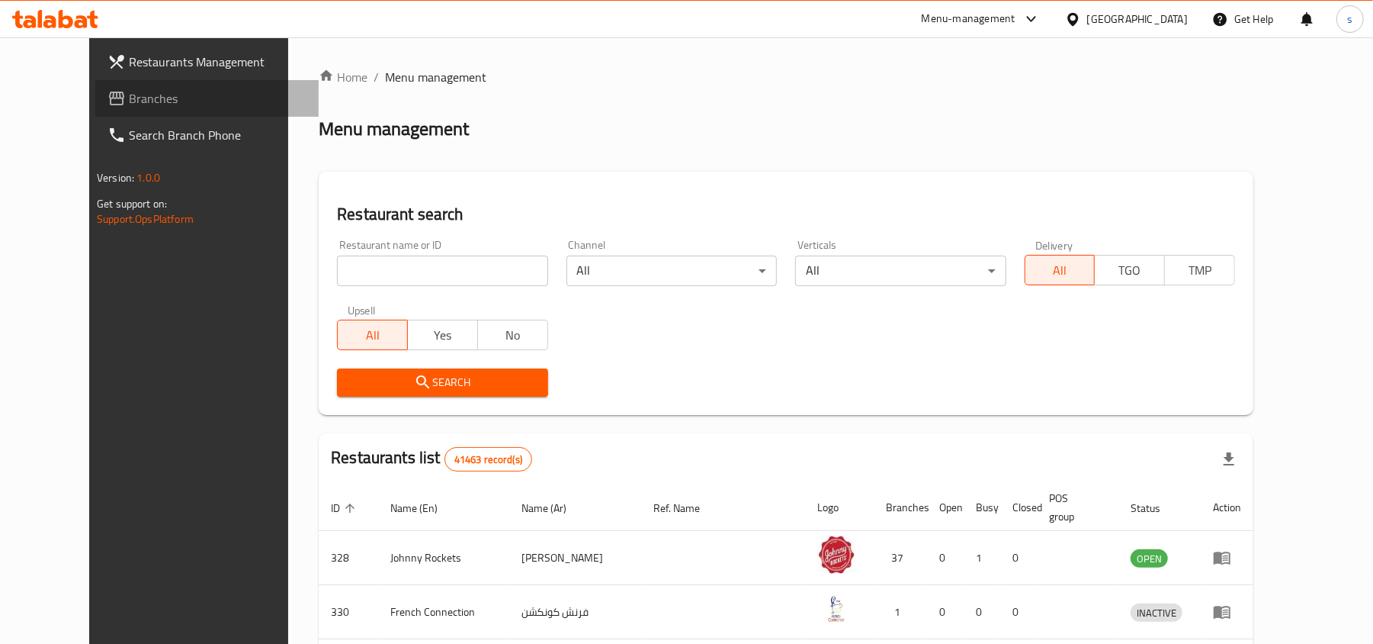
click at [129, 101] on span "Branches" at bounding box center [218, 98] width 178 height 18
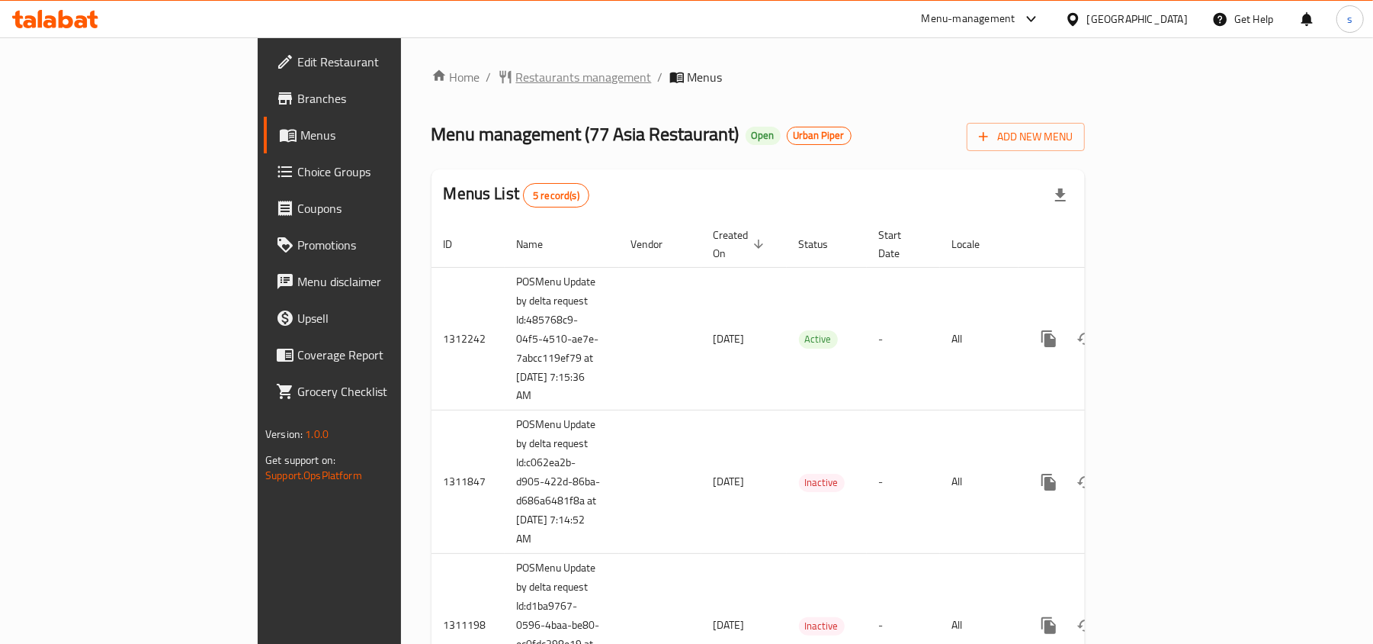
click at [516, 79] on span "Restaurants management" at bounding box center [584, 77] width 136 height 18
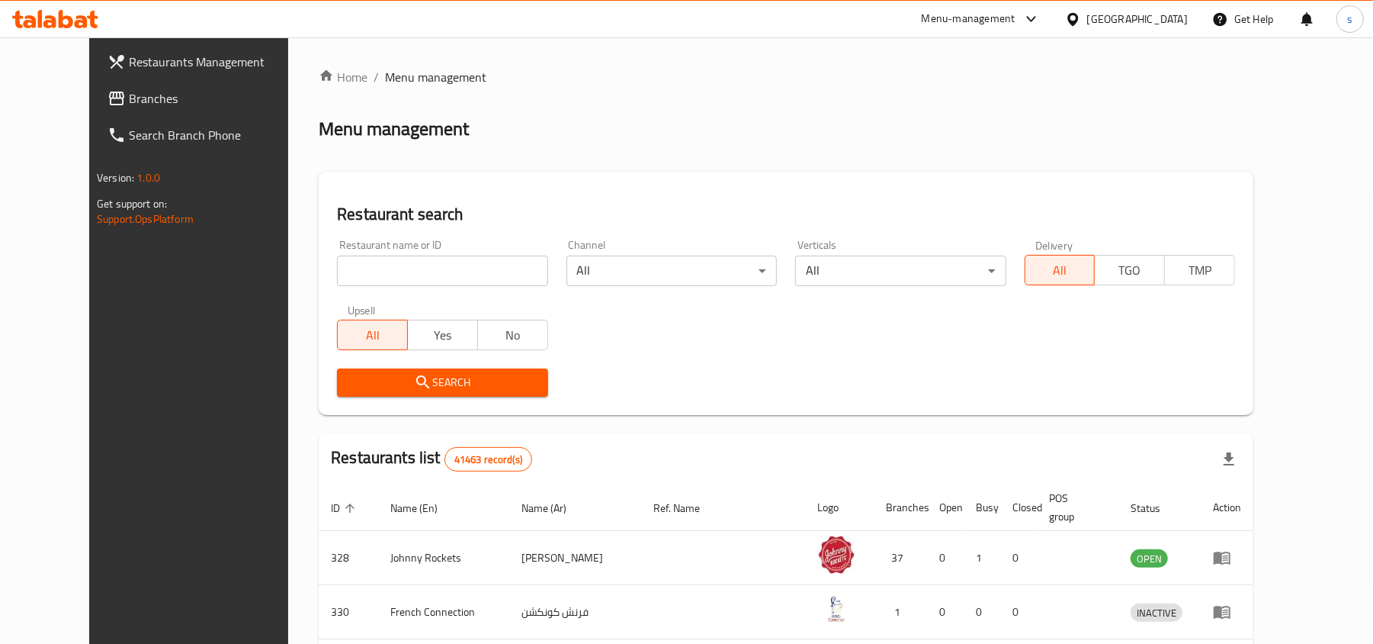
click at [392, 269] on input "search" at bounding box center [442, 270] width 210 height 31
paste input "664075"
type input "664075"
click at [421, 377] on span "Search" at bounding box center [442, 382] width 186 height 19
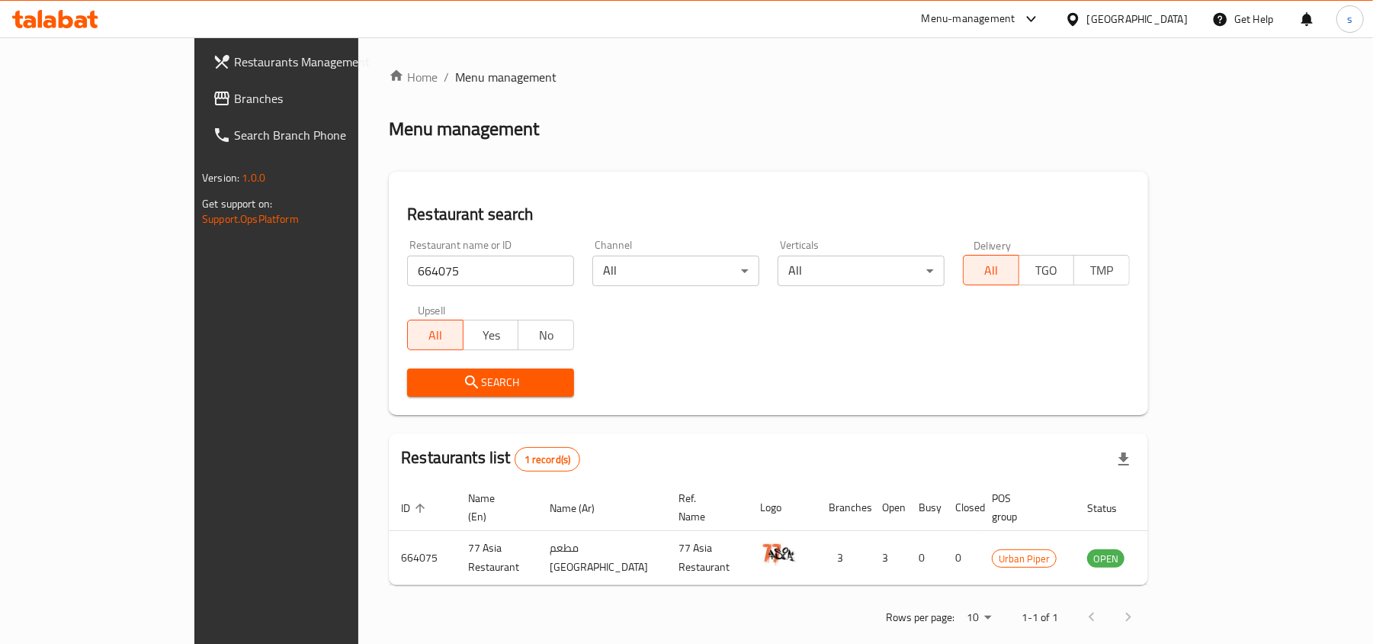
scroll to position [1, 0]
click at [1103, 23] on div "[GEOGRAPHIC_DATA]" at bounding box center [1137, 19] width 101 height 17
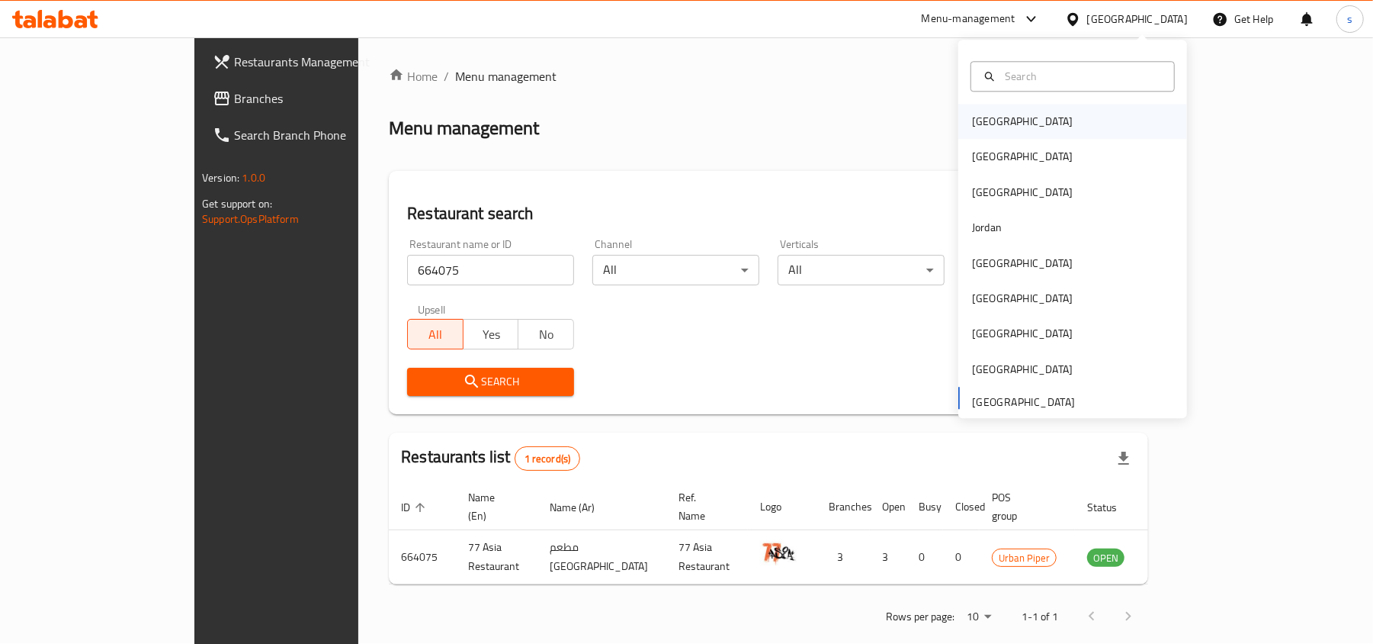
click at [978, 120] on div "[GEOGRAPHIC_DATA]" at bounding box center [1022, 121] width 101 height 17
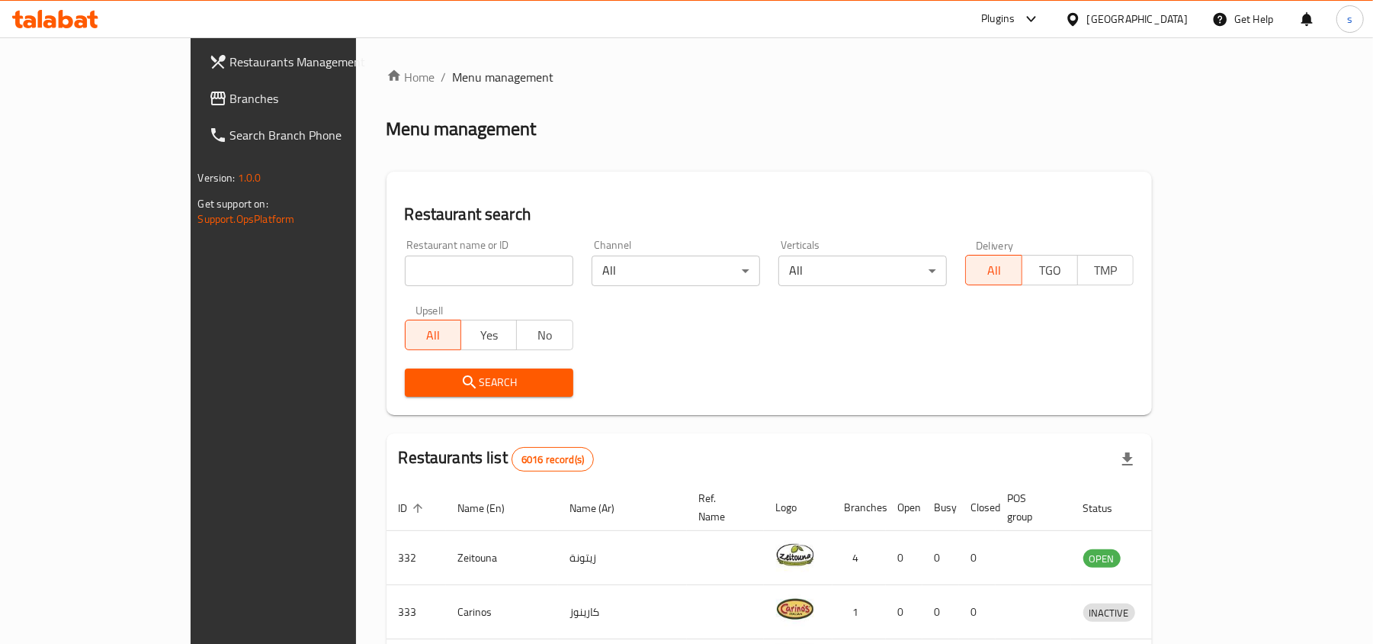
drag, startPoint x: 1163, startPoint y: 19, endPoint x: 1171, endPoint y: 34, distance: 17.4
click at [1164, 19] on div "[GEOGRAPHIC_DATA]" at bounding box center [1137, 19] width 101 height 17
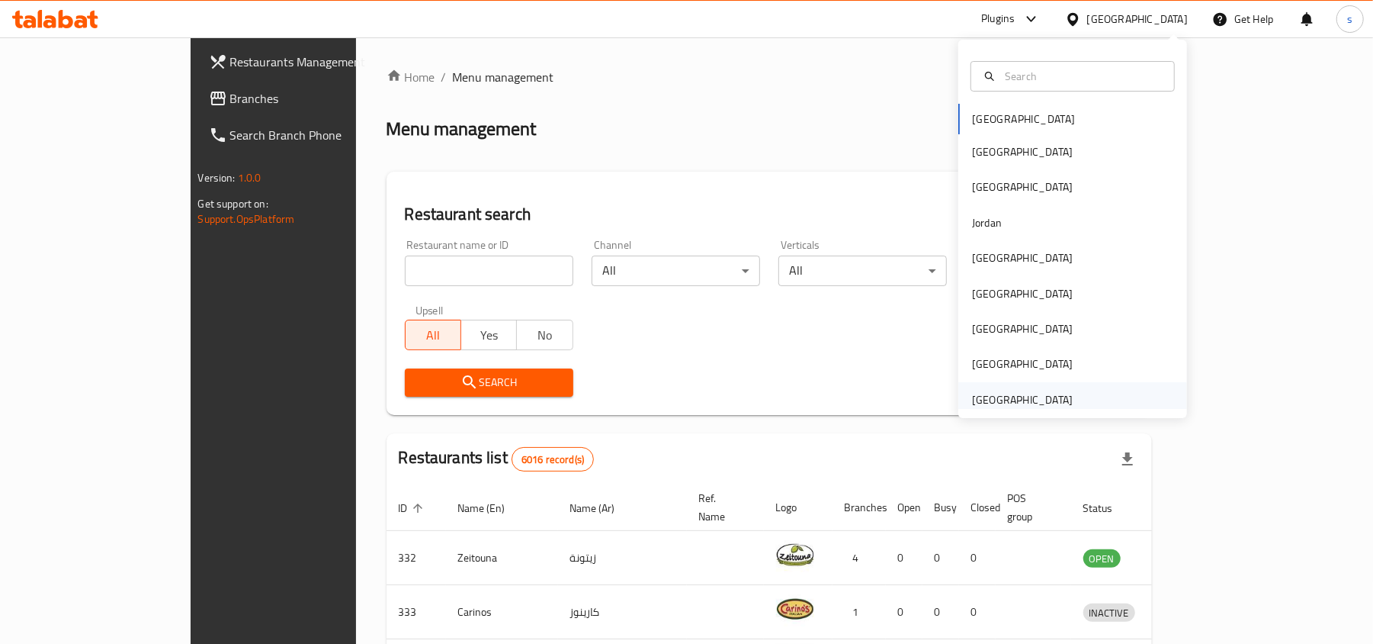
click at [1034, 394] on div "[GEOGRAPHIC_DATA]" at bounding box center [1022, 399] width 101 height 17
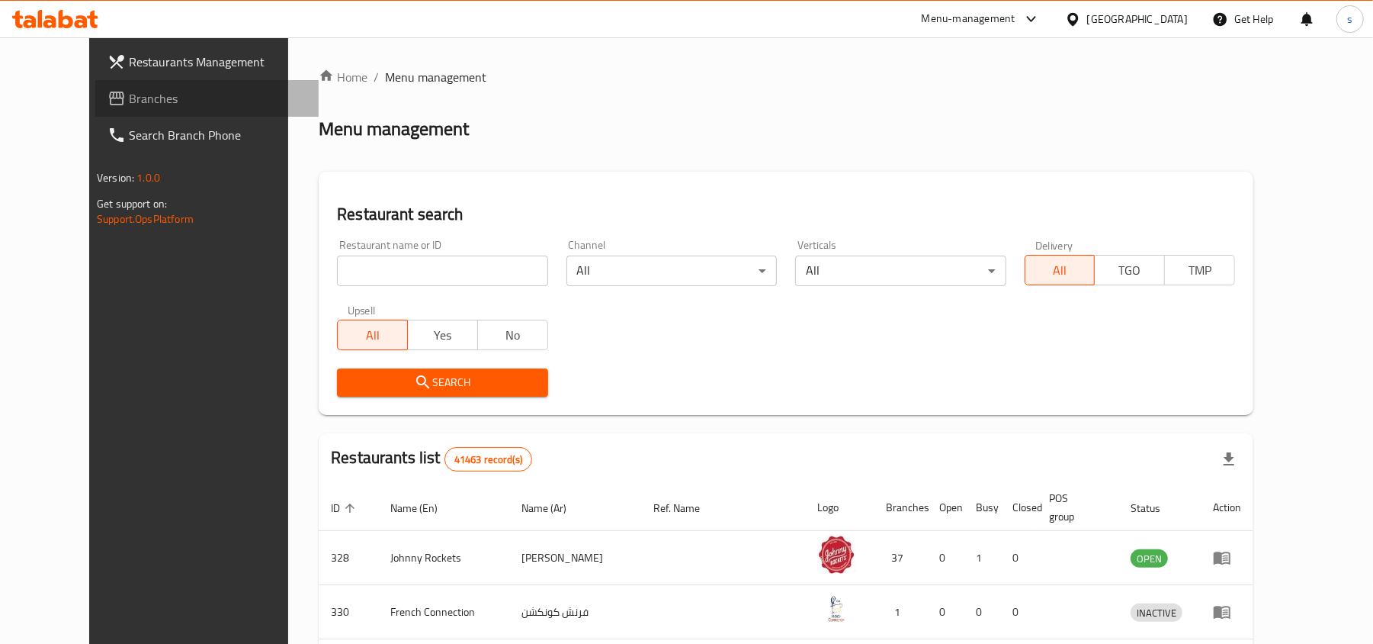
click at [129, 98] on span "Branches" at bounding box center [218, 98] width 178 height 18
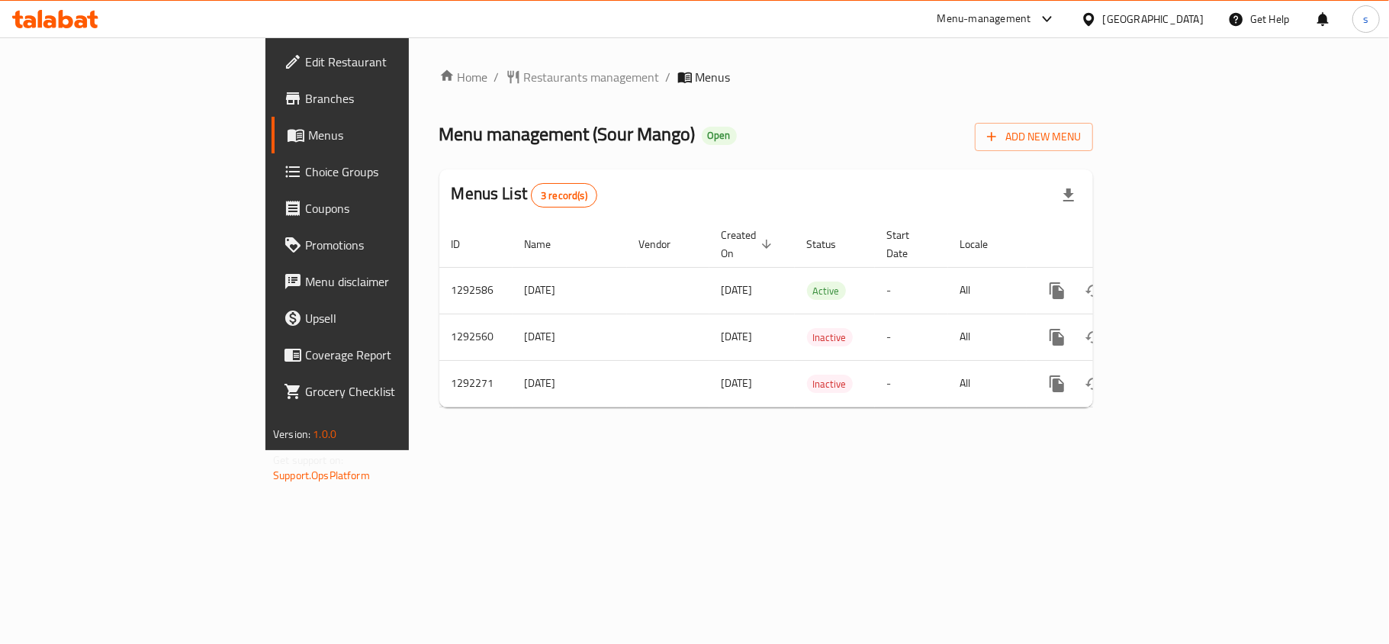
click at [1166, 19] on div "[GEOGRAPHIC_DATA]" at bounding box center [1153, 19] width 101 height 17
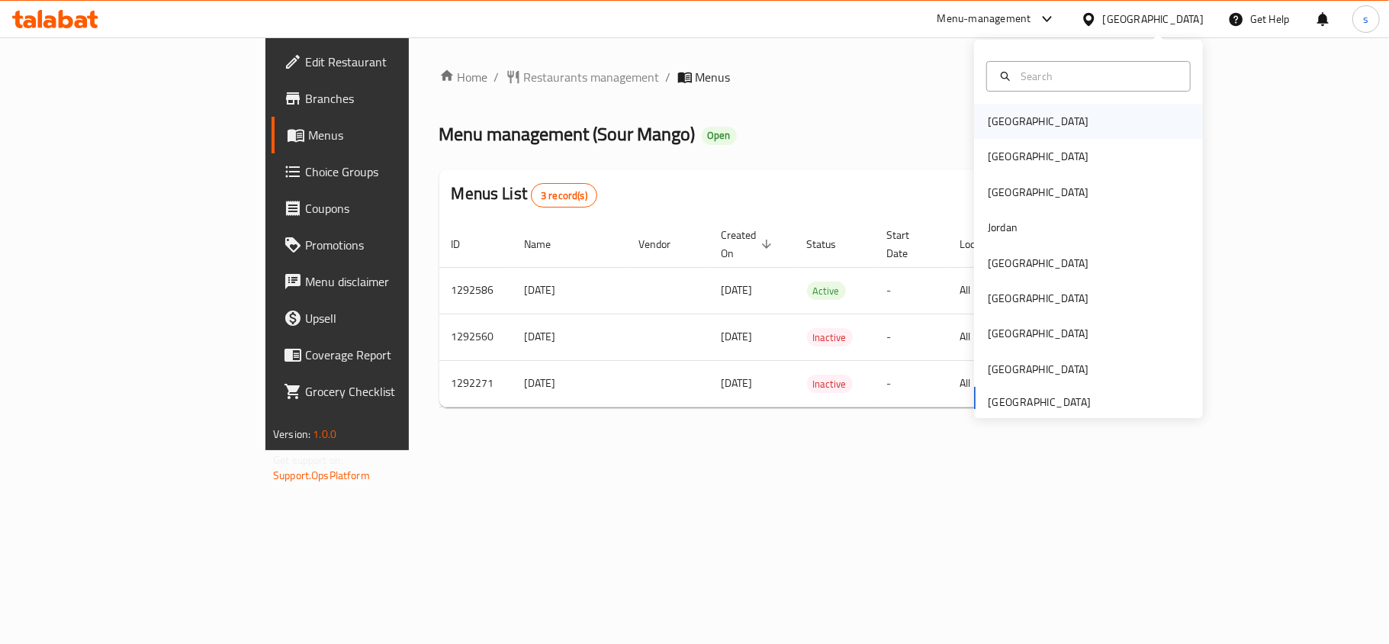
click at [987, 124] on div "[GEOGRAPHIC_DATA]" at bounding box center [1037, 121] width 101 height 17
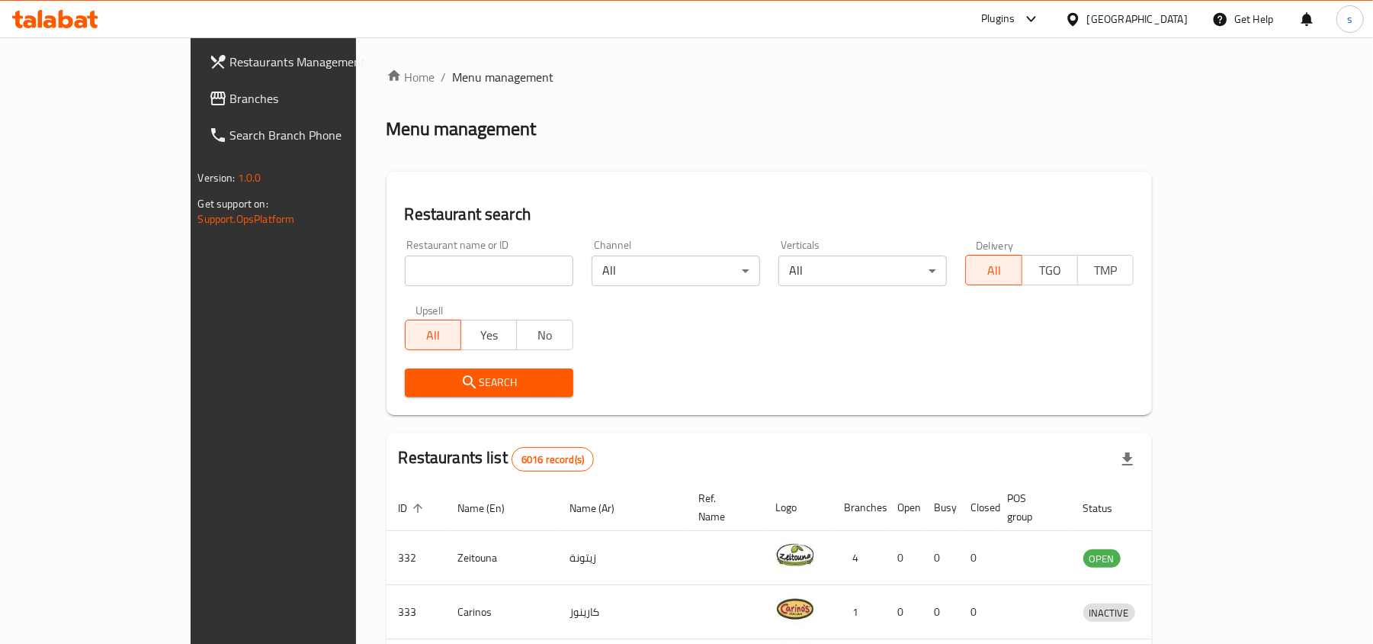
drag, startPoint x: 1156, startPoint y: 17, endPoint x: 1156, endPoint y: 28, distance: 11.4
click at [1156, 17] on div "[GEOGRAPHIC_DATA]" at bounding box center [1137, 19] width 101 height 17
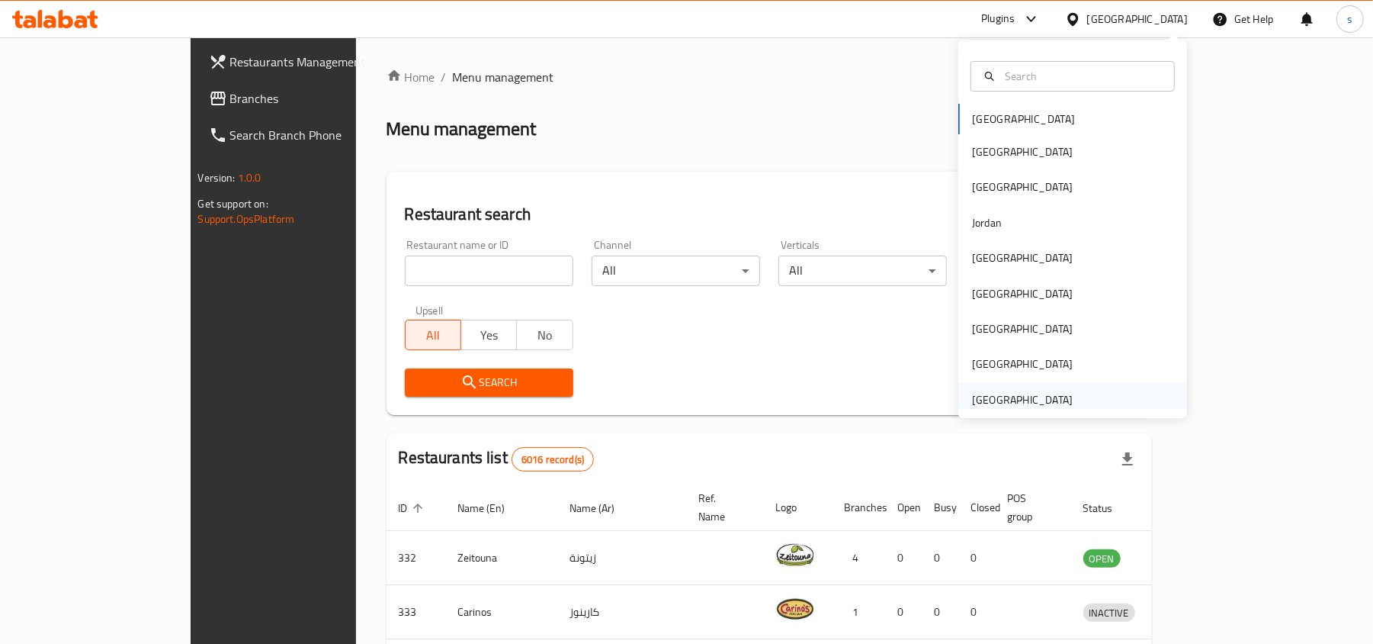
click at [1023, 400] on div "[GEOGRAPHIC_DATA]" at bounding box center [1022, 399] width 101 height 17
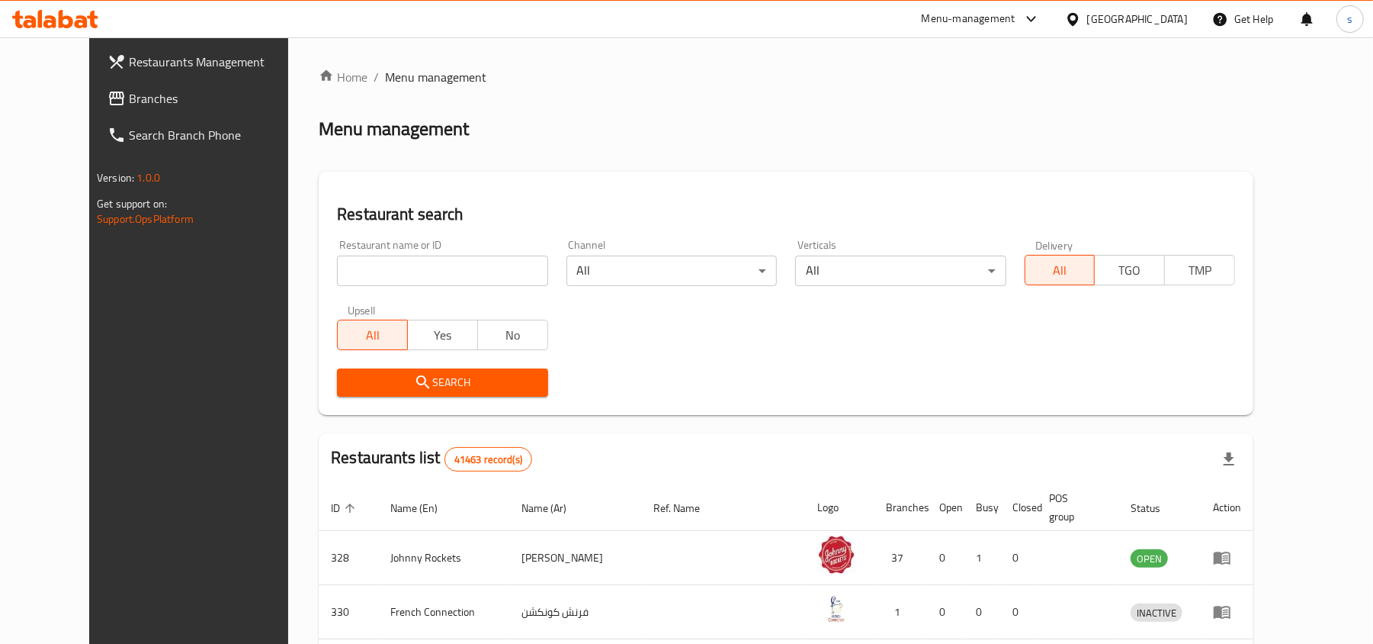
click at [129, 104] on span "Branches" at bounding box center [218, 98] width 178 height 18
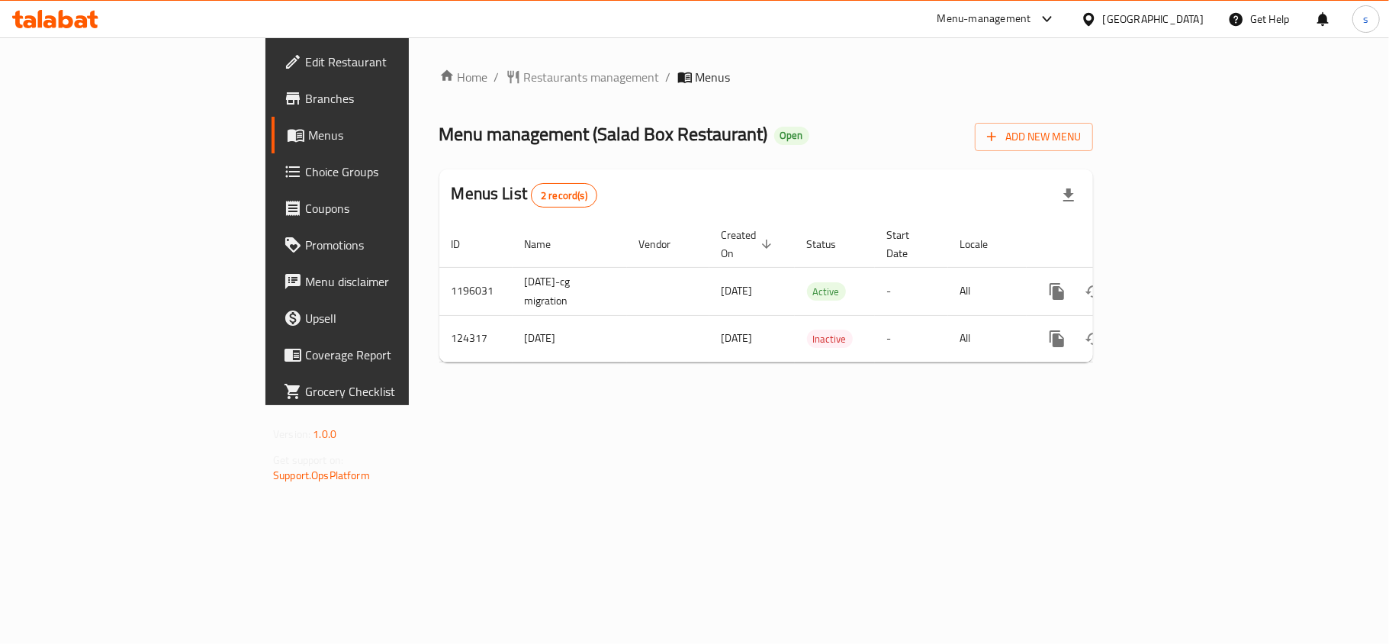
click at [1135, 12] on div "[GEOGRAPHIC_DATA]" at bounding box center [1153, 19] width 101 height 17
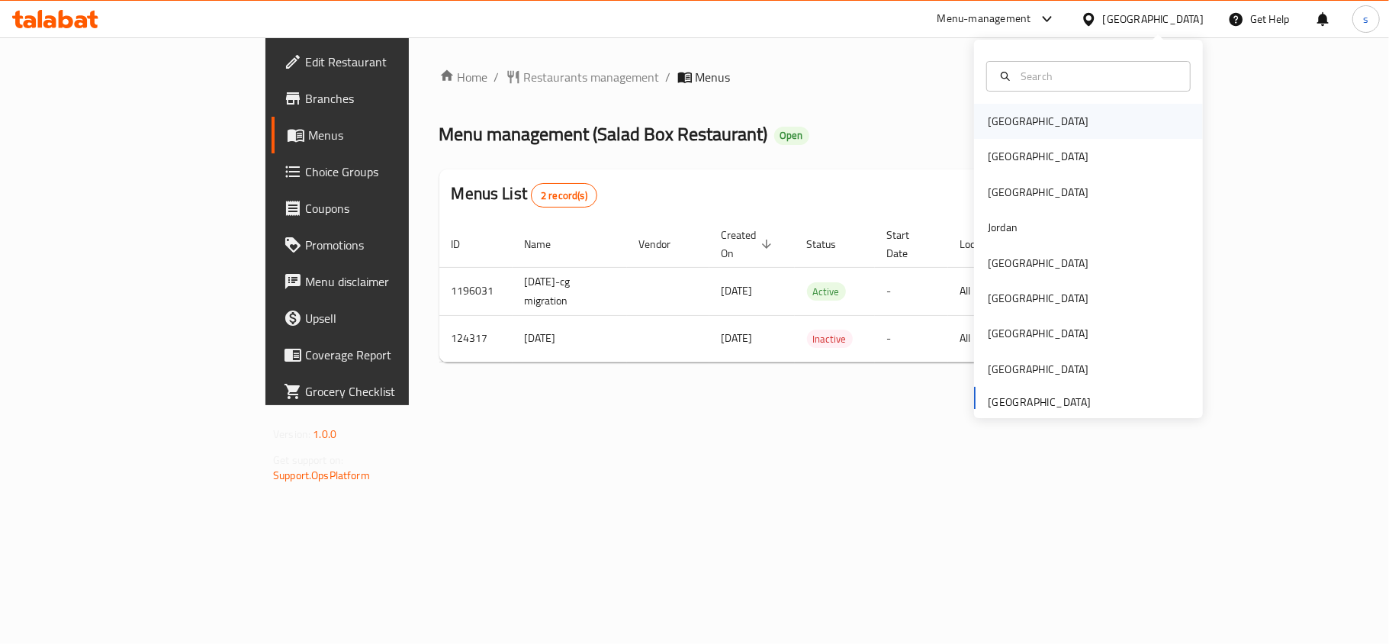
click at [987, 122] on div "[GEOGRAPHIC_DATA]" at bounding box center [1037, 121] width 101 height 17
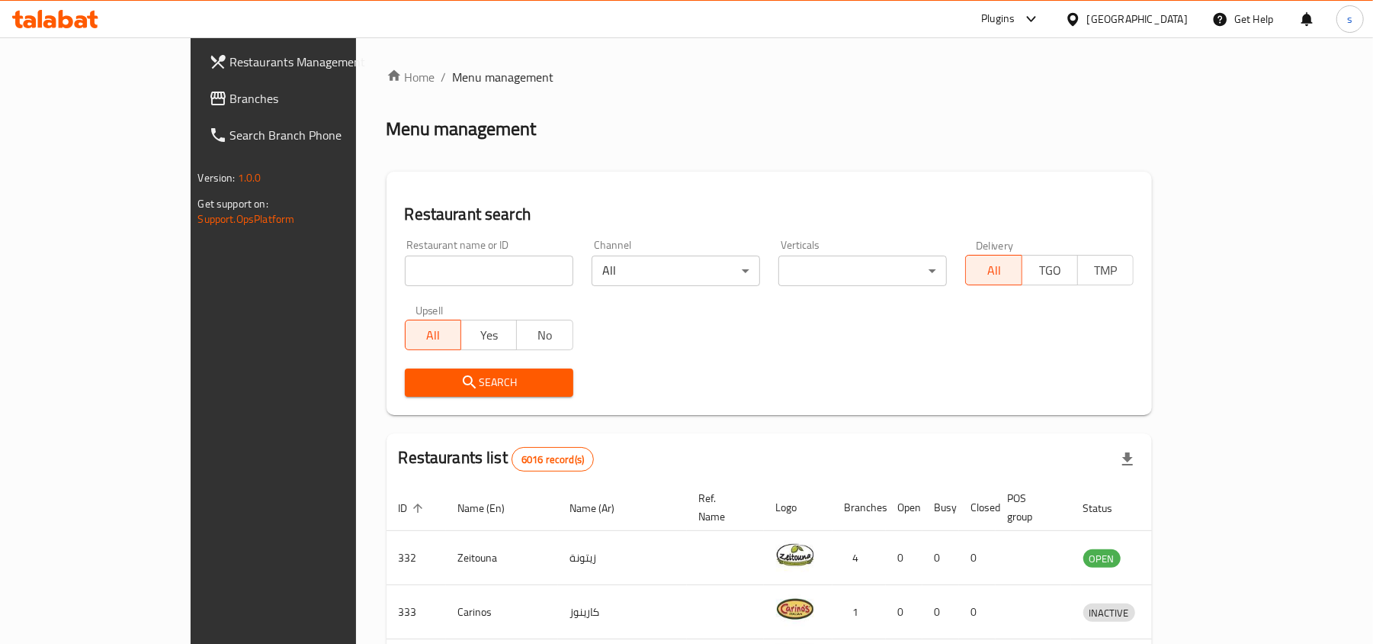
click at [1173, 19] on div "[GEOGRAPHIC_DATA]" at bounding box center [1137, 19] width 101 height 17
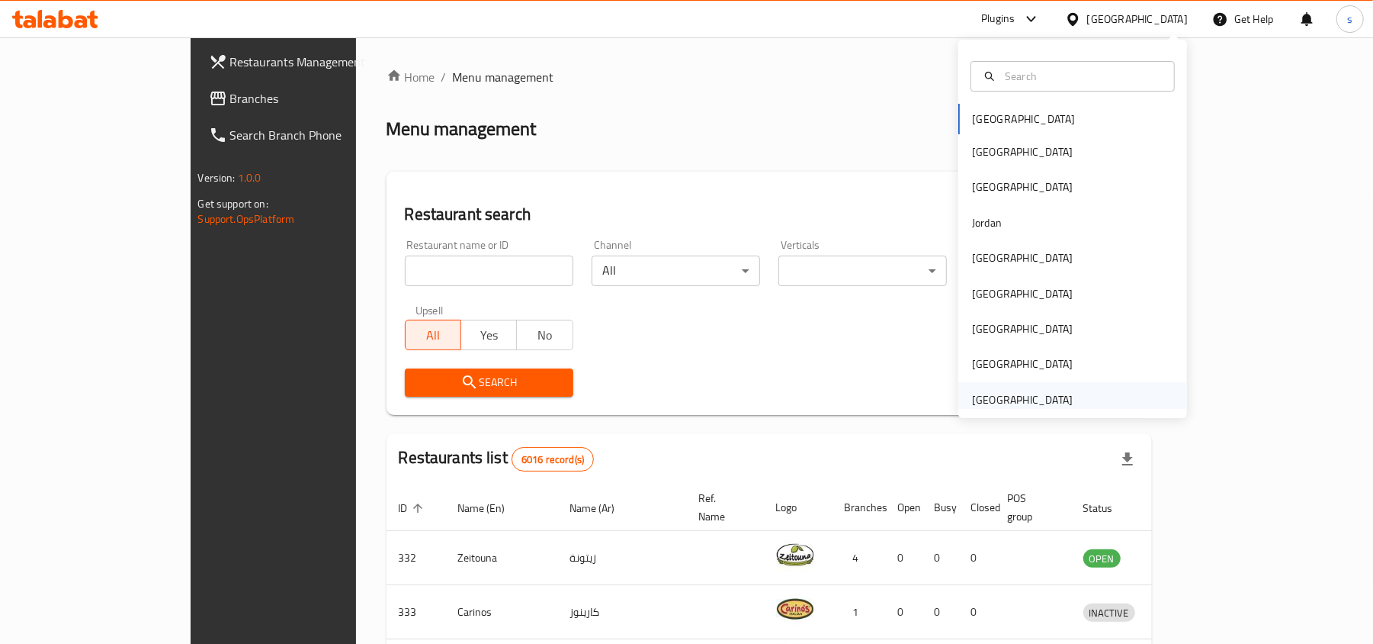
click at [1017, 400] on div "[GEOGRAPHIC_DATA]" at bounding box center [1022, 399] width 101 height 17
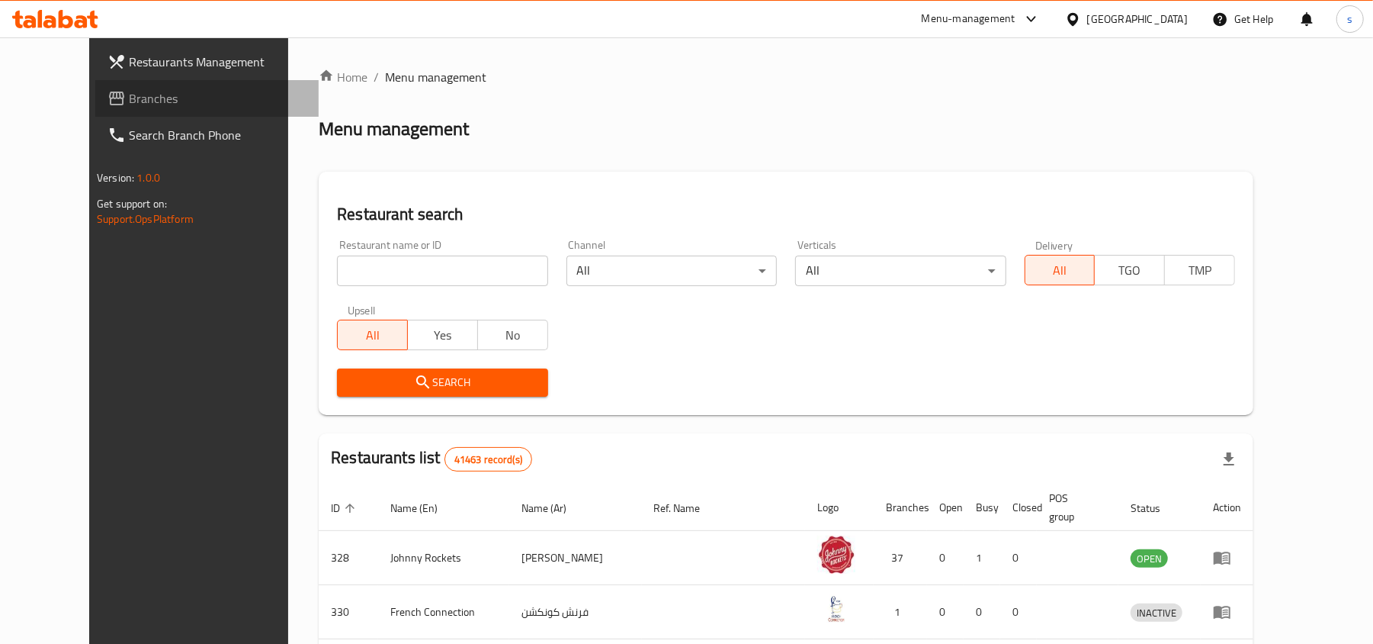
click at [129, 93] on span "Branches" at bounding box center [218, 98] width 178 height 18
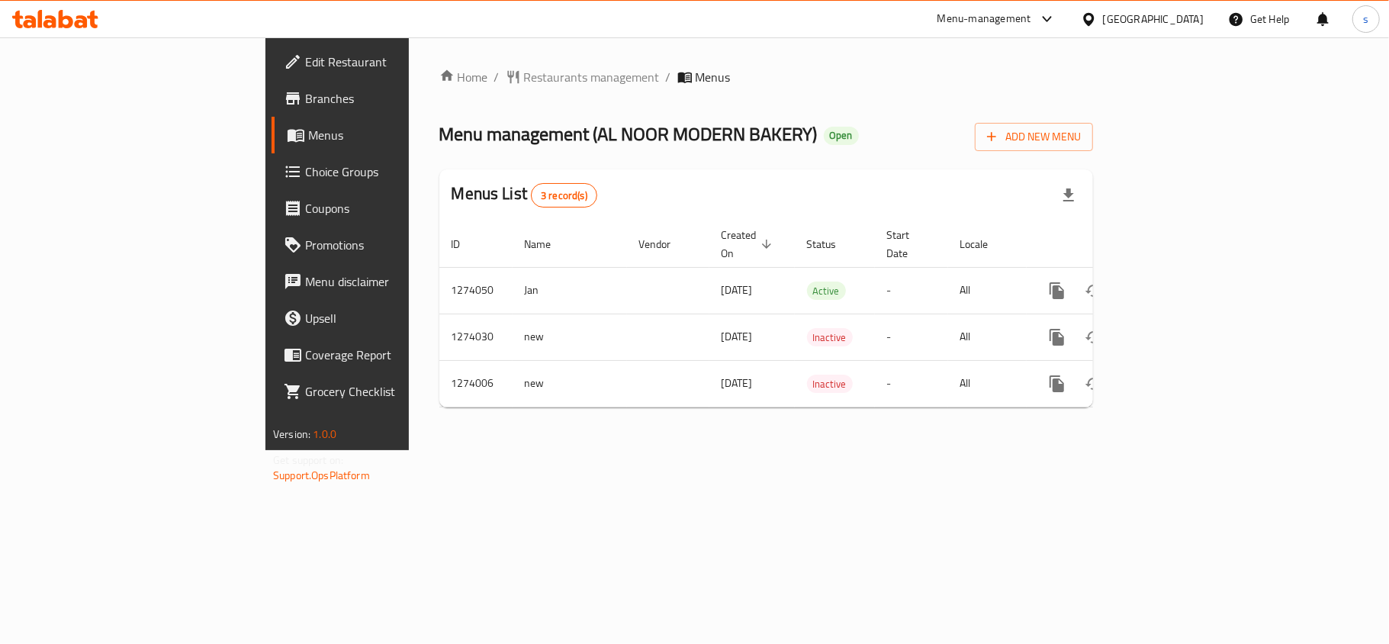
click at [1162, 20] on div "[GEOGRAPHIC_DATA]" at bounding box center [1153, 19] width 101 height 17
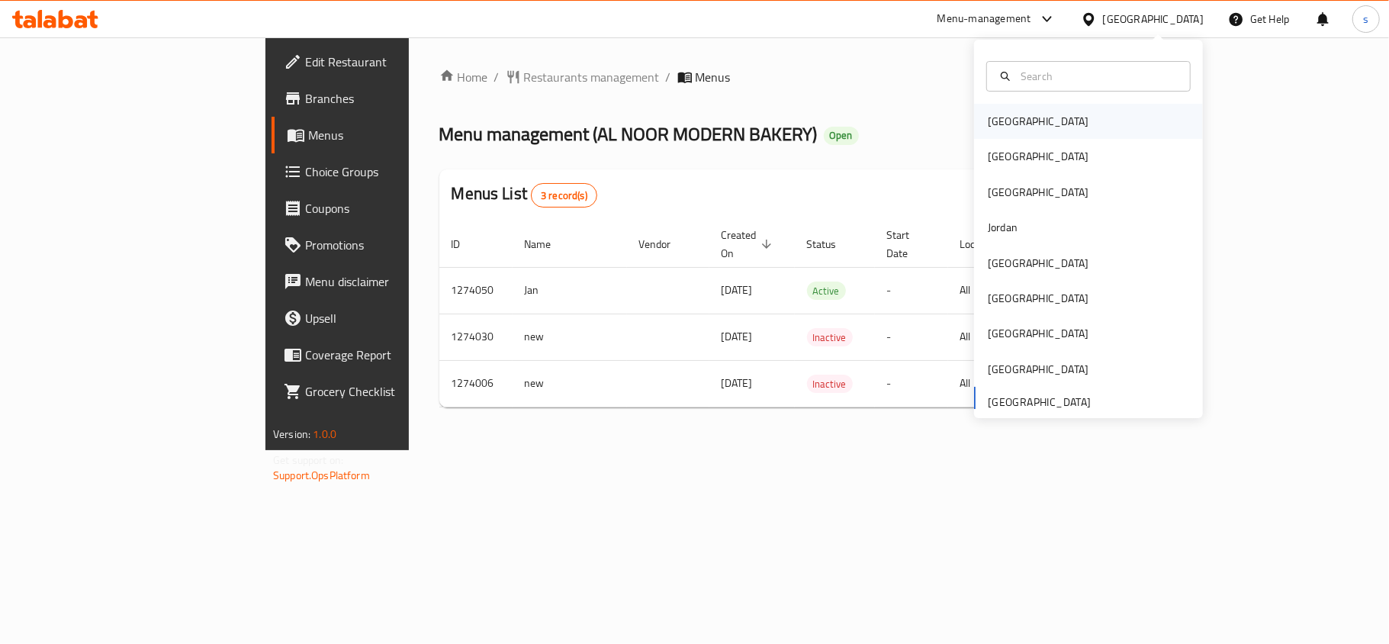
click at [975, 133] on div "[GEOGRAPHIC_DATA]" at bounding box center [1037, 121] width 125 height 35
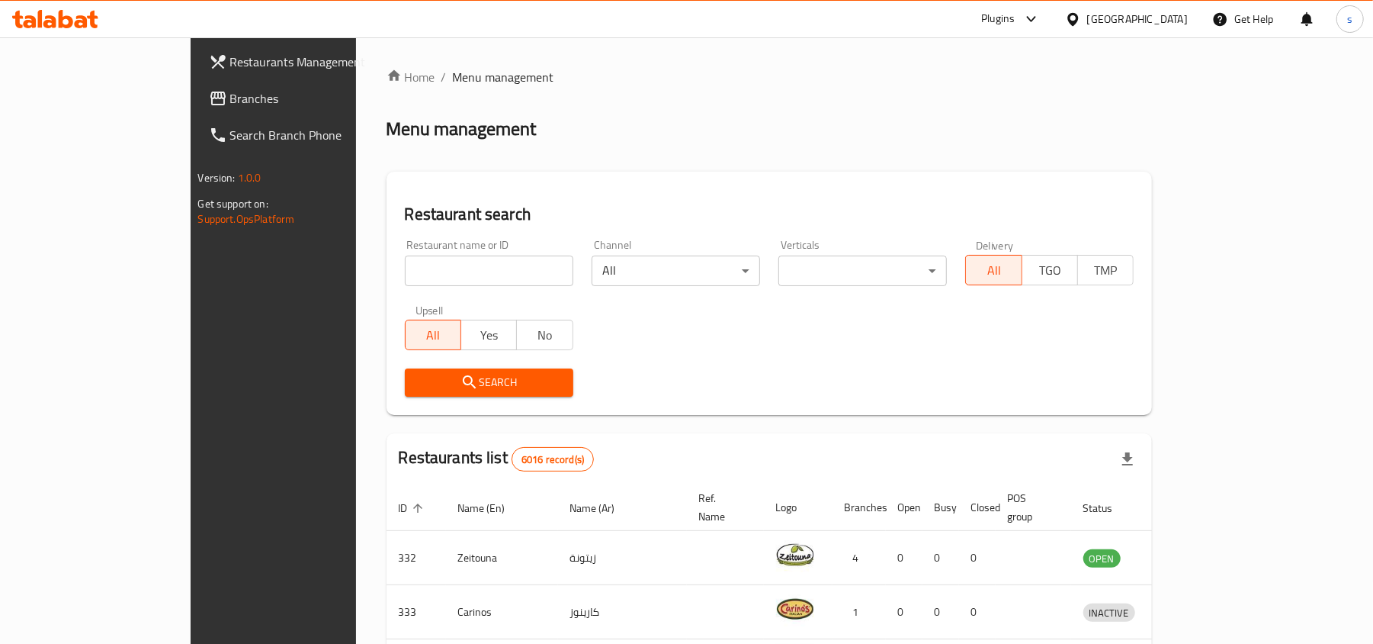
click at [1186, 17] on div "[GEOGRAPHIC_DATA]" at bounding box center [1137, 19] width 101 height 17
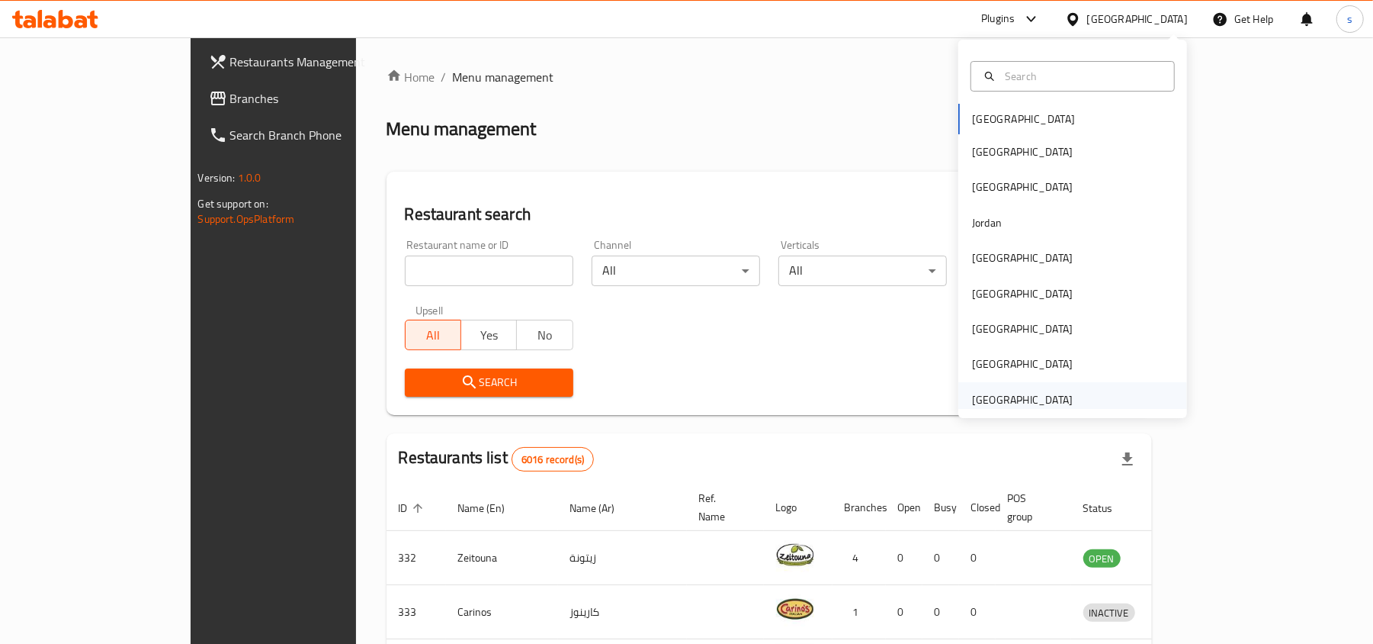
click at [1048, 400] on div "[GEOGRAPHIC_DATA]" at bounding box center [1022, 399] width 101 height 17
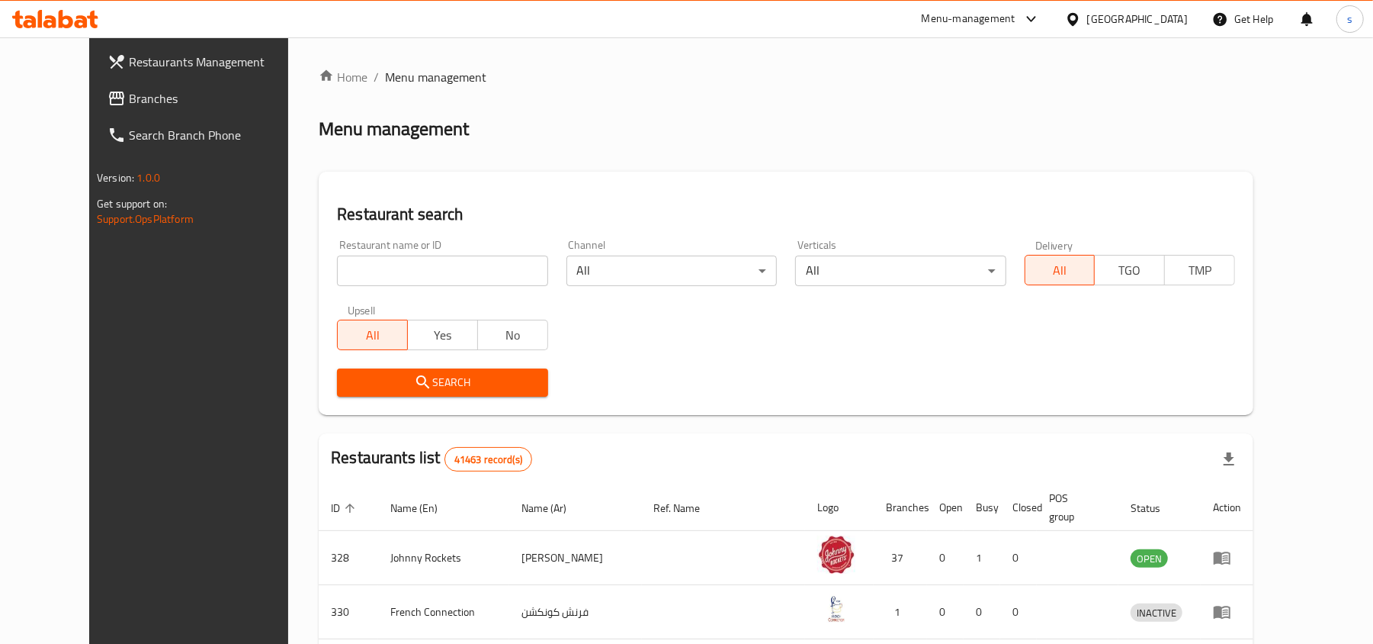
click at [129, 99] on span "Branches" at bounding box center [218, 98] width 178 height 18
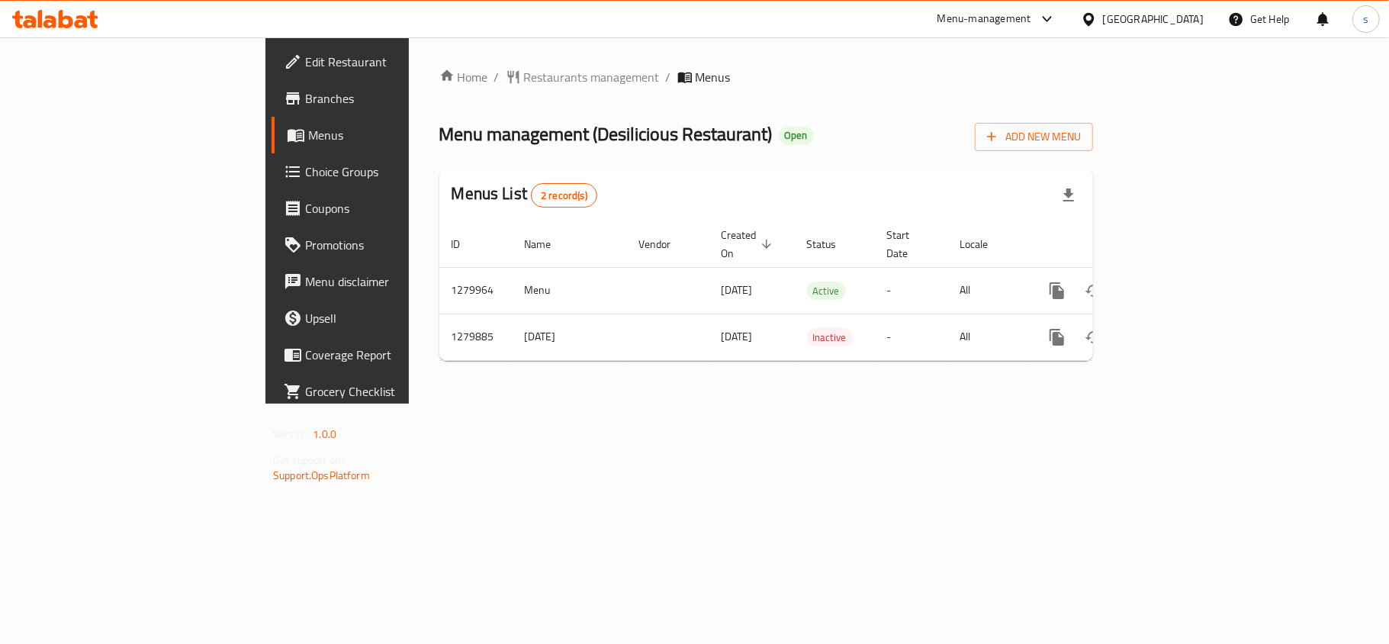
click at [1144, 24] on div "[GEOGRAPHIC_DATA]" at bounding box center [1153, 19] width 101 height 17
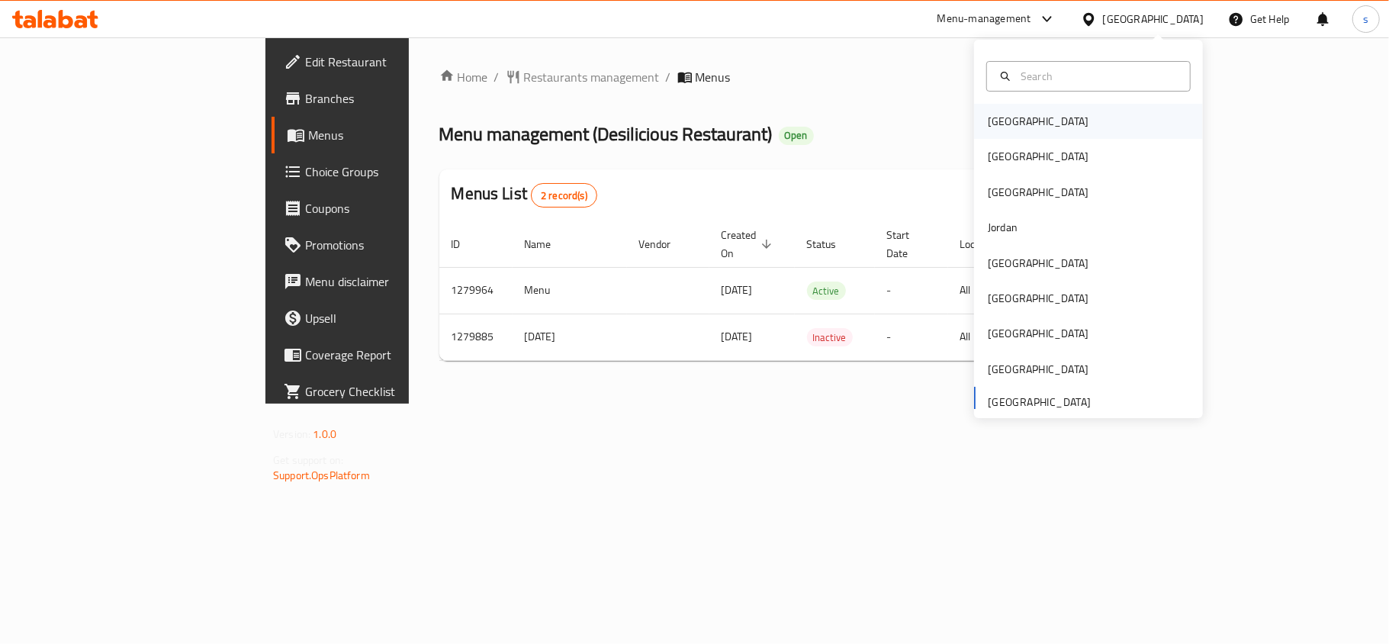
click at [987, 125] on div "[GEOGRAPHIC_DATA]" at bounding box center [1037, 121] width 101 height 17
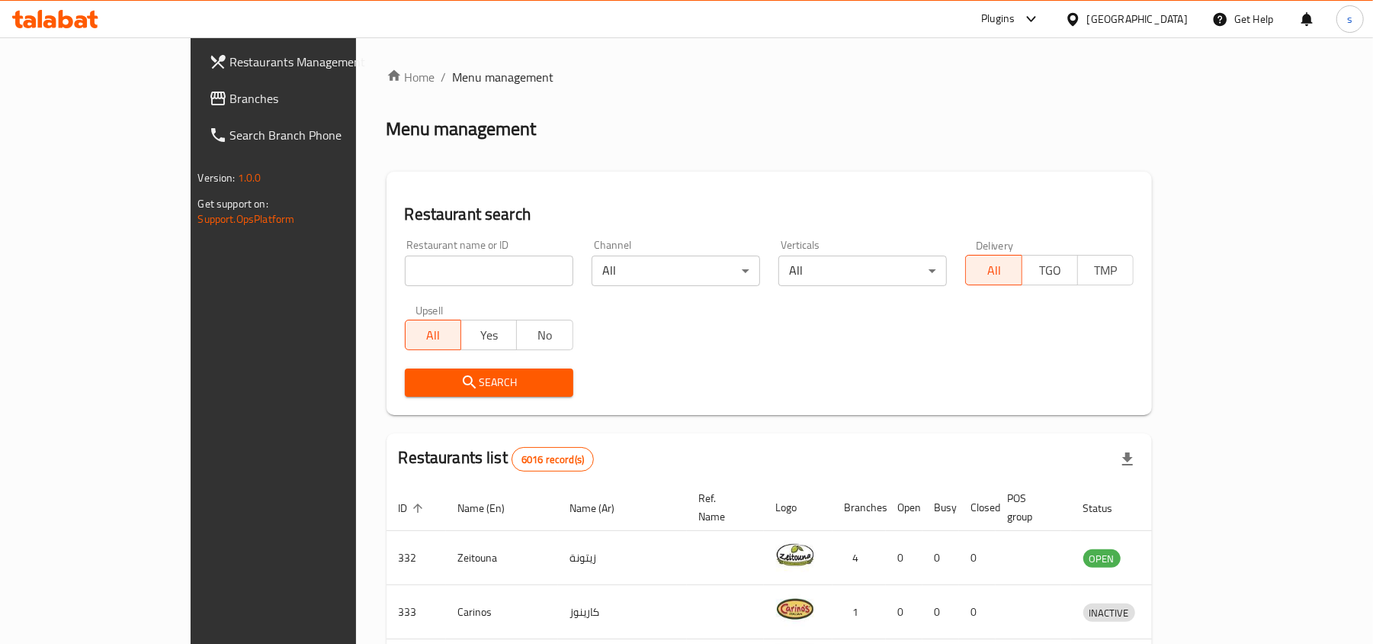
click at [1170, 21] on div "[GEOGRAPHIC_DATA]" at bounding box center [1137, 19] width 101 height 17
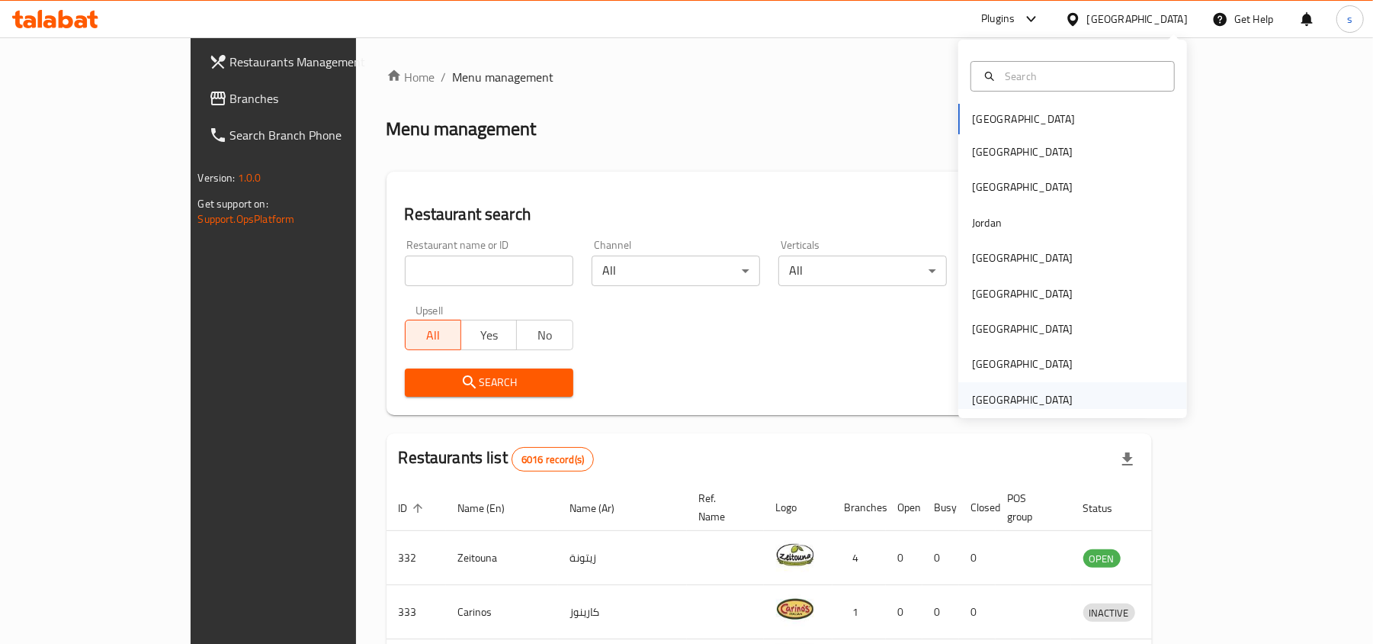
click at [1023, 397] on div "[GEOGRAPHIC_DATA]" at bounding box center [1022, 399] width 101 height 17
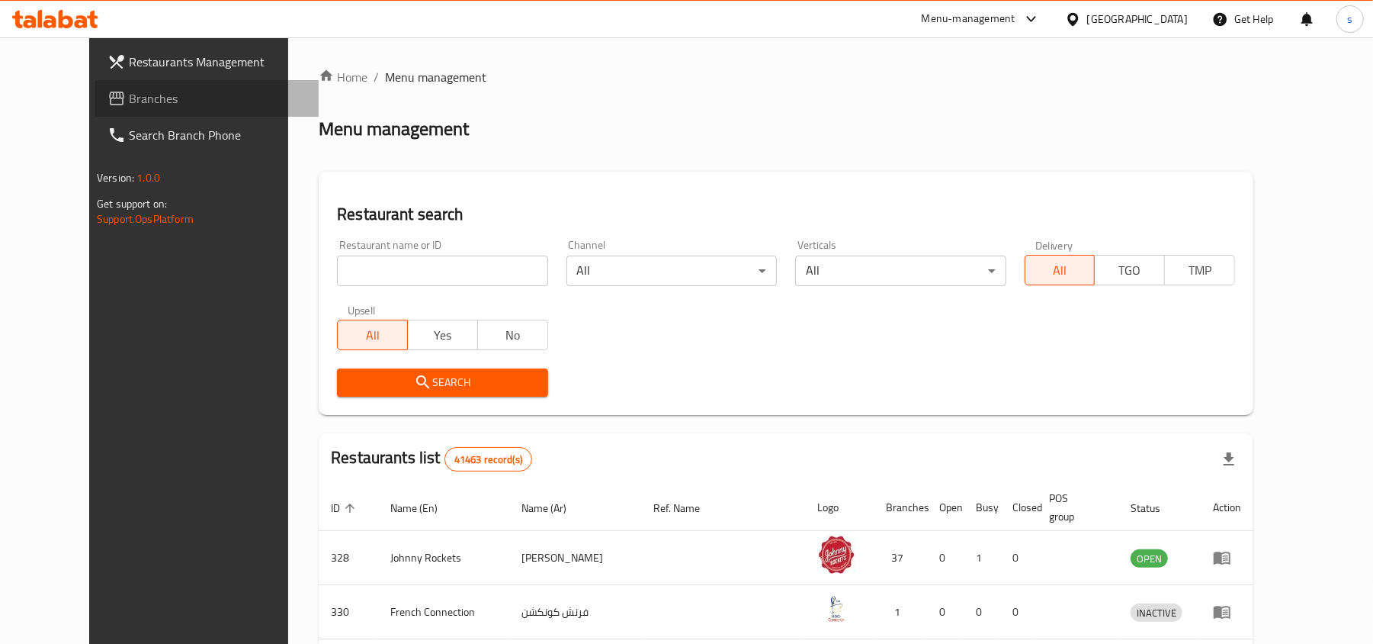
click at [129, 98] on span "Branches" at bounding box center [218, 98] width 178 height 18
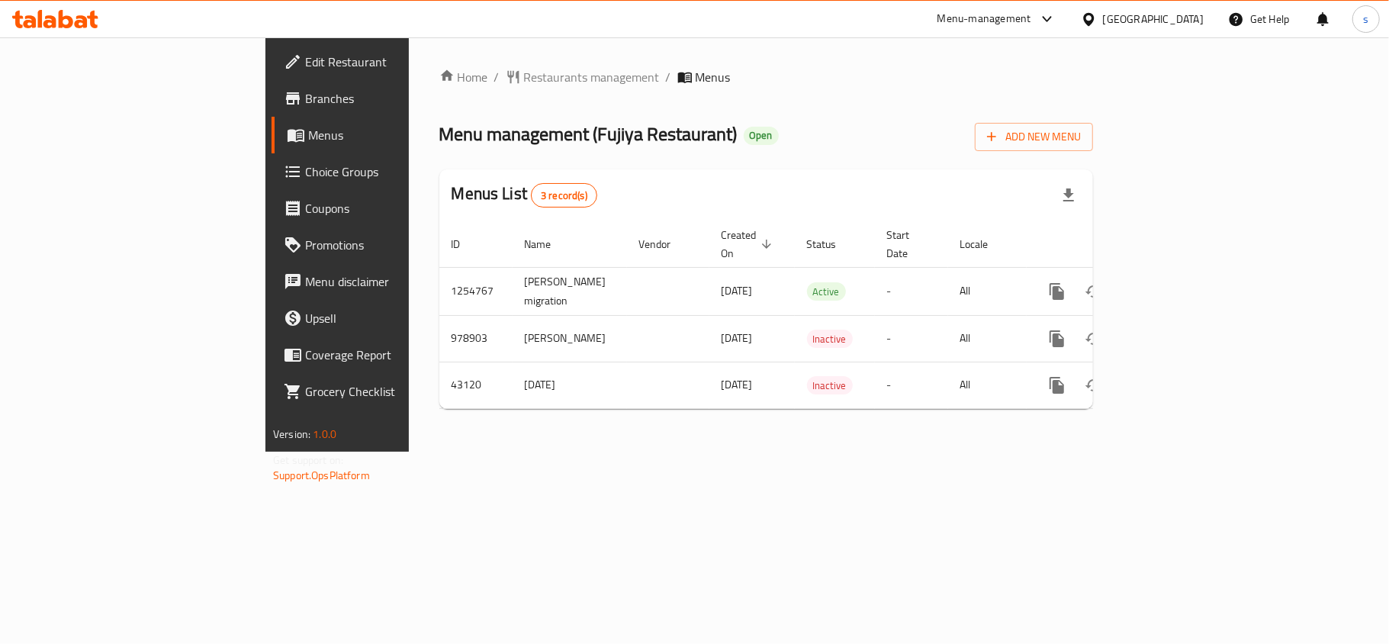
click at [1166, 11] on div "[GEOGRAPHIC_DATA]" at bounding box center [1153, 19] width 101 height 17
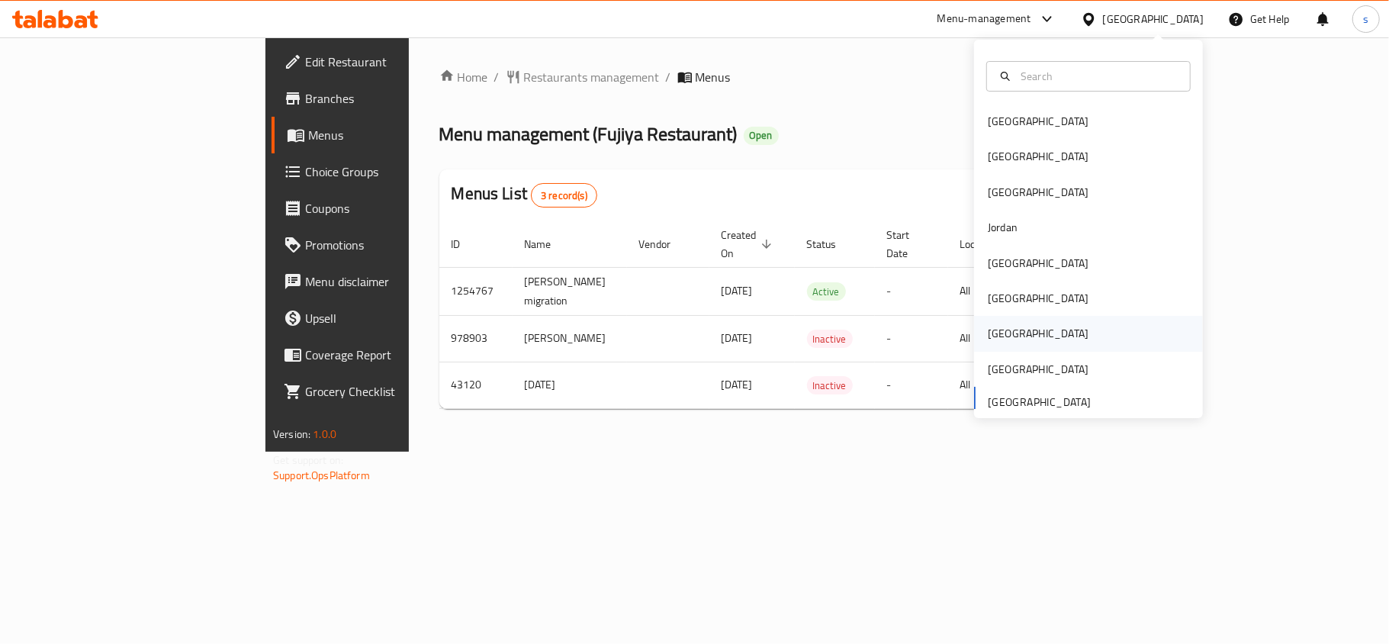
click at [987, 334] on div "[GEOGRAPHIC_DATA]" at bounding box center [1037, 333] width 101 height 17
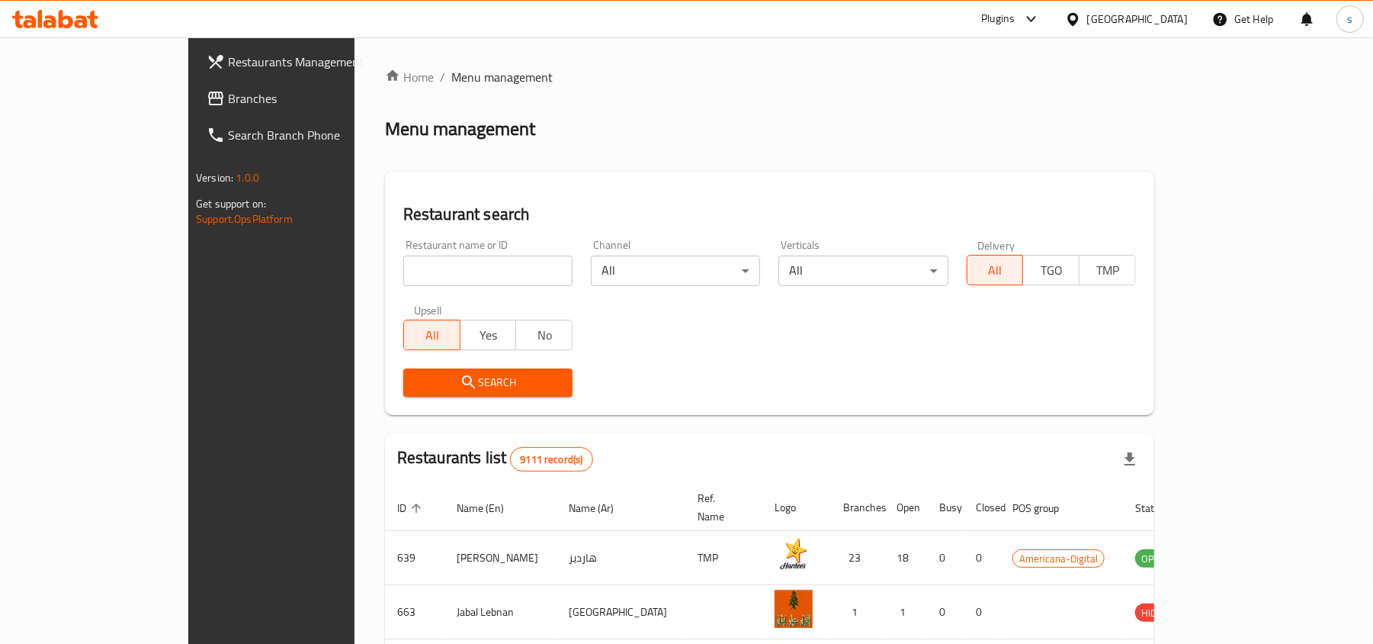
click at [228, 98] on span "Branches" at bounding box center [317, 98] width 178 height 18
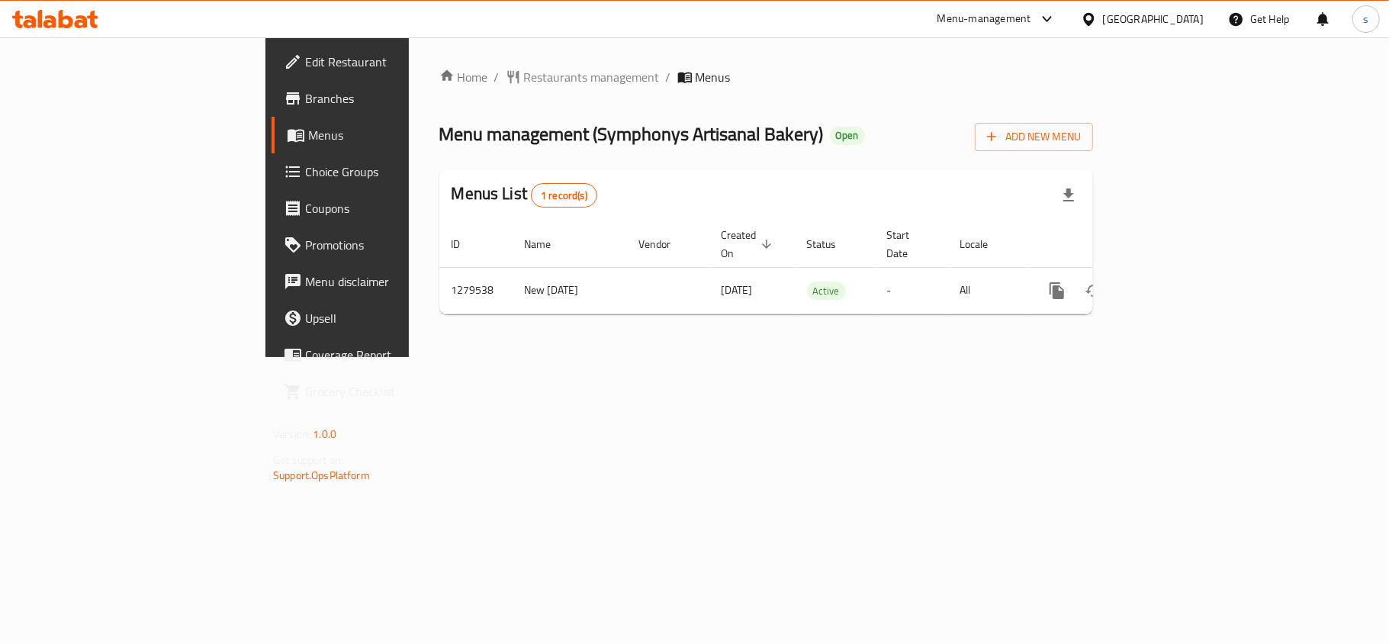
click at [1184, 19] on div "[GEOGRAPHIC_DATA]" at bounding box center [1153, 19] width 101 height 17
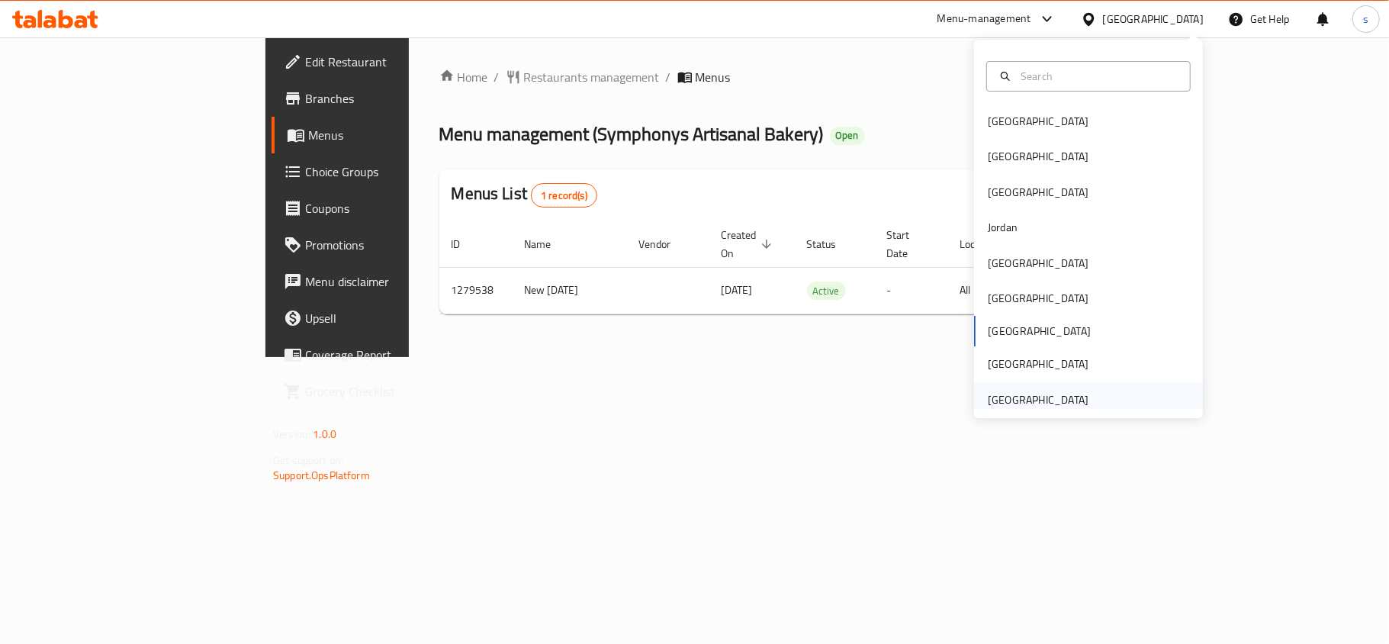
click at [1043, 397] on div "[GEOGRAPHIC_DATA]" at bounding box center [1037, 399] width 101 height 17
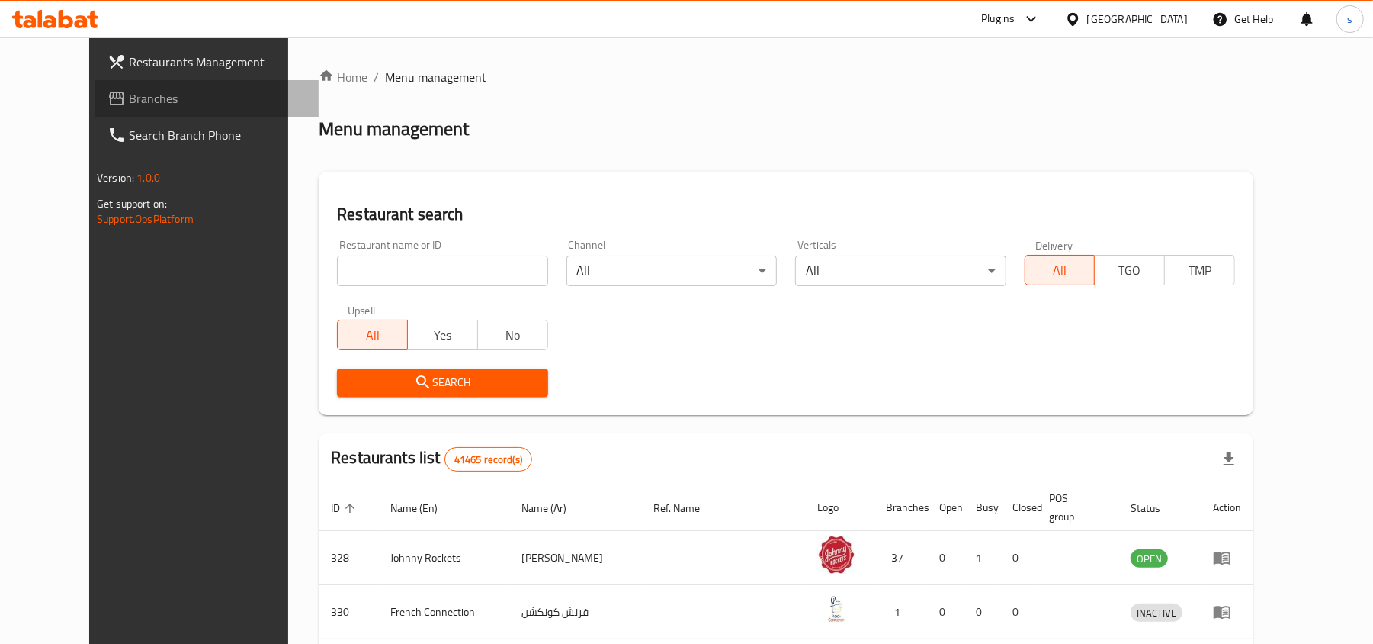
click at [129, 101] on span "Branches" at bounding box center [218, 98] width 178 height 18
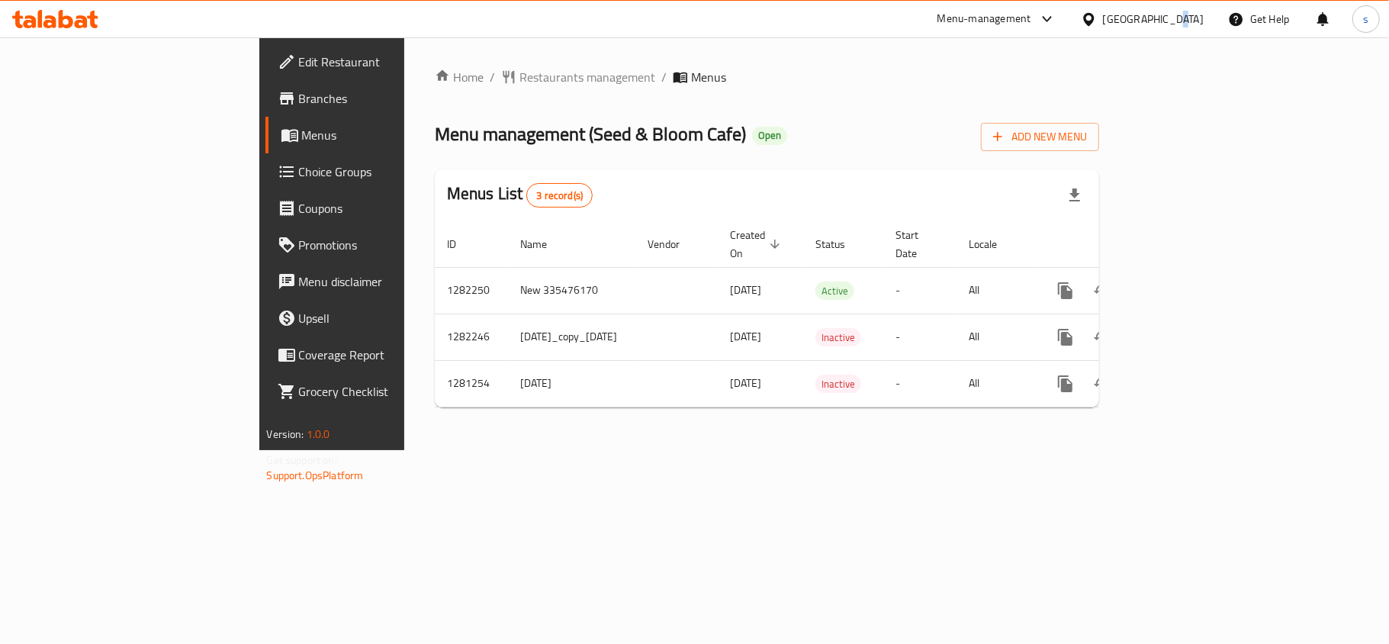
click at [1172, 19] on div "[GEOGRAPHIC_DATA]" at bounding box center [1153, 19] width 101 height 17
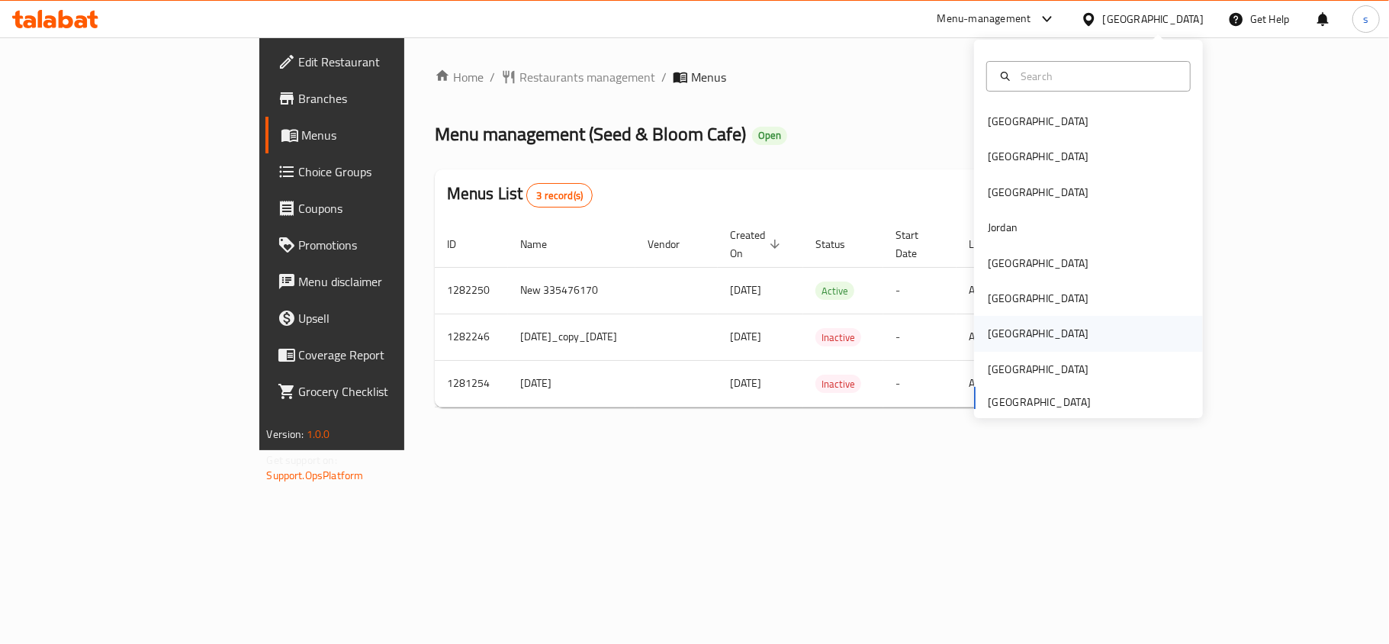
click at [994, 326] on div "[GEOGRAPHIC_DATA]" at bounding box center [1037, 333] width 101 height 17
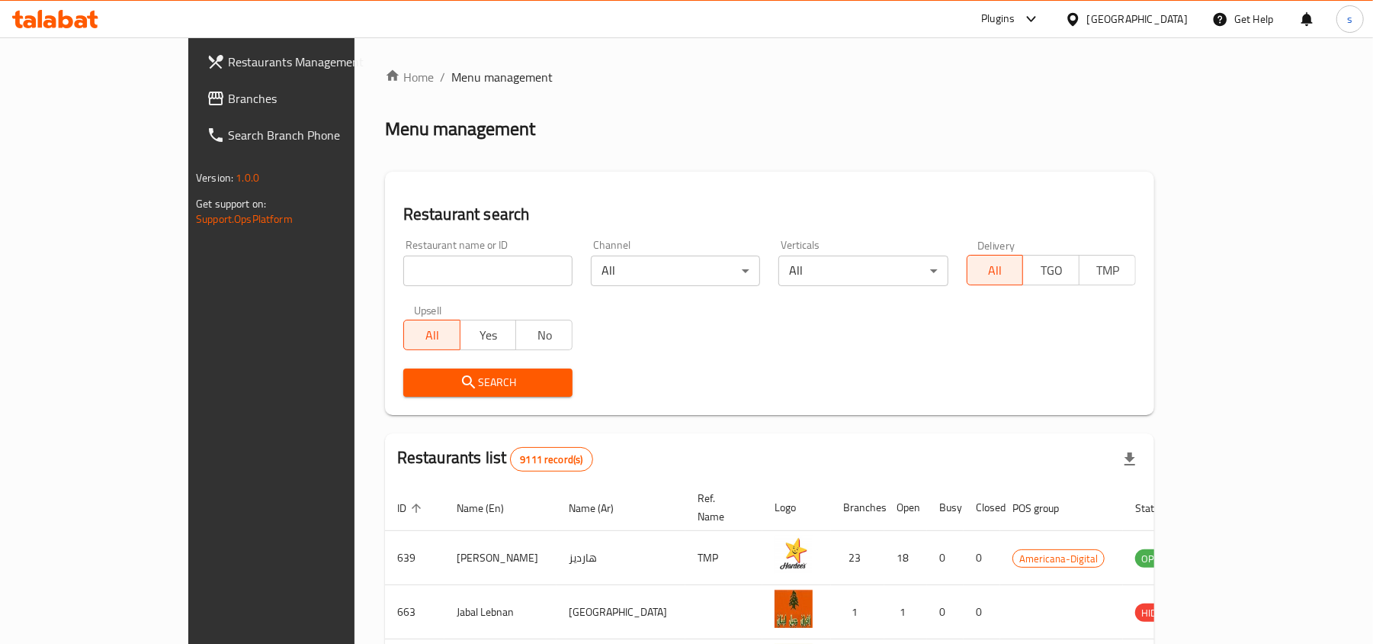
click at [228, 93] on span "Branches" at bounding box center [317, 98] width 178 height 18
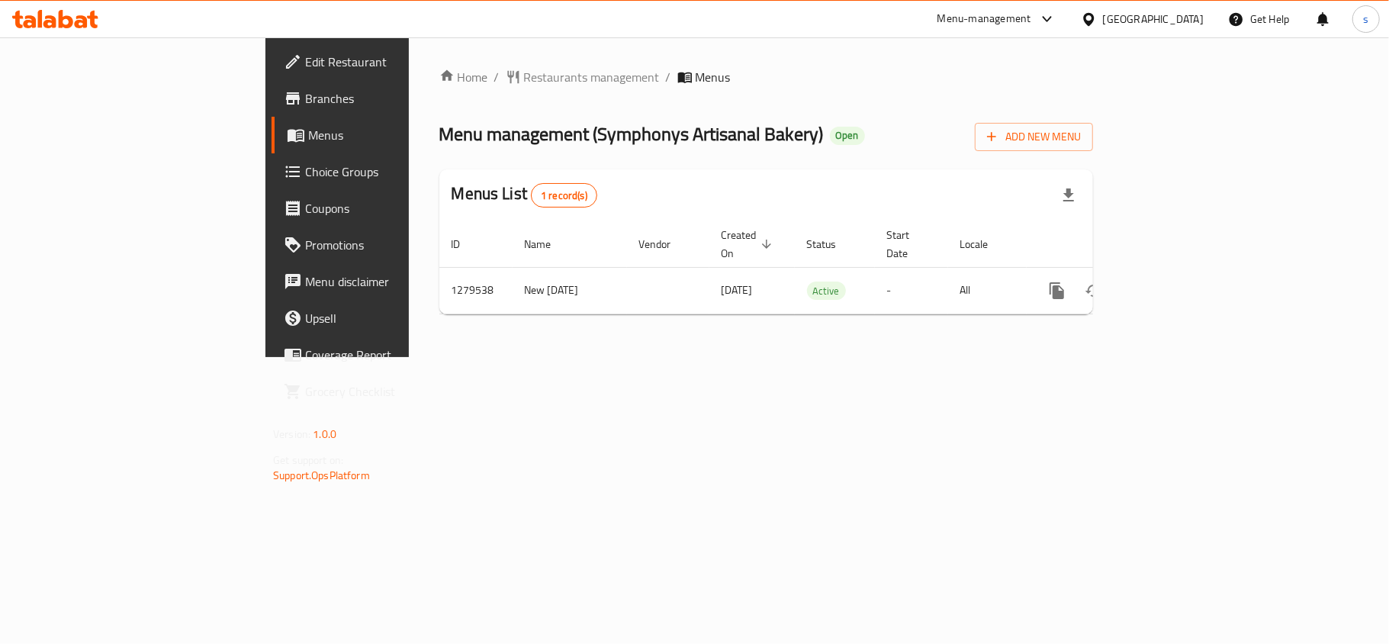
click at [1181, 15] on div "[GEOGRAPHIC_DATA]" at bounding box center [1153, 19] width 101 height 17
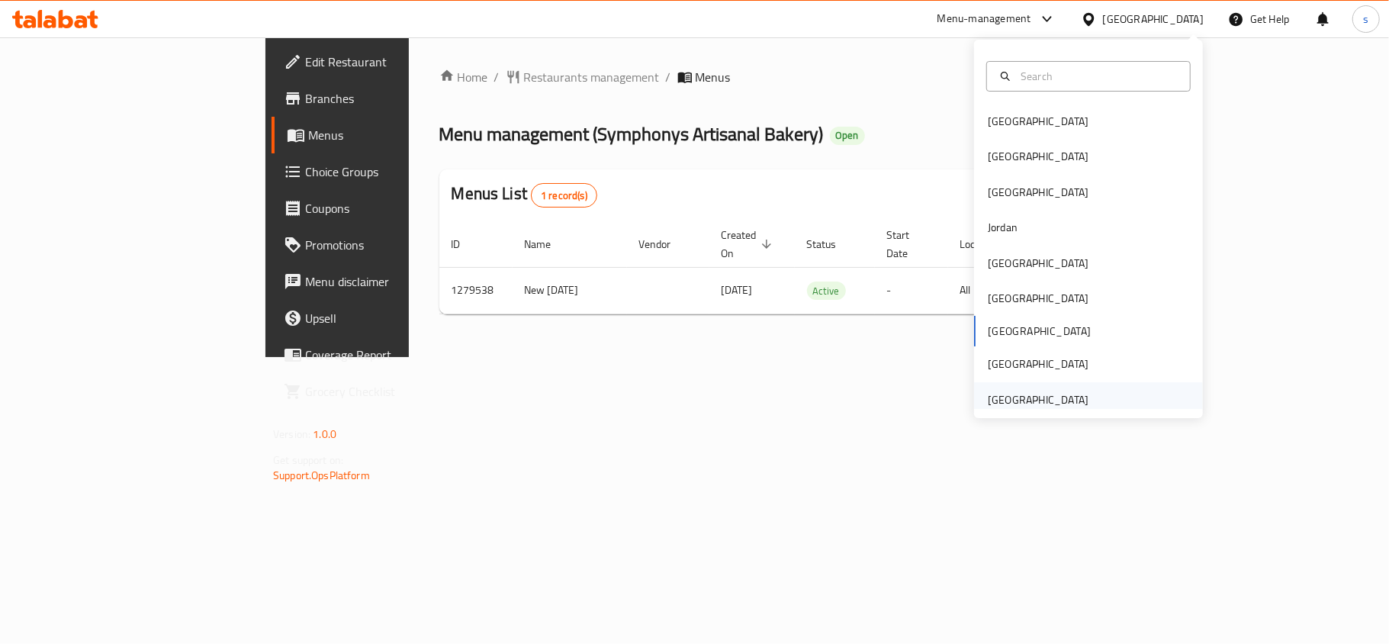
click at [1037, 395] on div "[GEOGRAPHIC_DATA]" at bounding box center [1037, 399] width 101 height 17
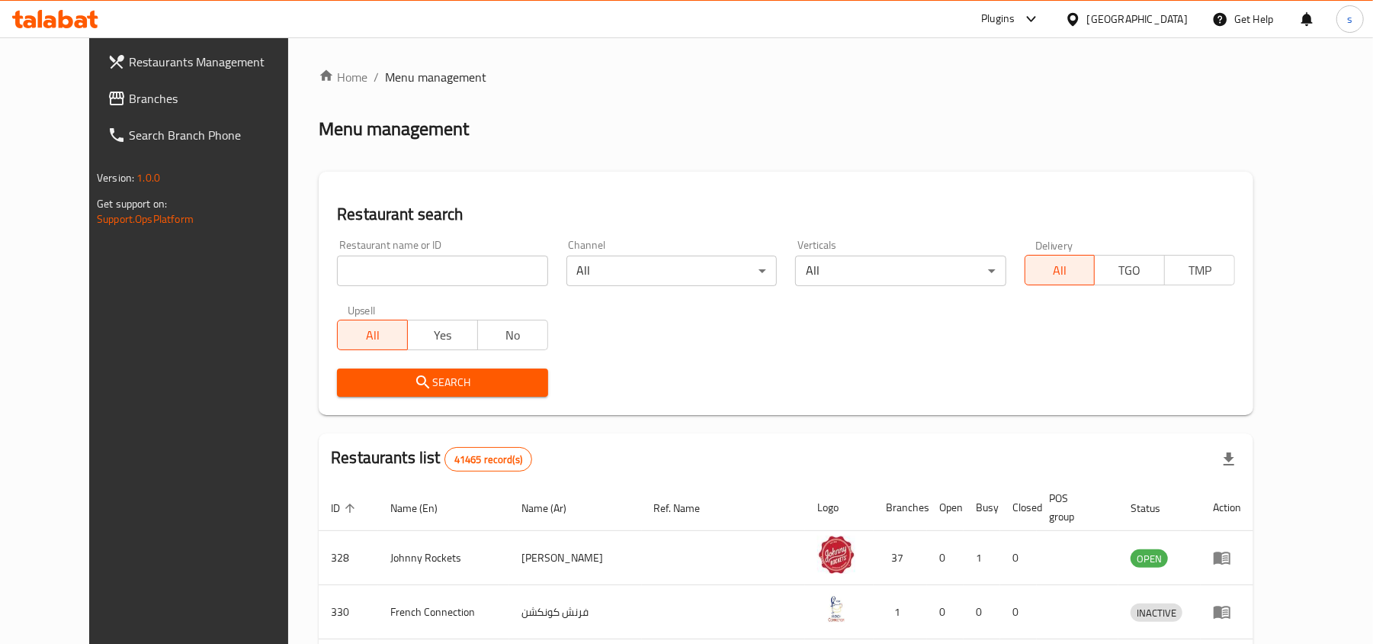
click at [129, 98] on span "Branches" at bounding box center [218, 98] width 178 height 18
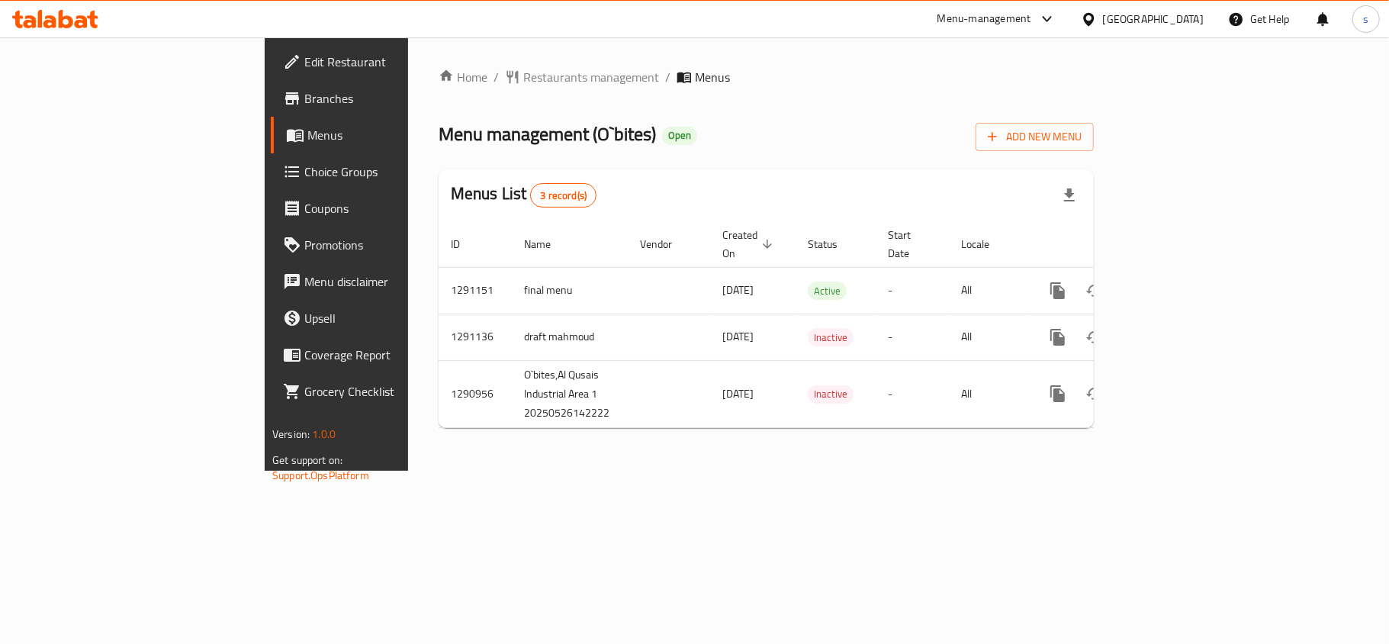
click at [1170, 20] on div "[GEOGRAPHIC_DATA]" at bounding box center [1153, 19] width 101 height 17
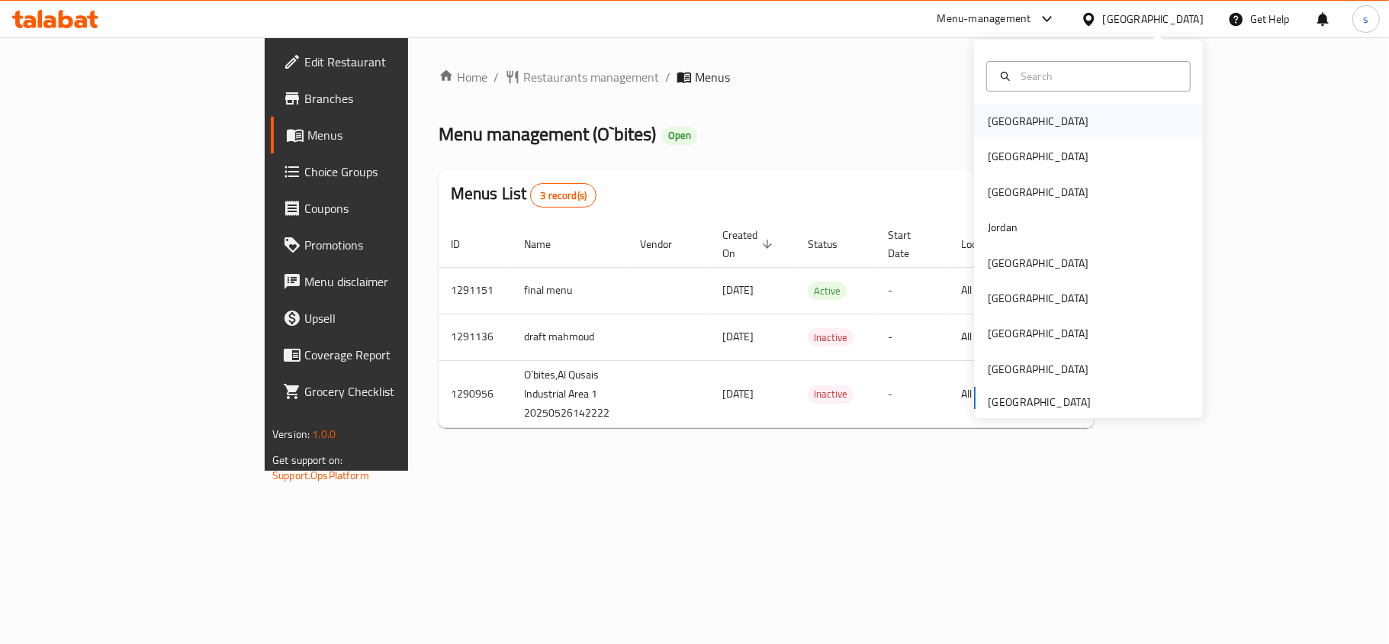
click at [990, 130] on div "[GEOGRAPHIC_DATA]" at bounding box center [1037, 121] width 101 height 17
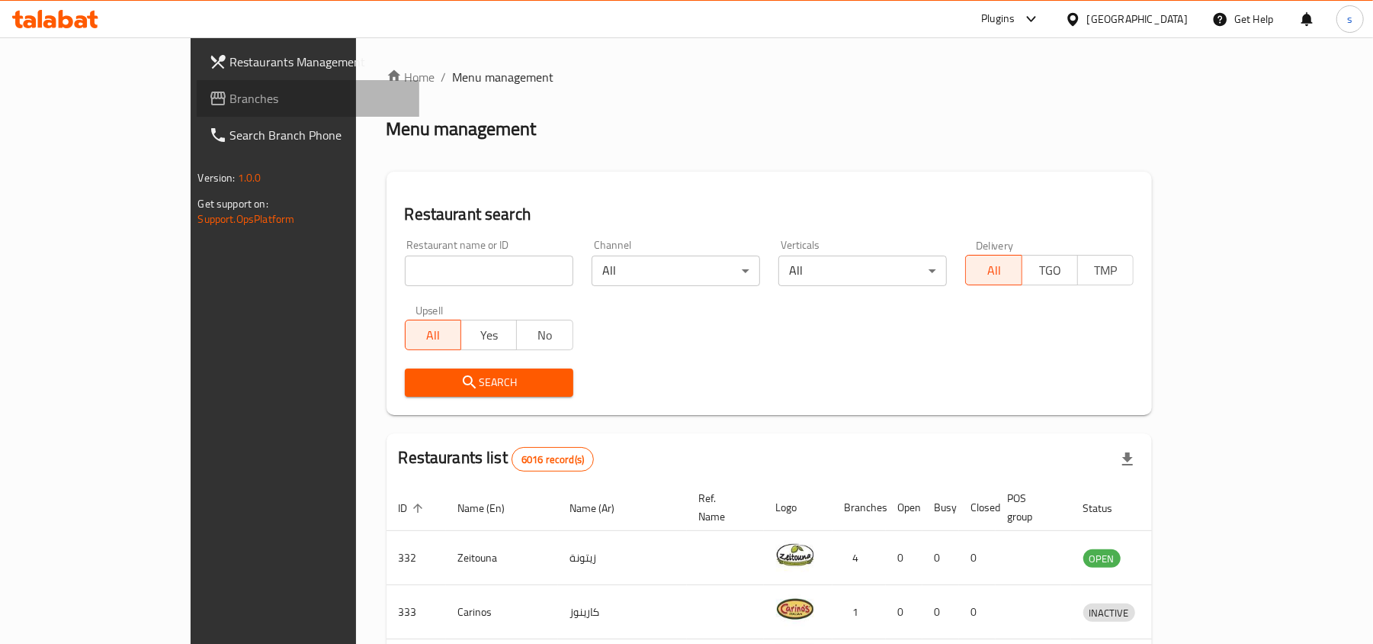
click at [230, 95] on span "Branches" at bounding box center [319, 98] width 178 height 18
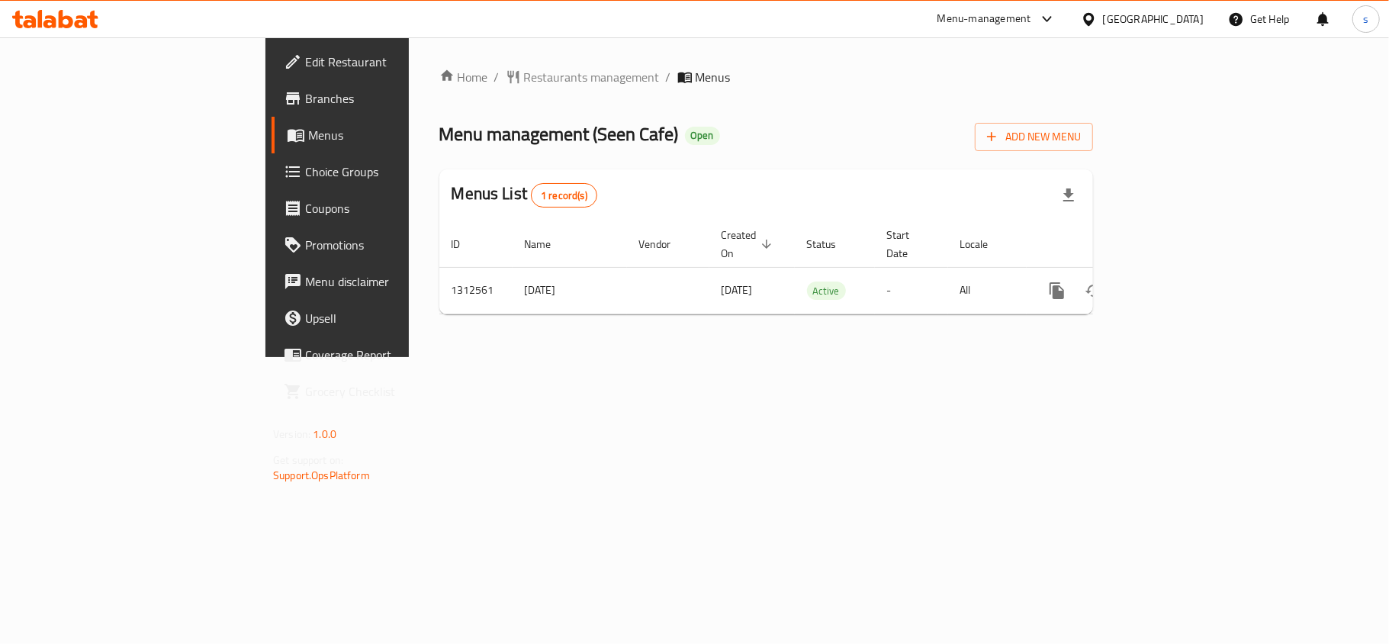
click at [1151, 14] on div "[GEOGRAPHIC_DATA]" at bounding box center [1153, 19] width 101 height 17
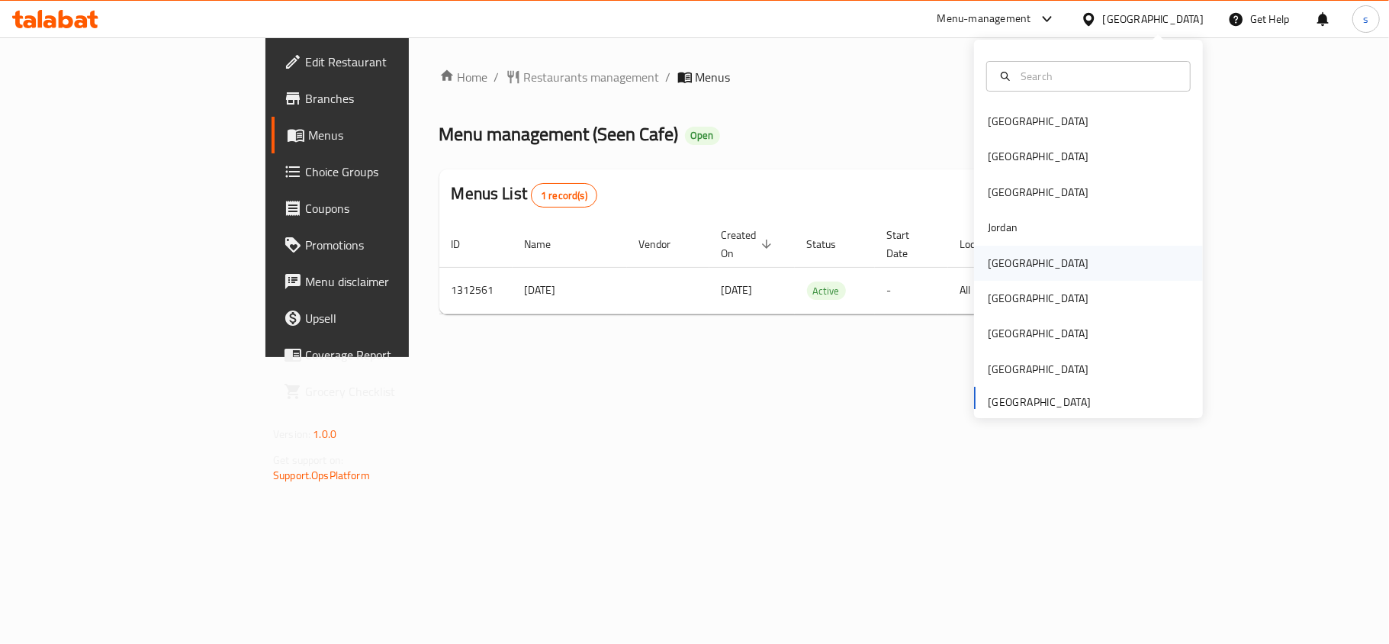
click at [997, 259] on div "[GEOGRAPHIC_DATA]" at bounding box center [1037, 263] width 101 height 17
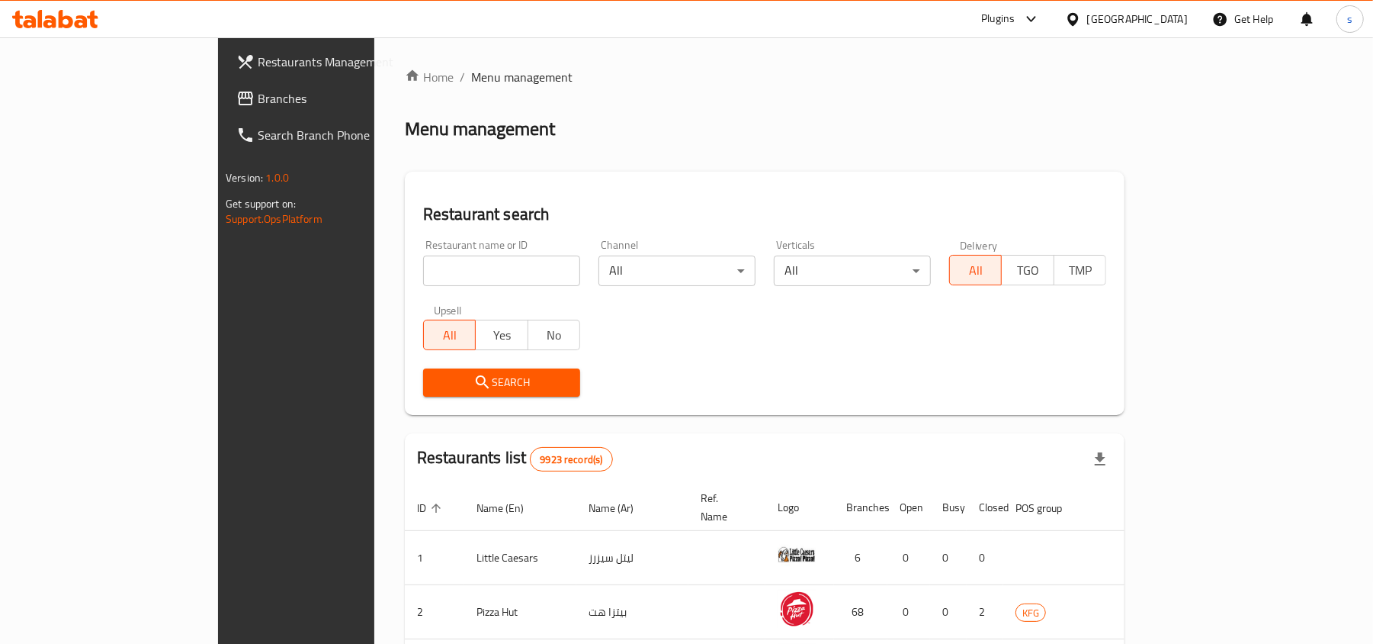
click at [258, 95] on span "Branches" at bounding box center [347, 98] width 178 height 18
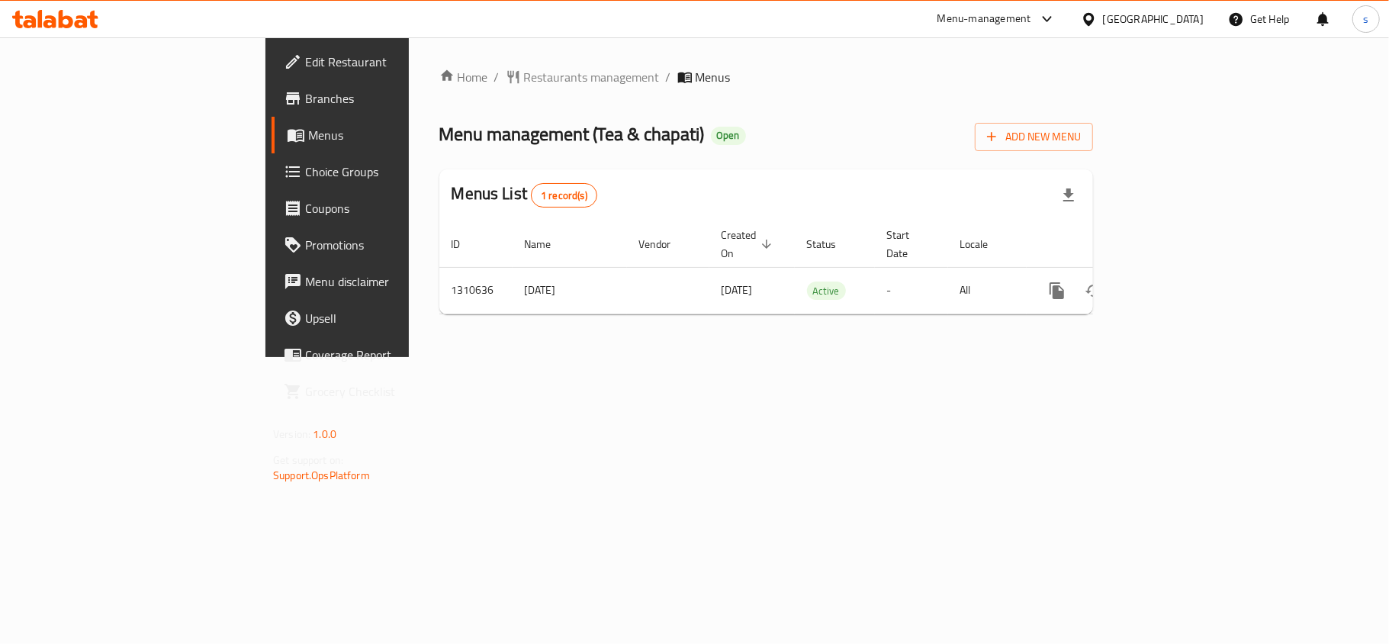
click at [1181, 21] on div "[GEOGRAPHIC_DATA]" at bounding box center [1153, 19] width 101 height 17
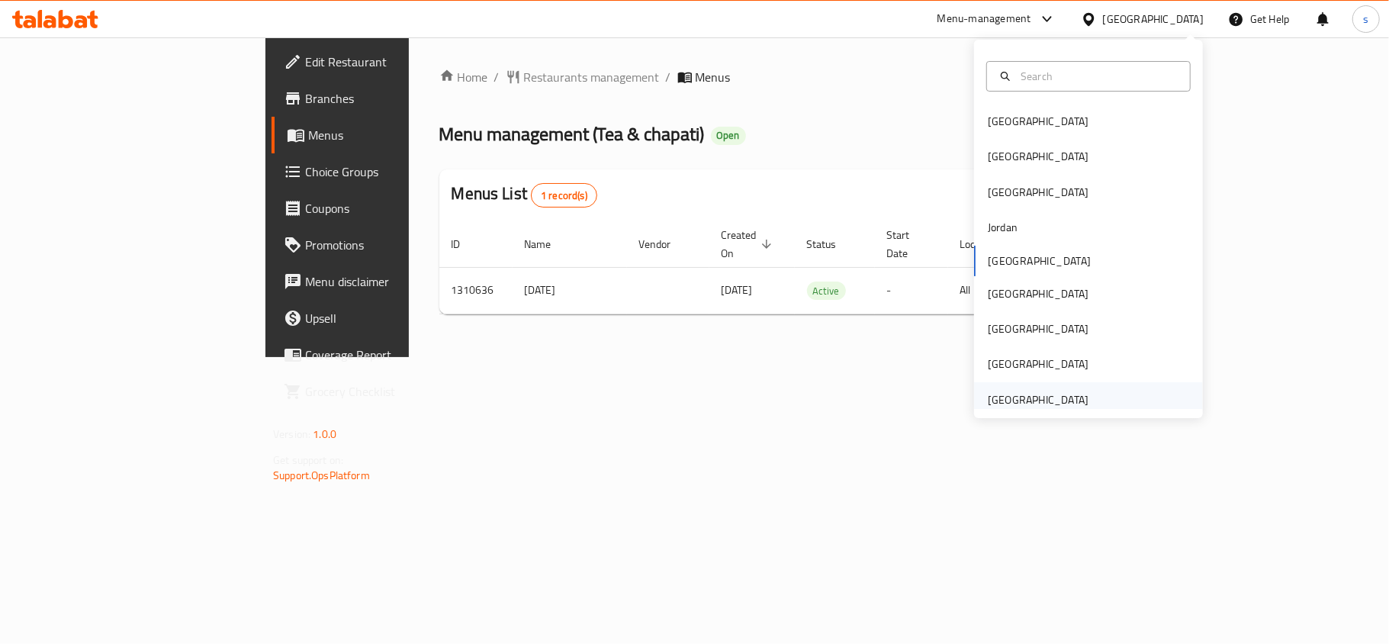
click at [1051, 400] on div "[GEOGRAPHIC_DATA]" at bounding box center [1037, 399] width 101 height 17
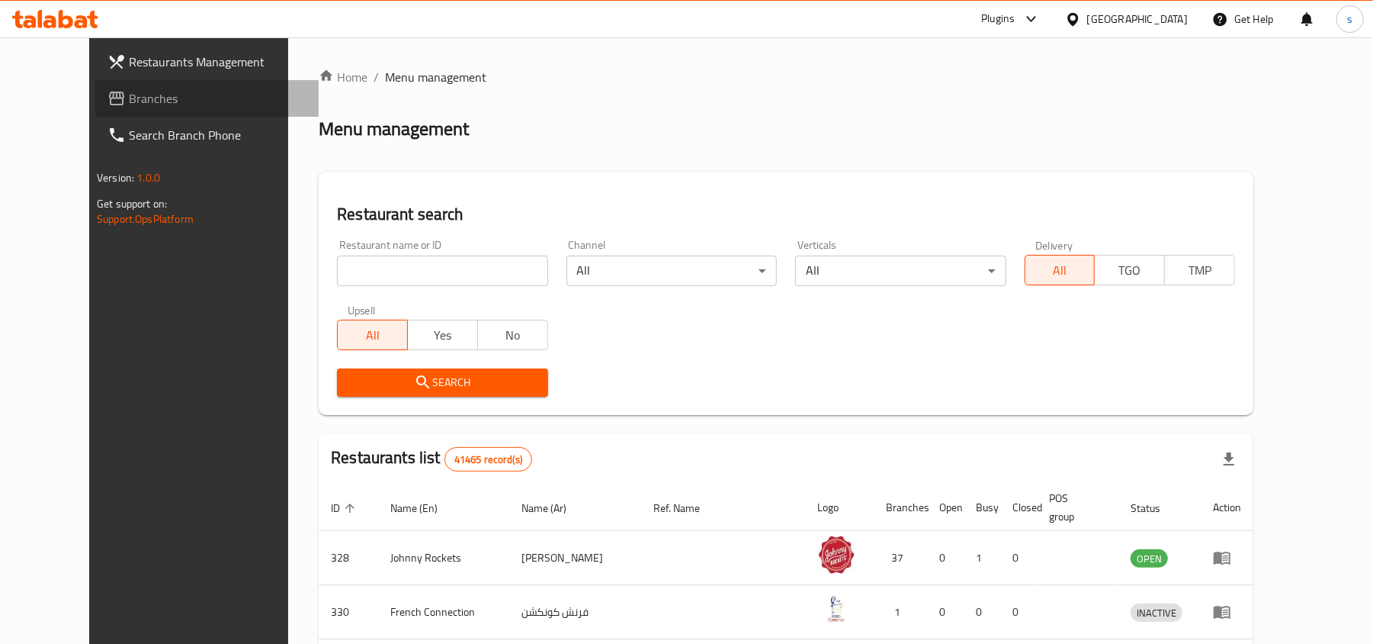
click at [129, 108] on span "Branches" at bounding box center [218, 98] width 178 height 18
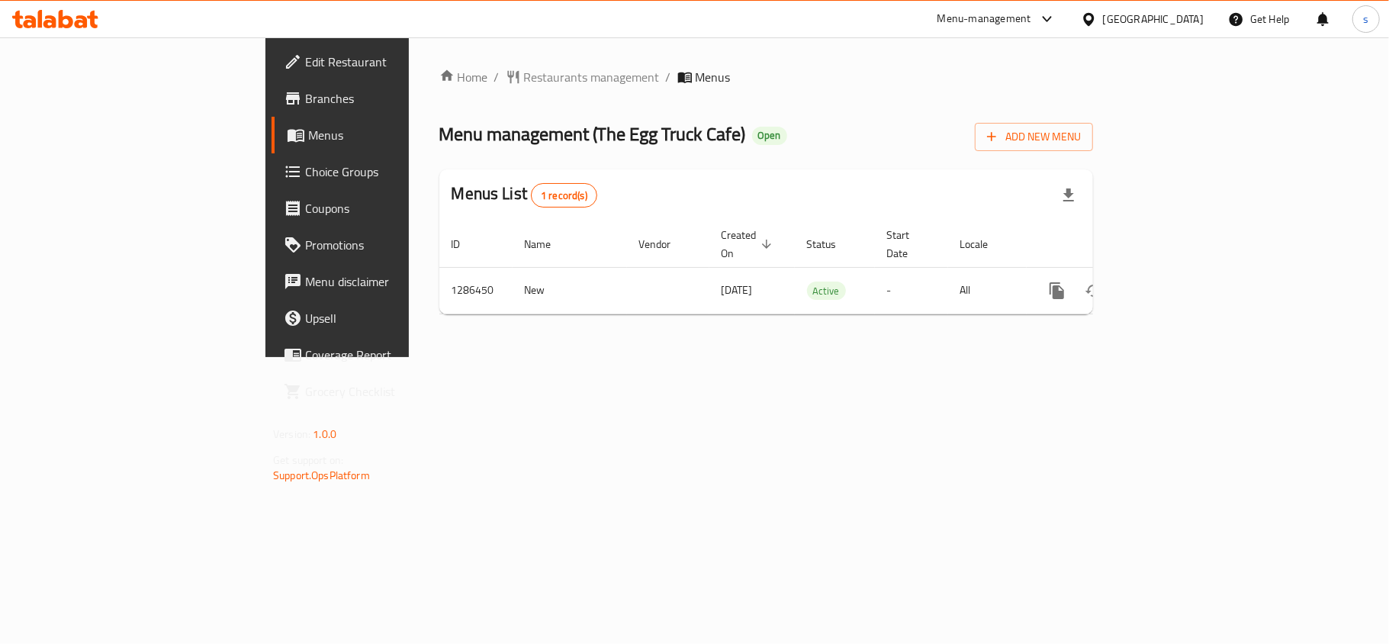
click at [1132, 25] on div "[GEOGRAPHIC_DATA]" at bounding box center [1153, 19] width 101 height 17
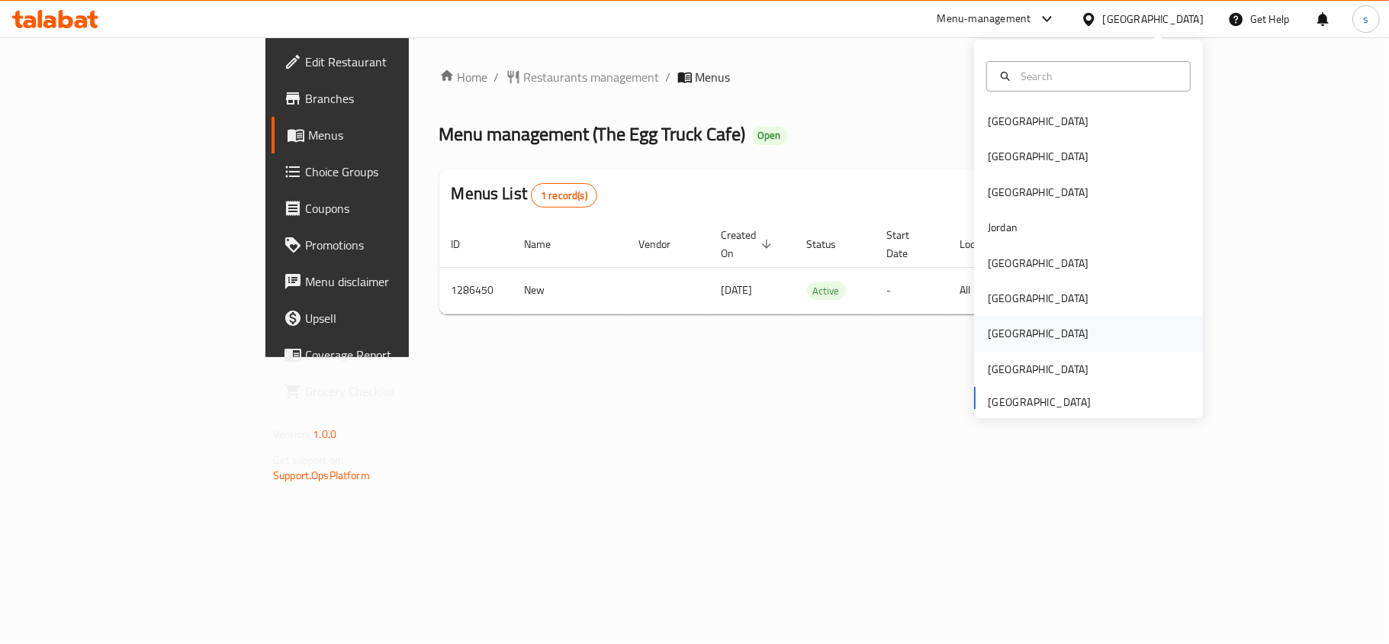
click at [987, 329] on div "[GEOGRAPHIC_DATA]" at bounding box center [1037, 333] width 101 height 17
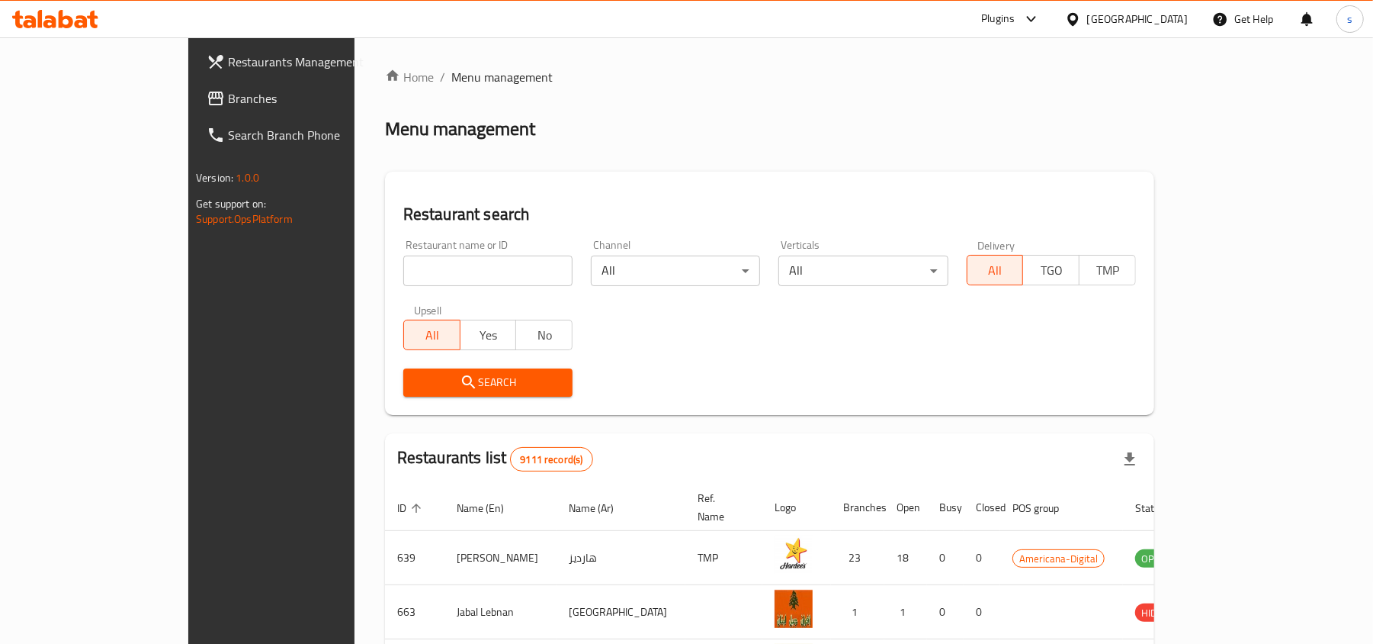
click at [228, 108] on span "Branches" at bounding box center [317, 98] width 178 height 18
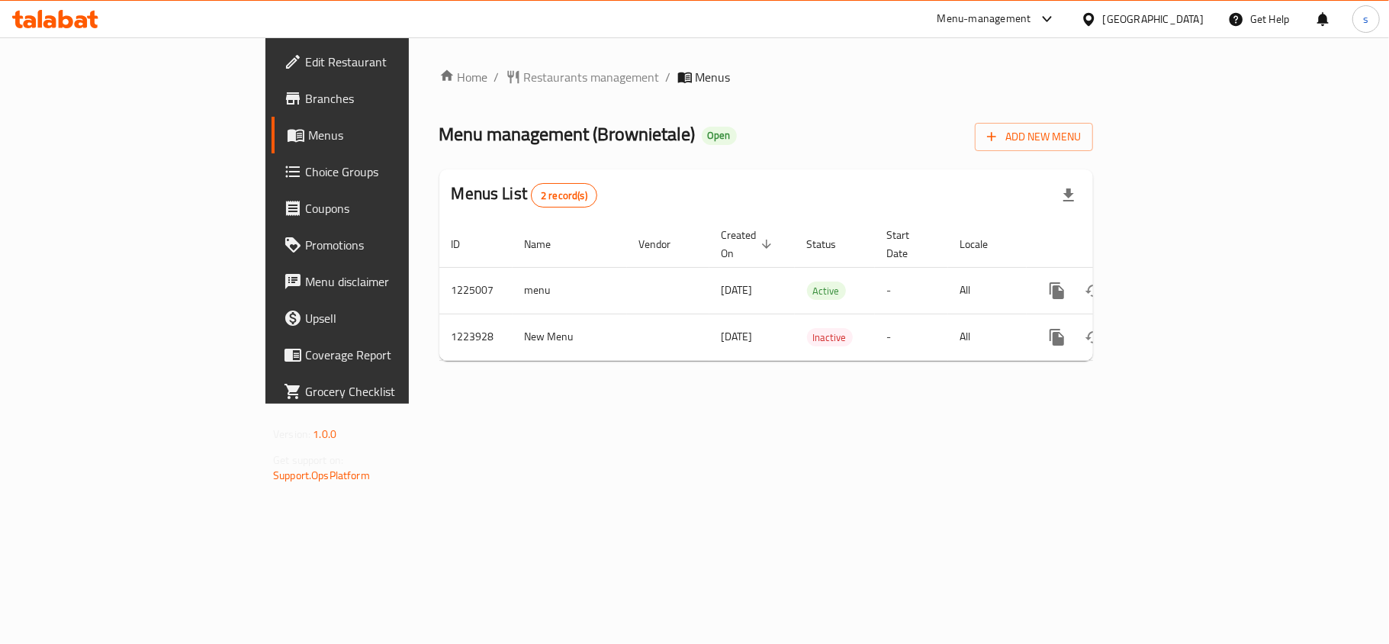
click at [1191, 19] on div "Qatar" at bounding box center [1153, 19] width 101 height 17
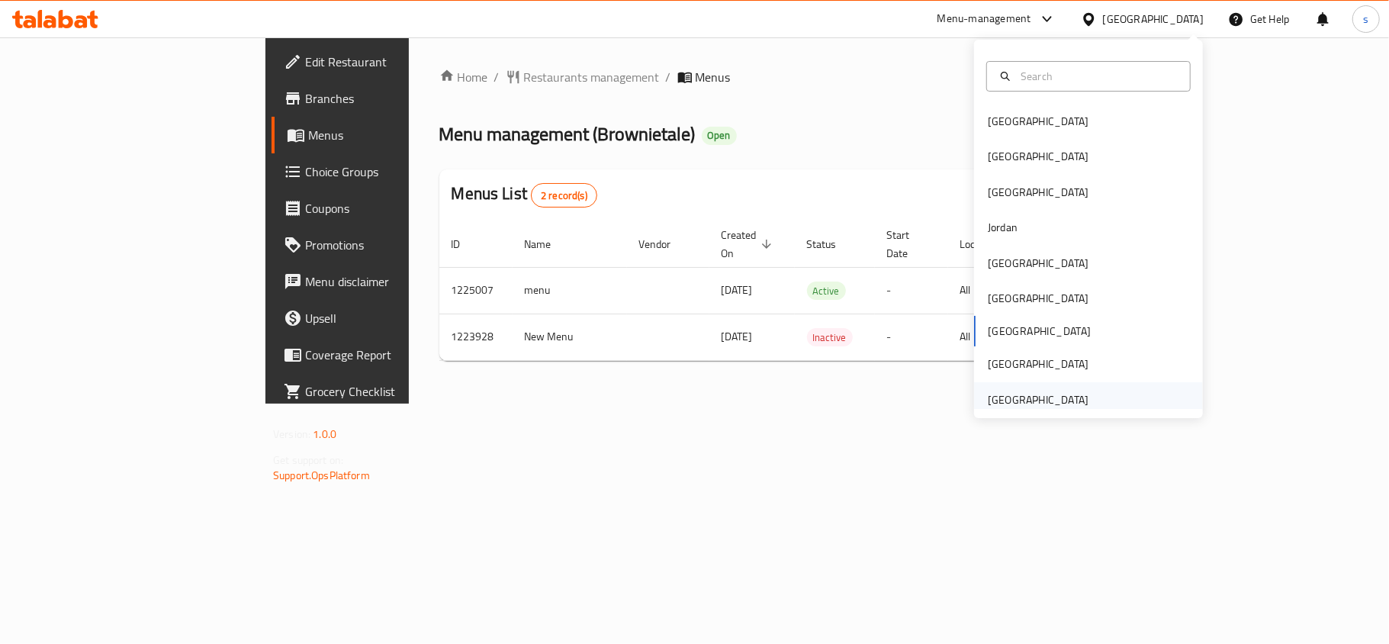
click at [1068, 400] on div "[GEOGRAPHIC_DATA]" at bounding box center [1037, 399] width 101 height 17
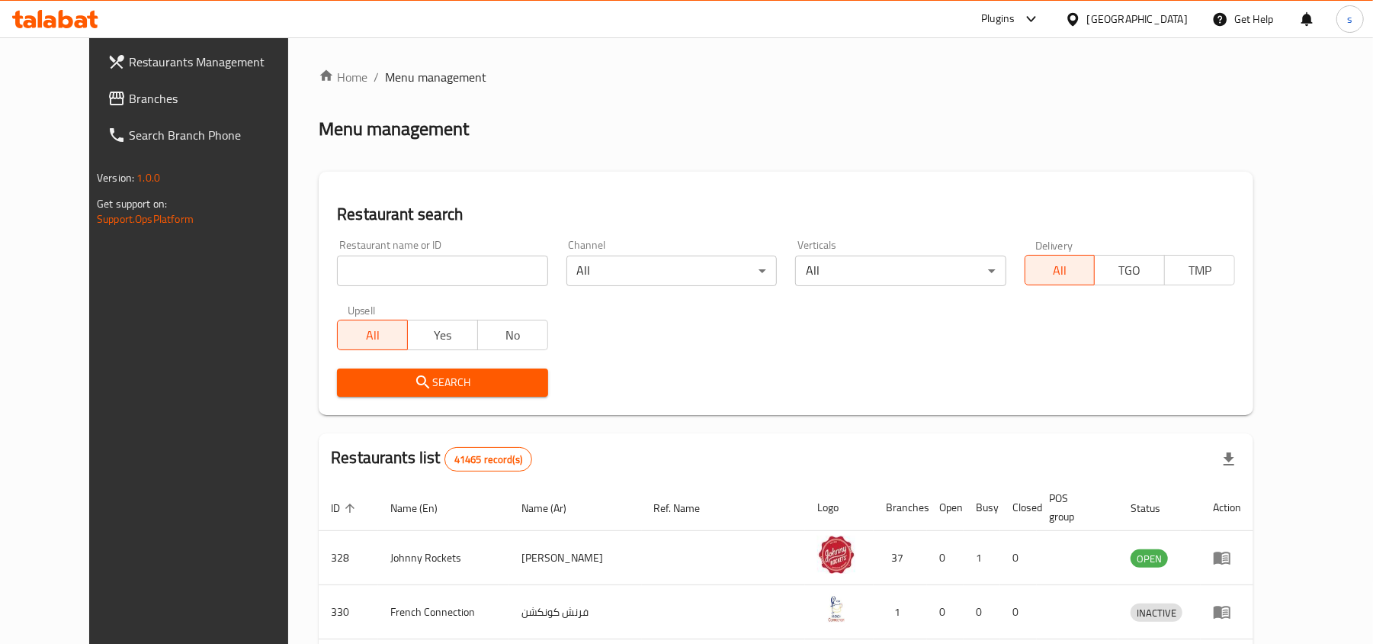
click at [129, 104] on span "Branches" at bounding box center [218, 98] width 178 height 18
